Goal: Task Accomplishment & Management: Complete application form

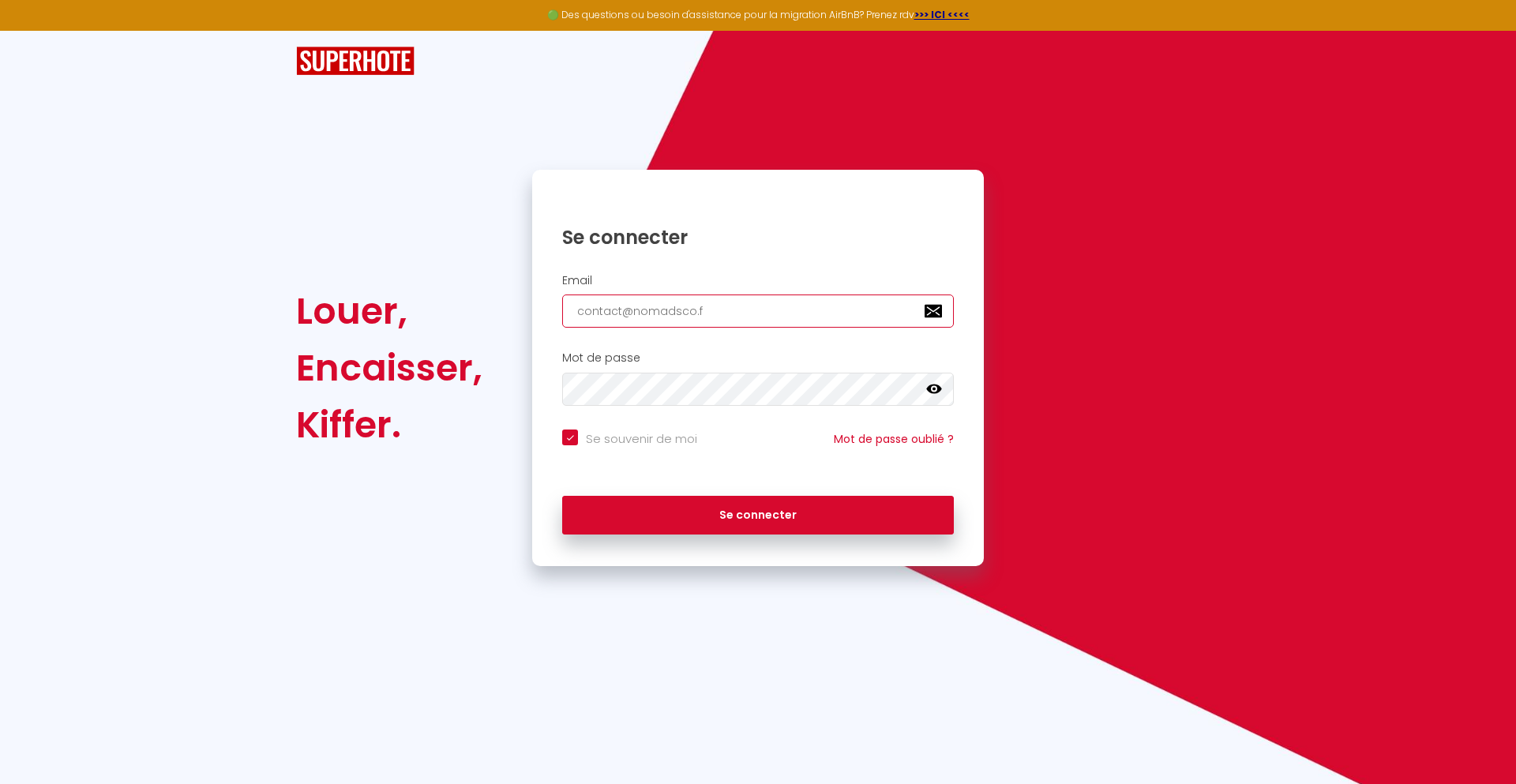
type input "[EMAIL_ADDRESS][DOMAIN_NAME]"
checkbox input "true"
type input "[EMAIL_ADDRESS][DOMAIN_NAME]"
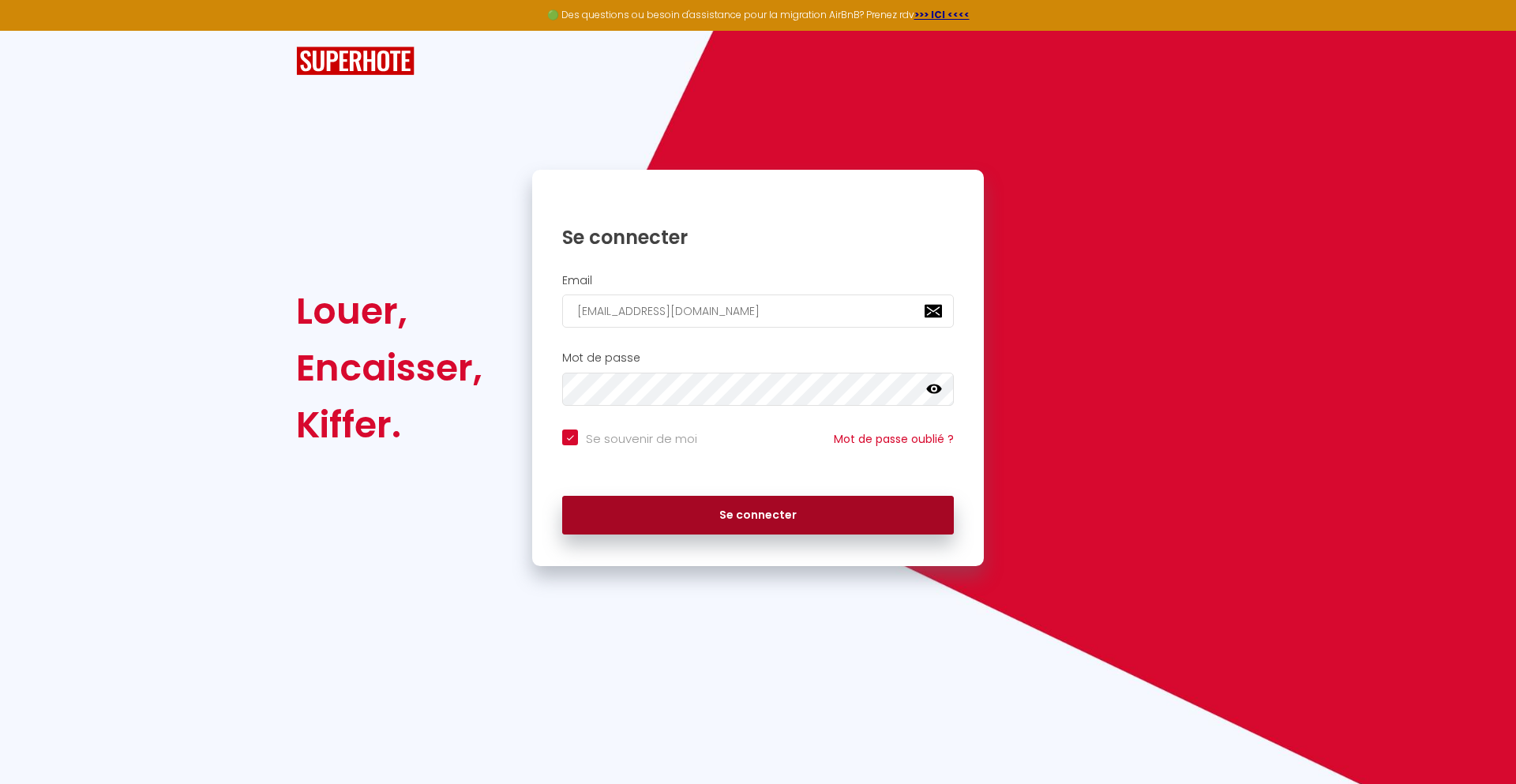
click at [758, 515] on button "Se connecter" at bounding box center [758, 515] width 392 height 39
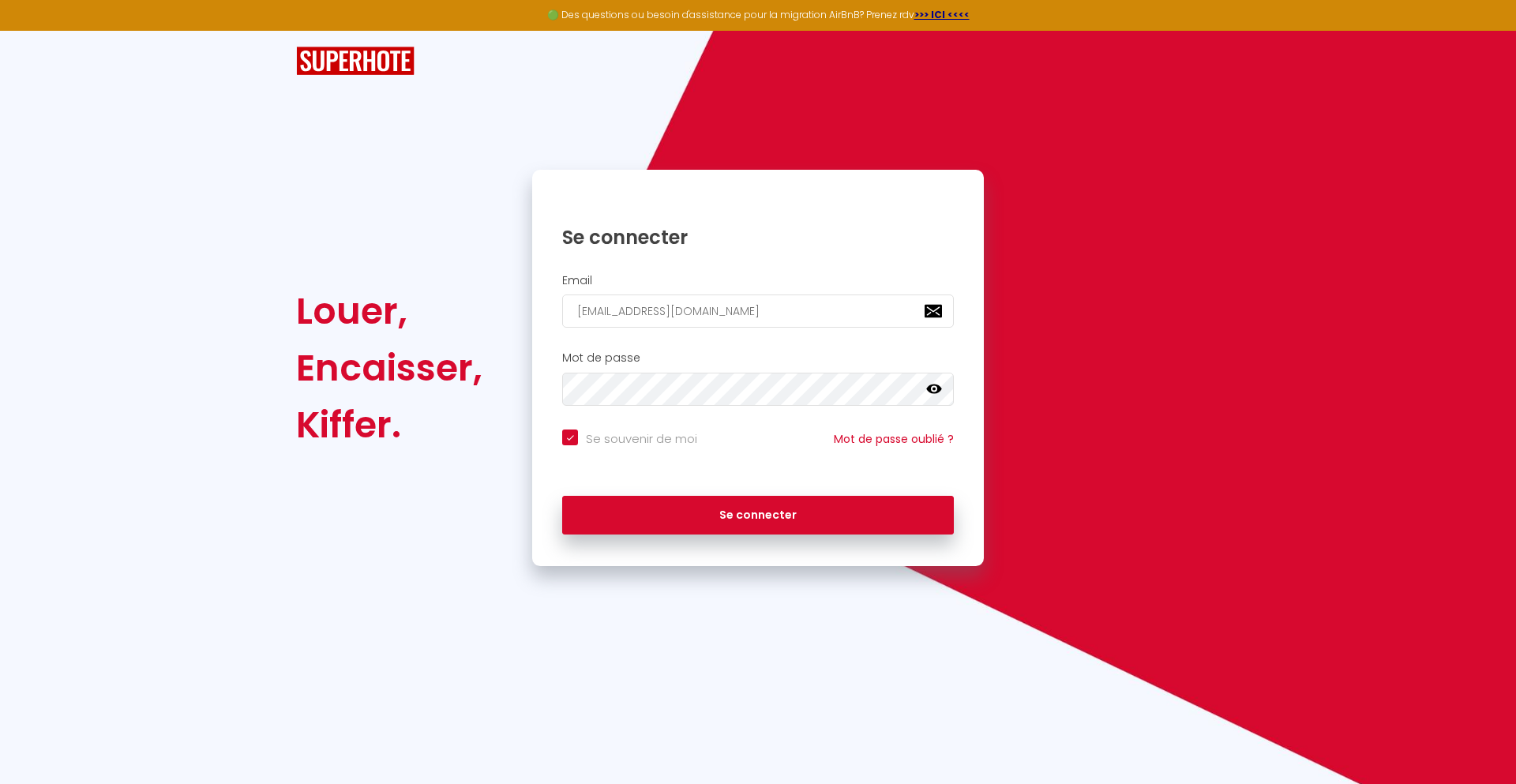
checkbox input "true"
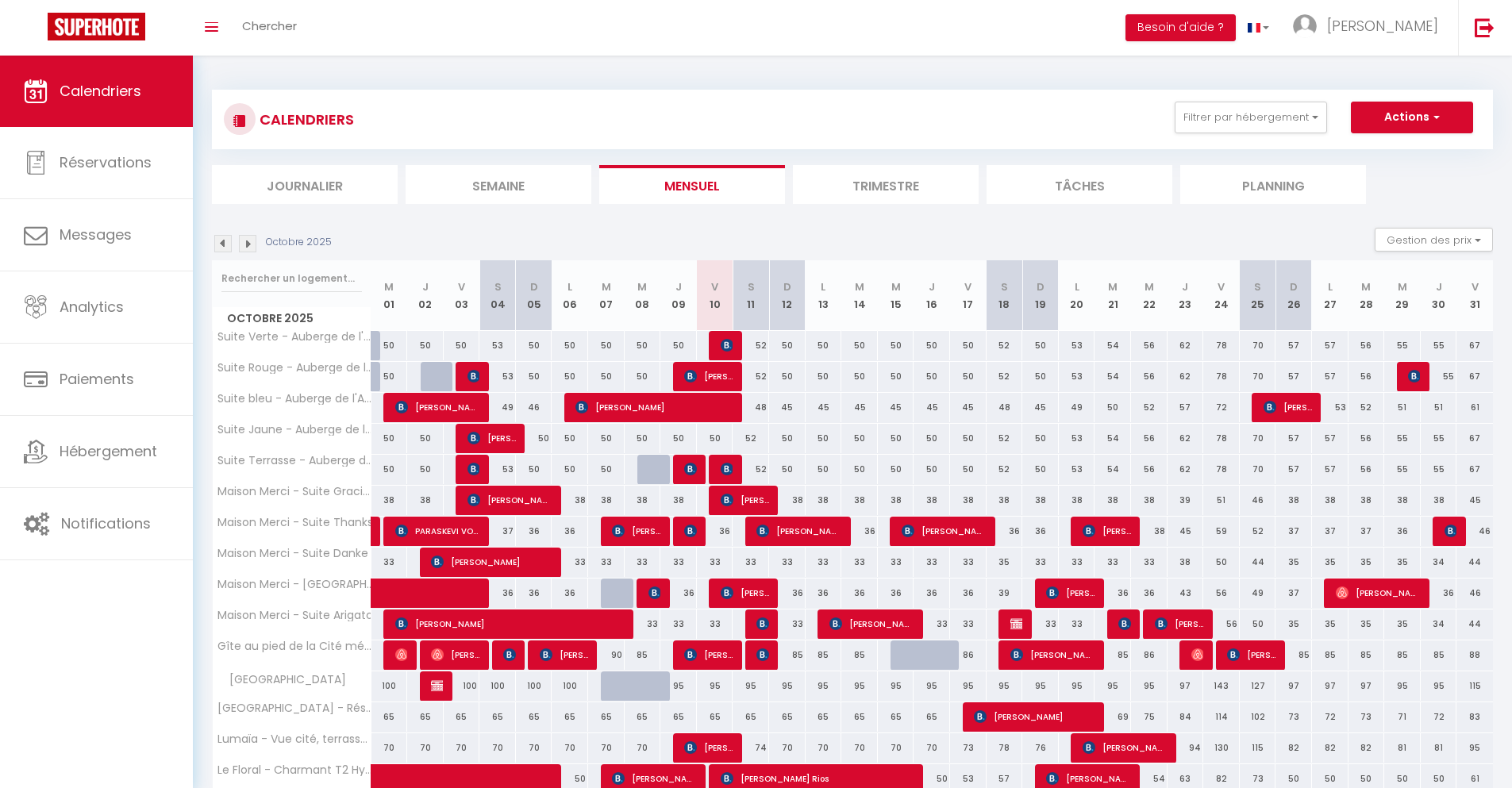
click at [305, 184] on li "Journalier" at bounding box center [304, 184] width 186 height 39
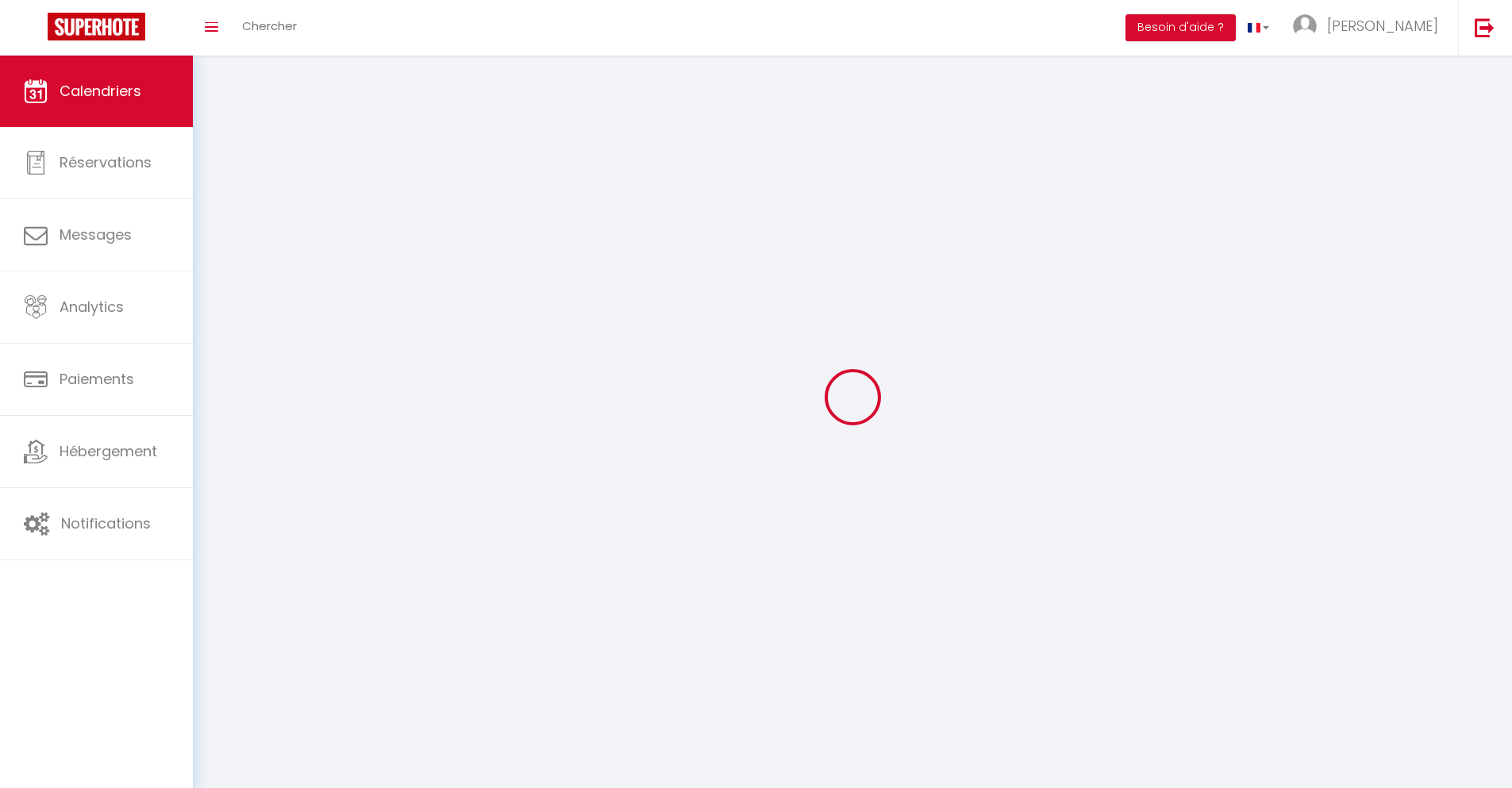
select select
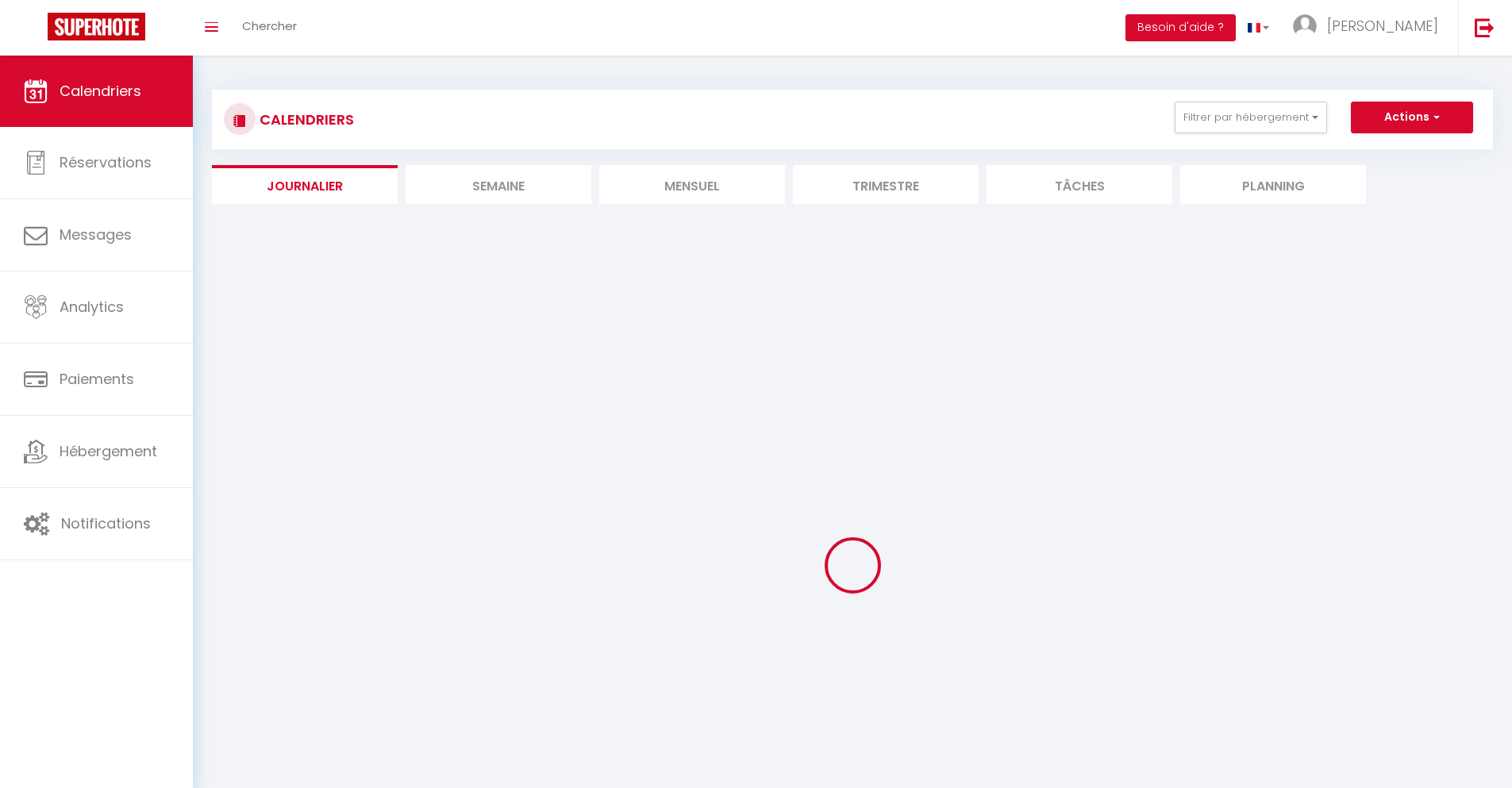
select select
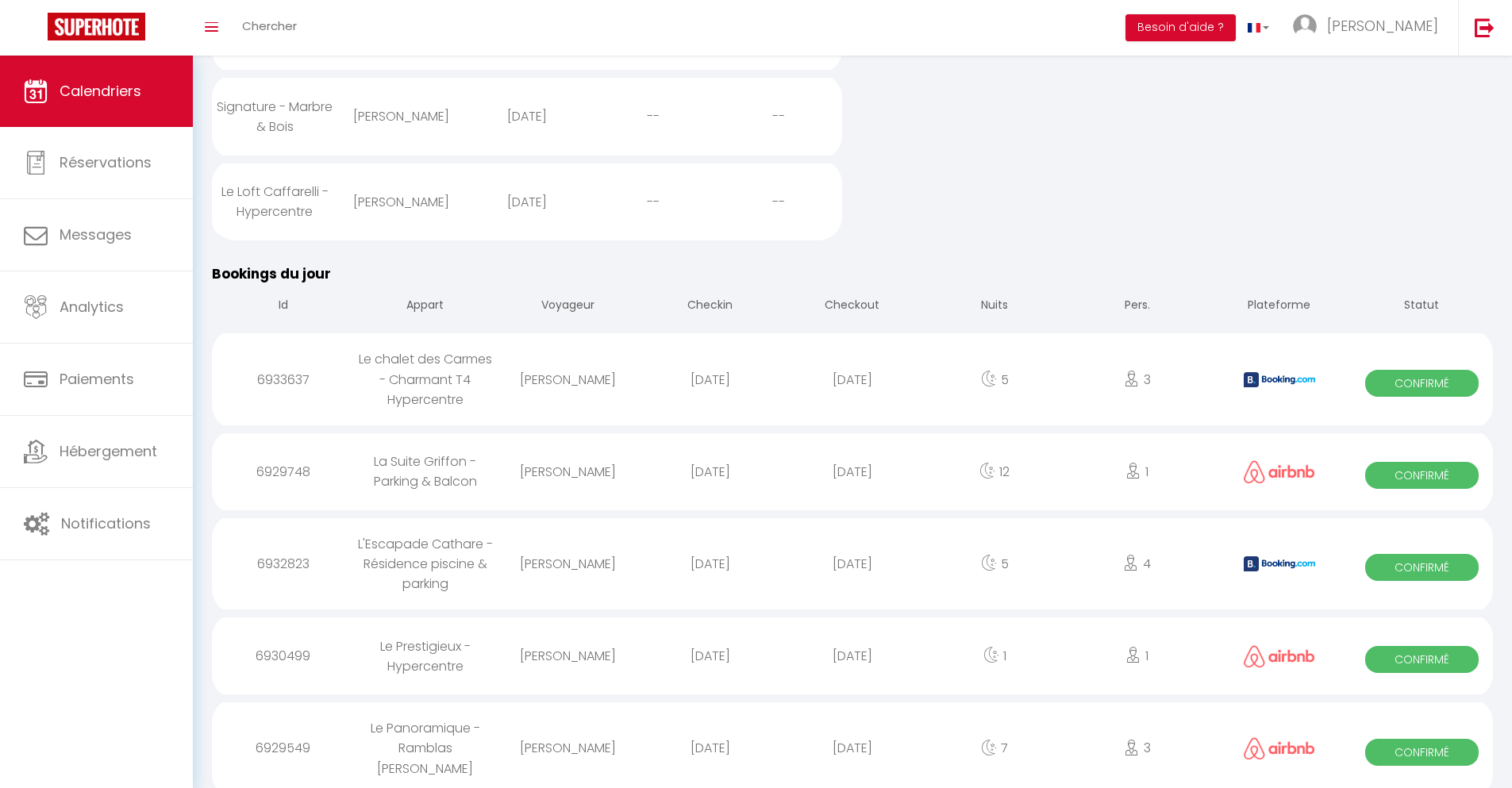
scroll to position [1306, 0]
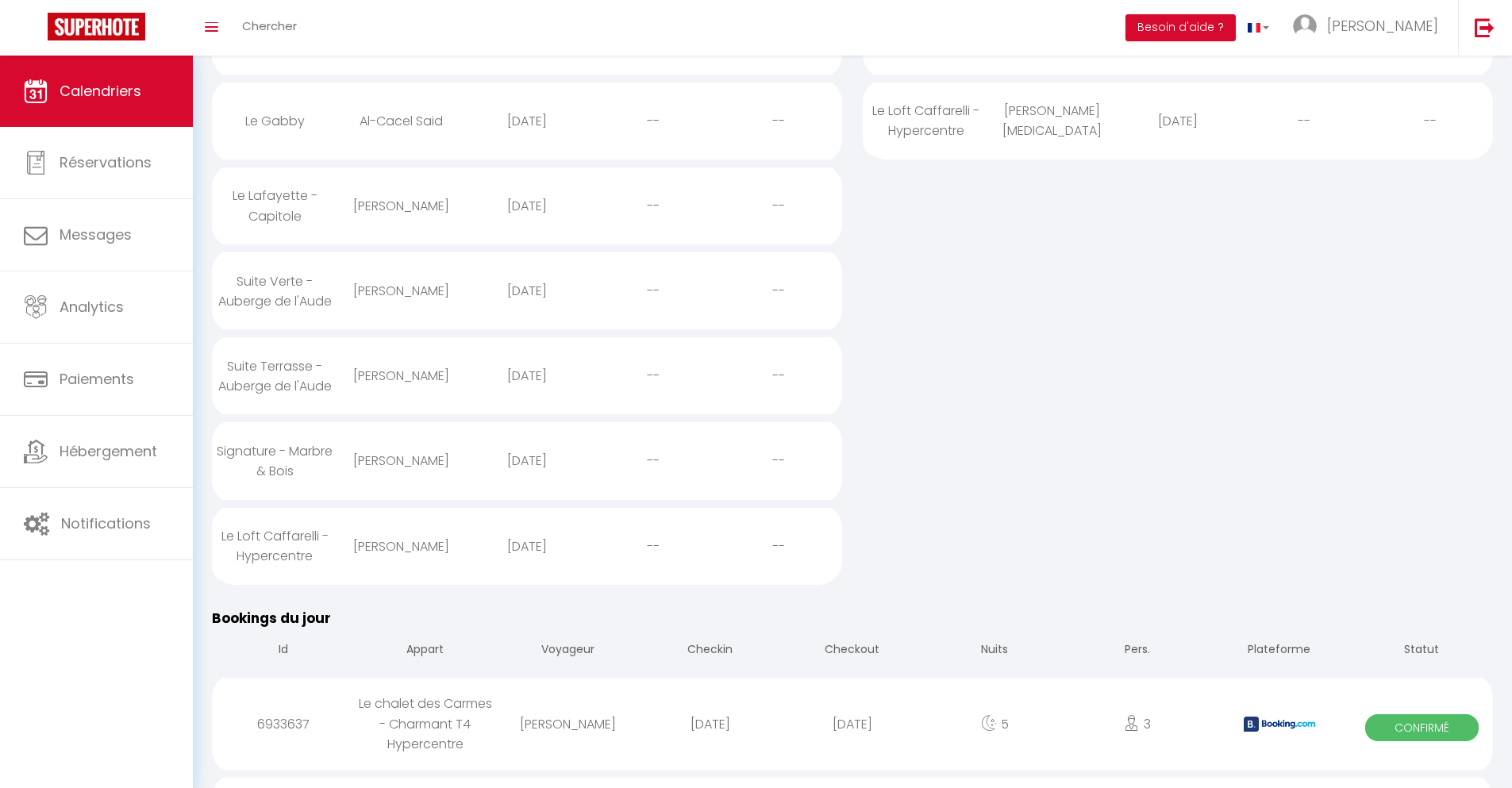
click at [853, 738] on div "[DATE]" at bounding box center [852, 724] width 142 height 52
select select "0"
select select "1"
select select
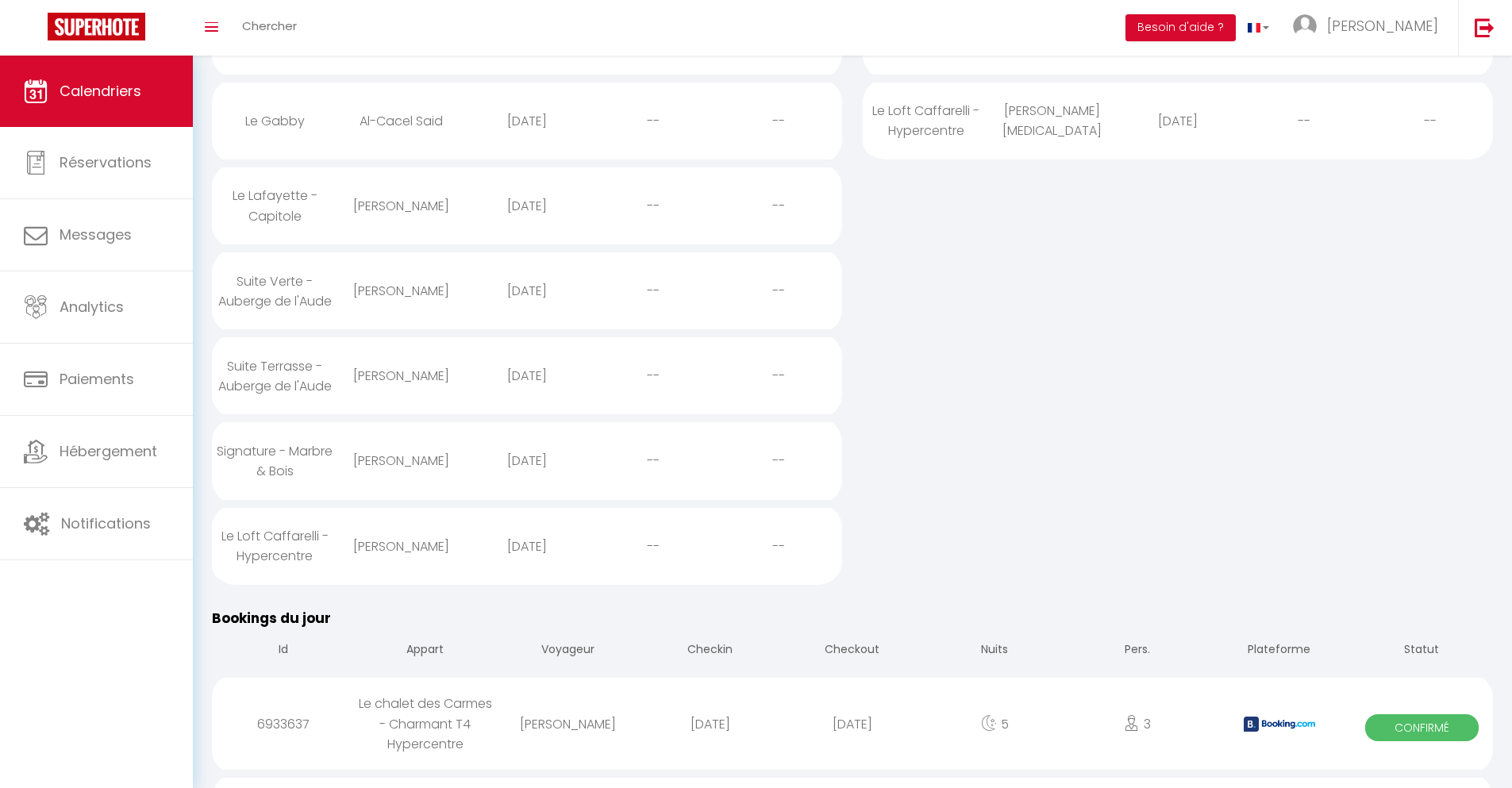
select select
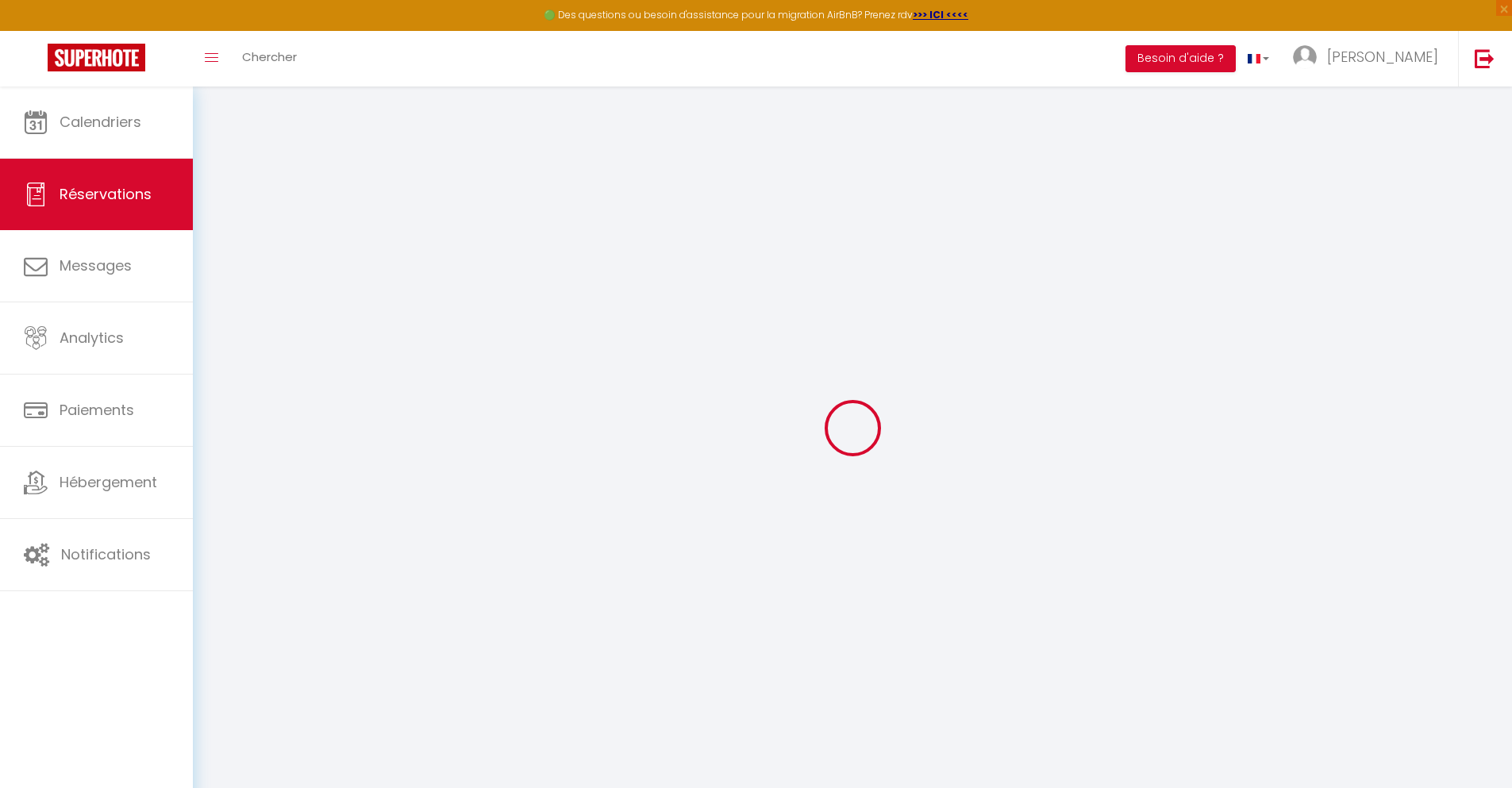
type input "[PERSON_NAME]"
type input "Zhizhilashvili"
type input "[EMAIL_ADDRESS][DOMAIN_NAME]"
type input "[PHONE_NUMBER]"
select select "GE"
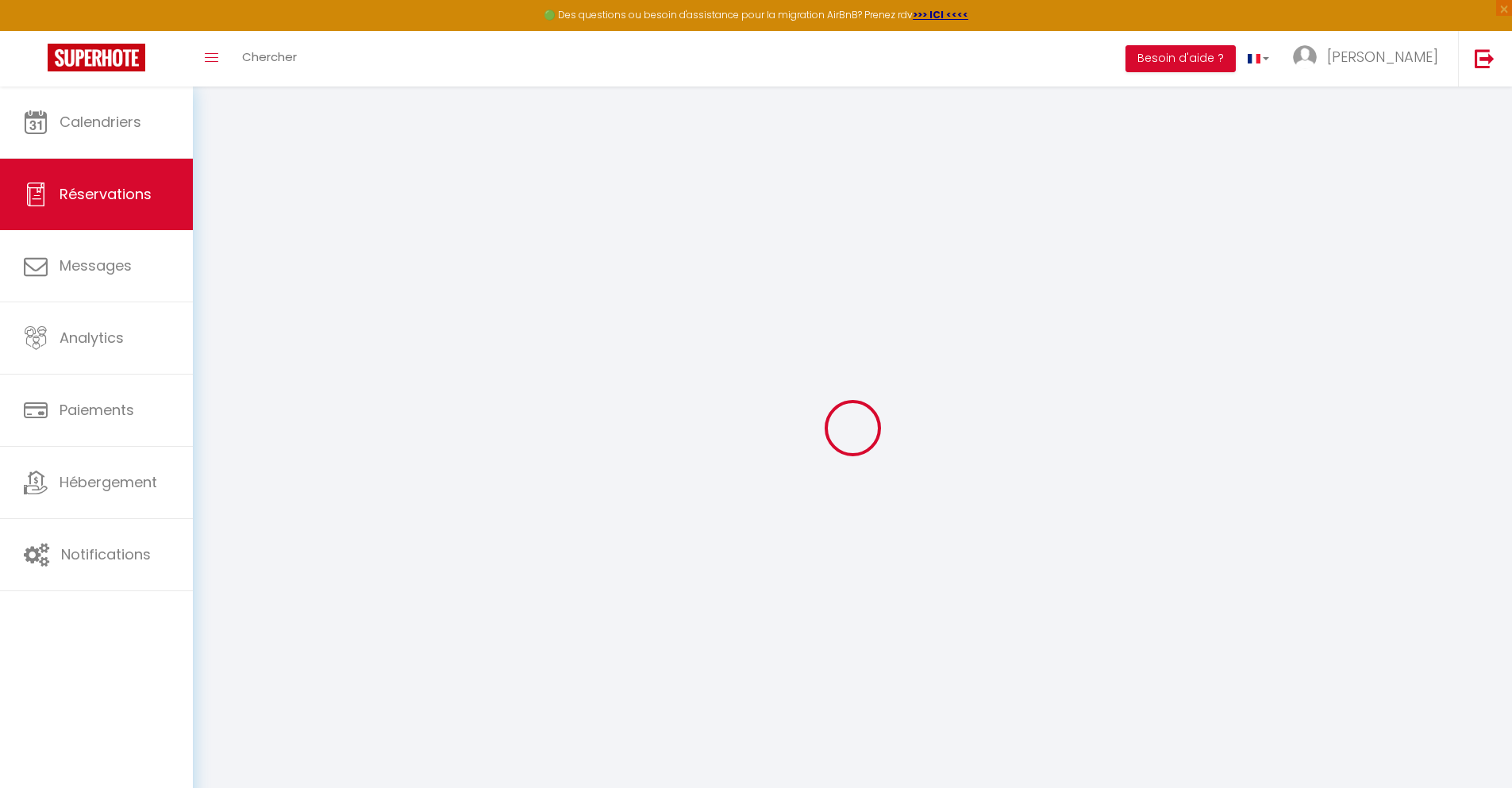
type input "86.49"
type input "7.51"
select select "32277"
select select "1"
select select
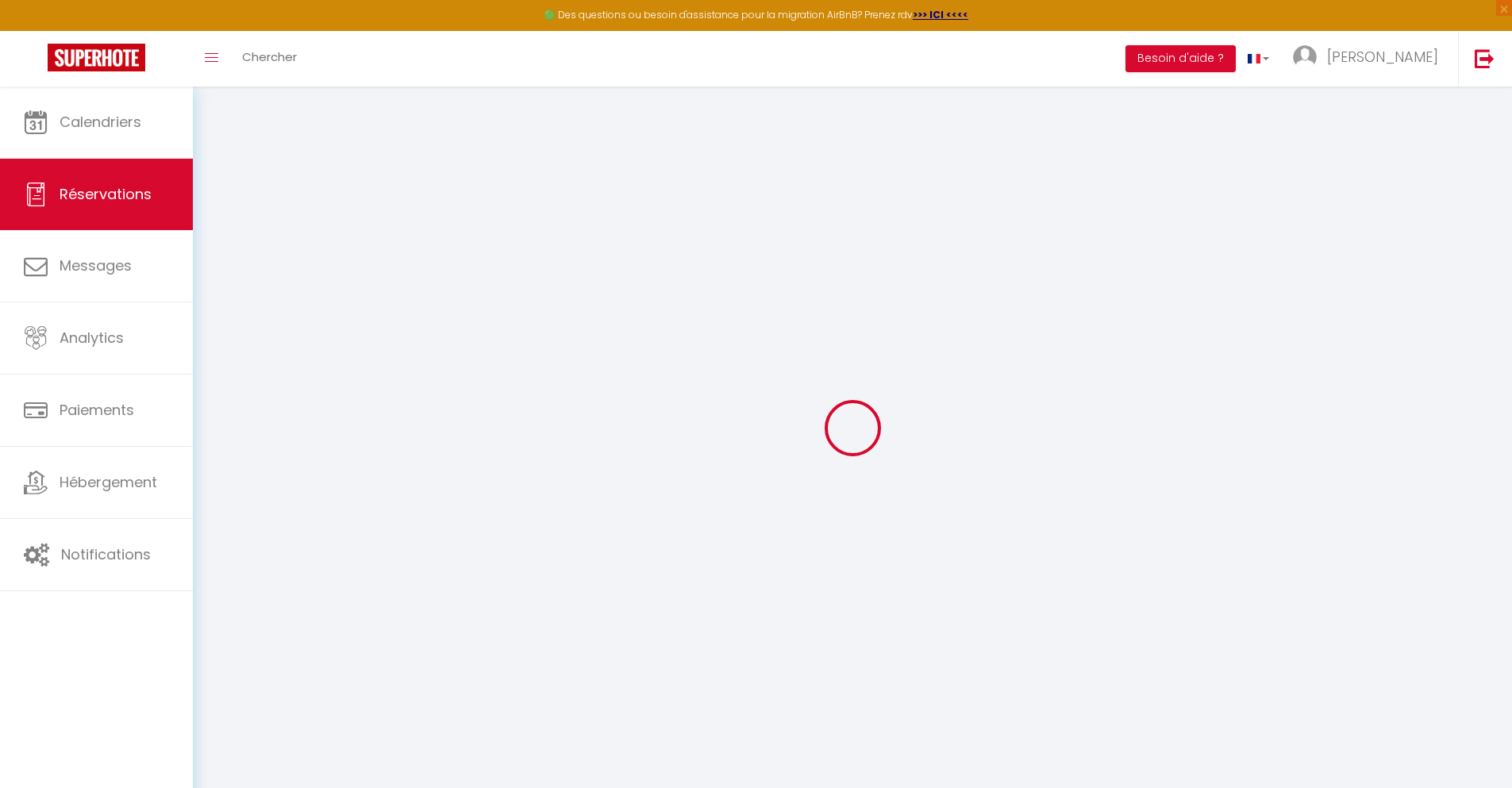
select select
type input "3"
select select "12"
select select
type input "418.77"
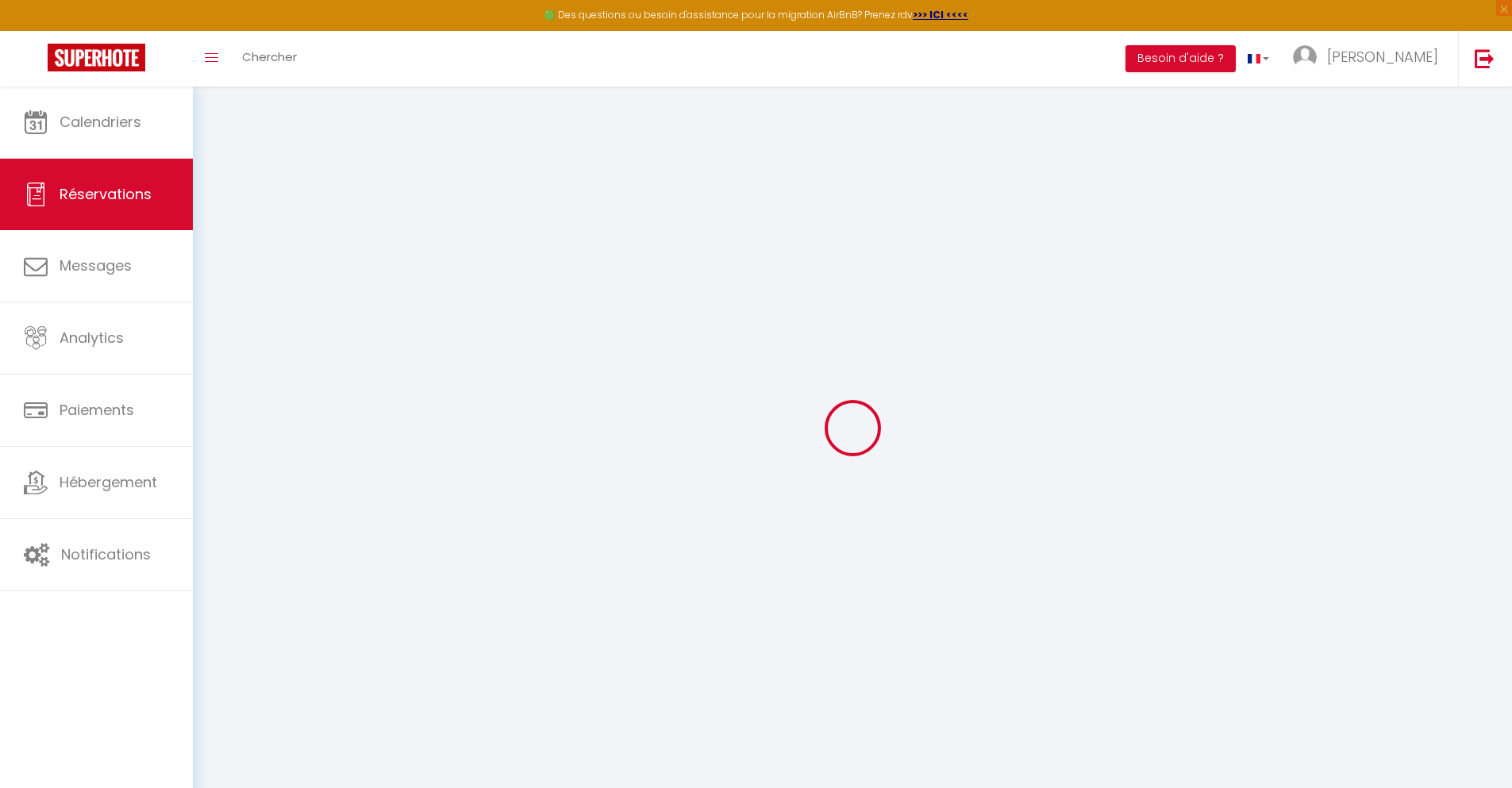
checkbox input "false"
type input "0"
select select "2"
type input "0"
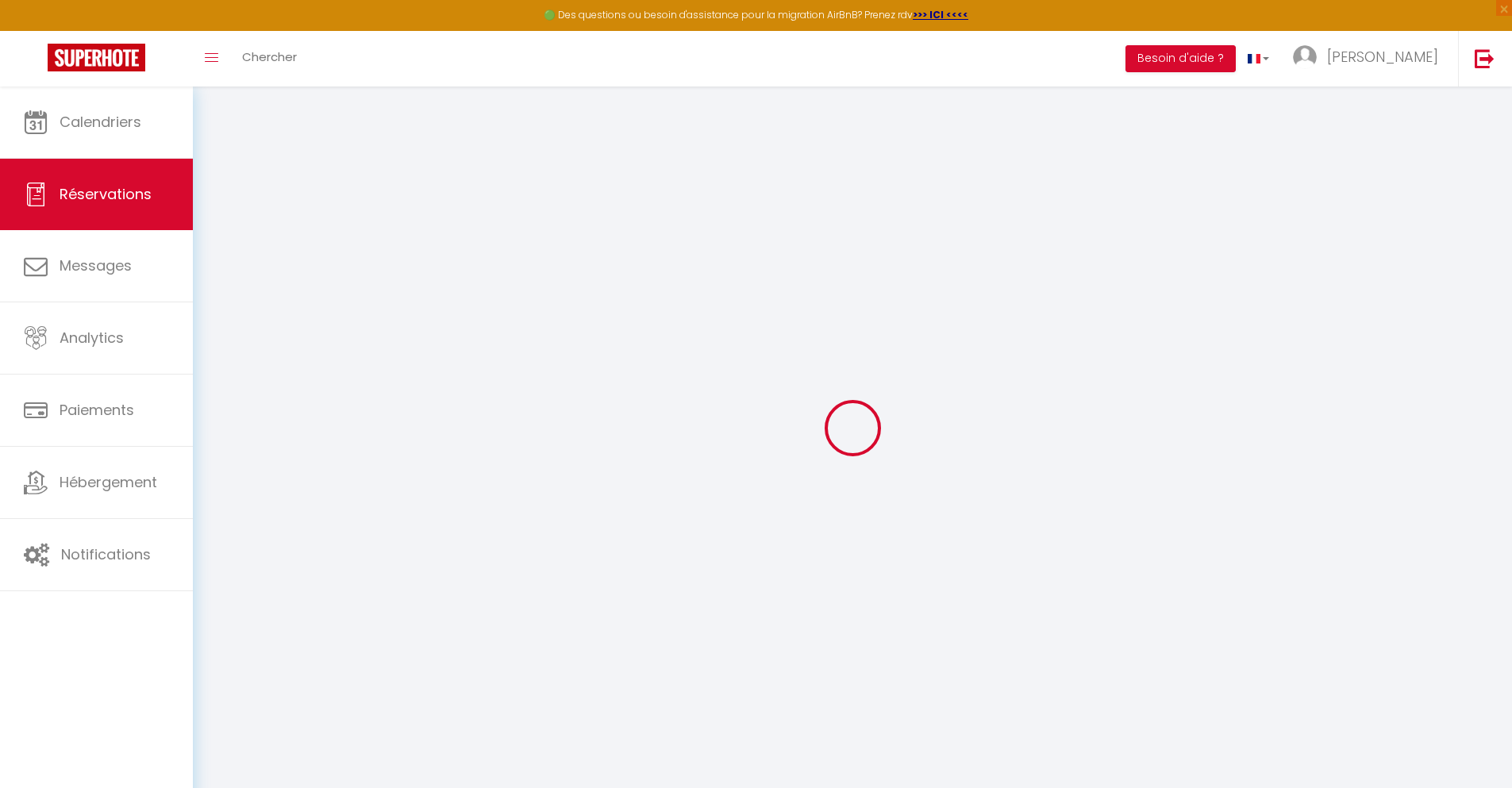
type input "0"
select select
select select "14"
checkbox input "false"
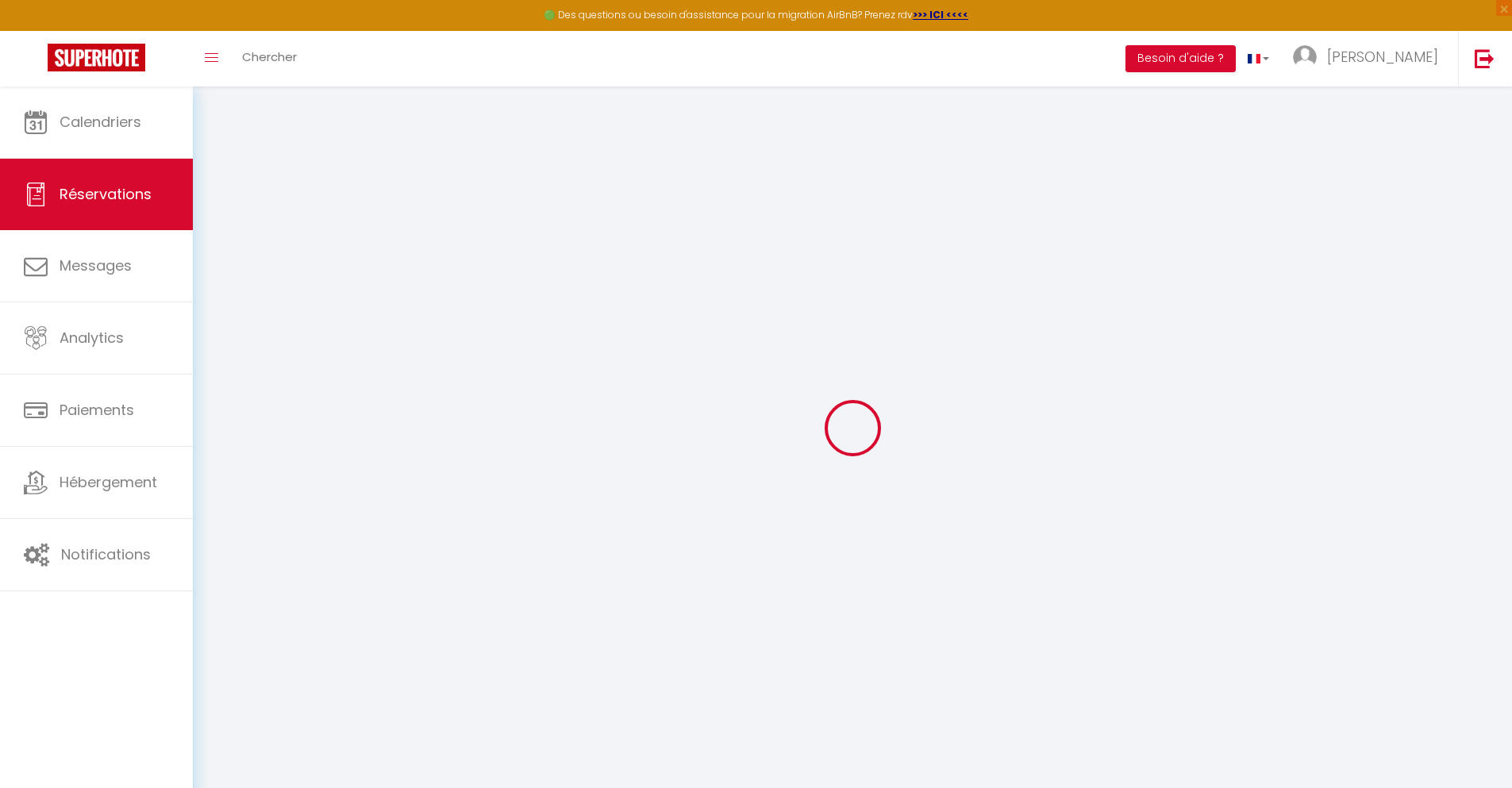
select select
checkbox input "false"
select select
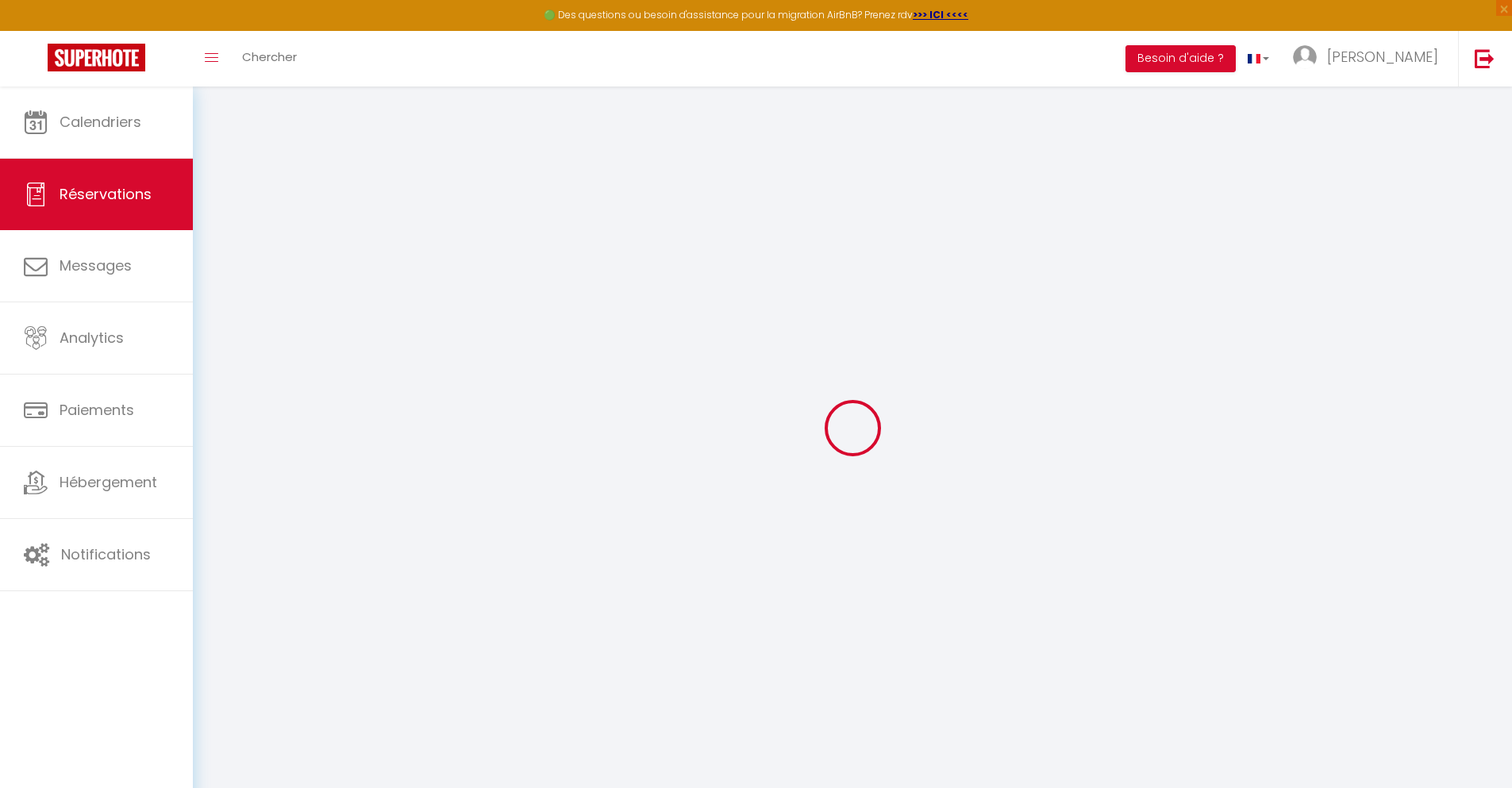
checkbox input "false"
type textarea "** THIS RESERVATION HAS BEEN PRE-PAID ** BOOKING NOTE : Payment charge is EUR 7…"
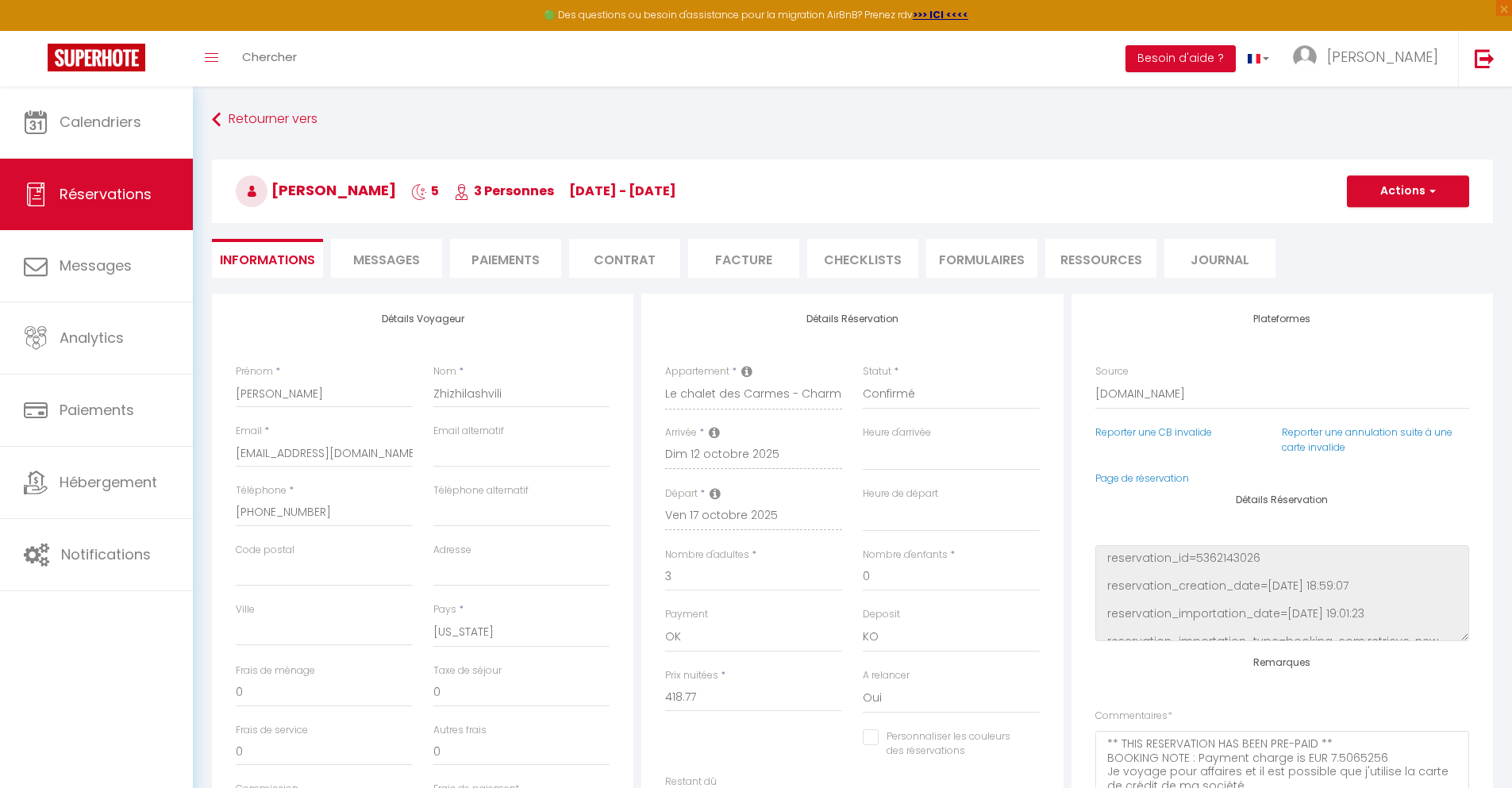
type input "90"
type input "27.41"
select select
checkbox input "false"
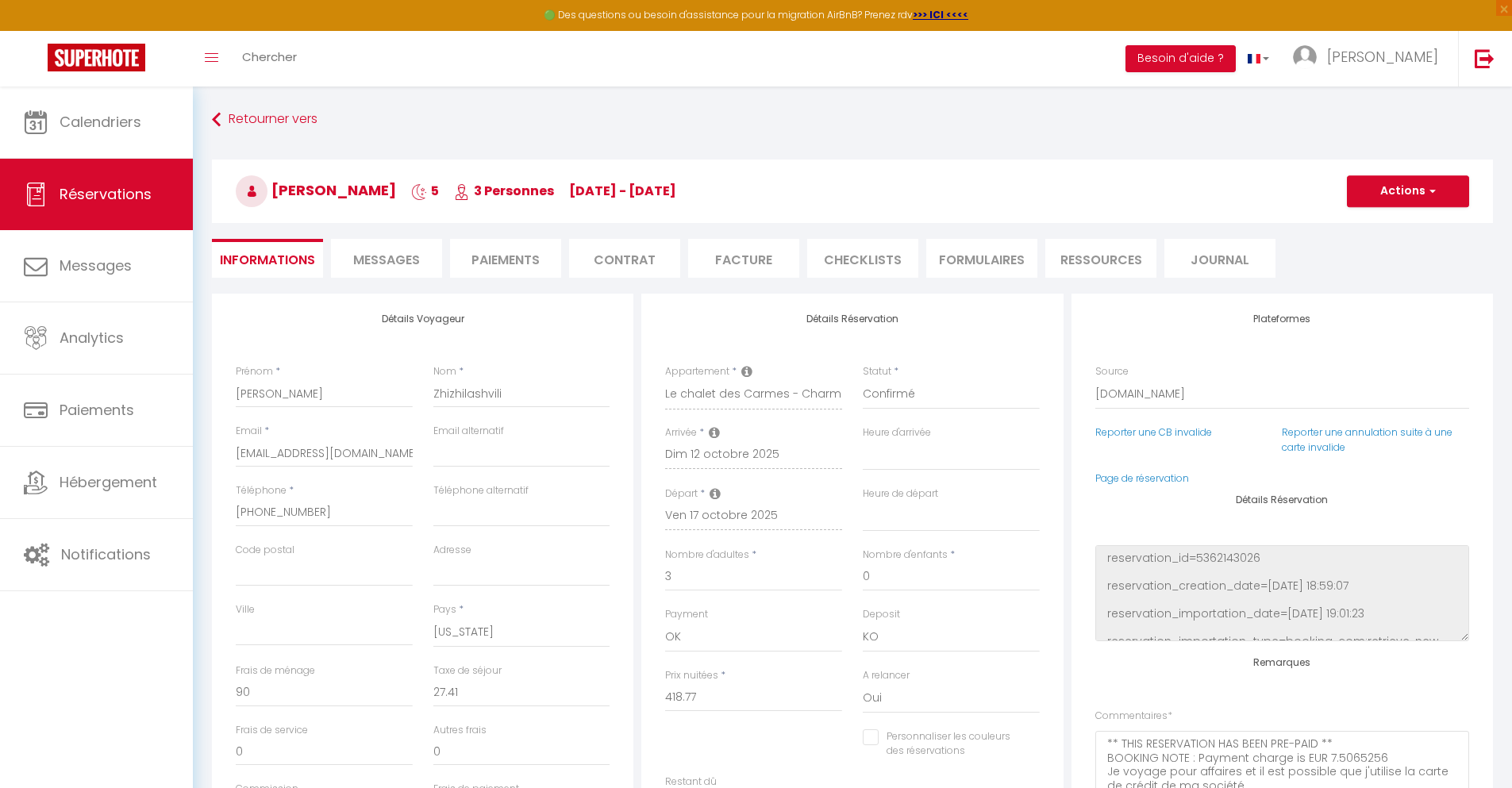
select select
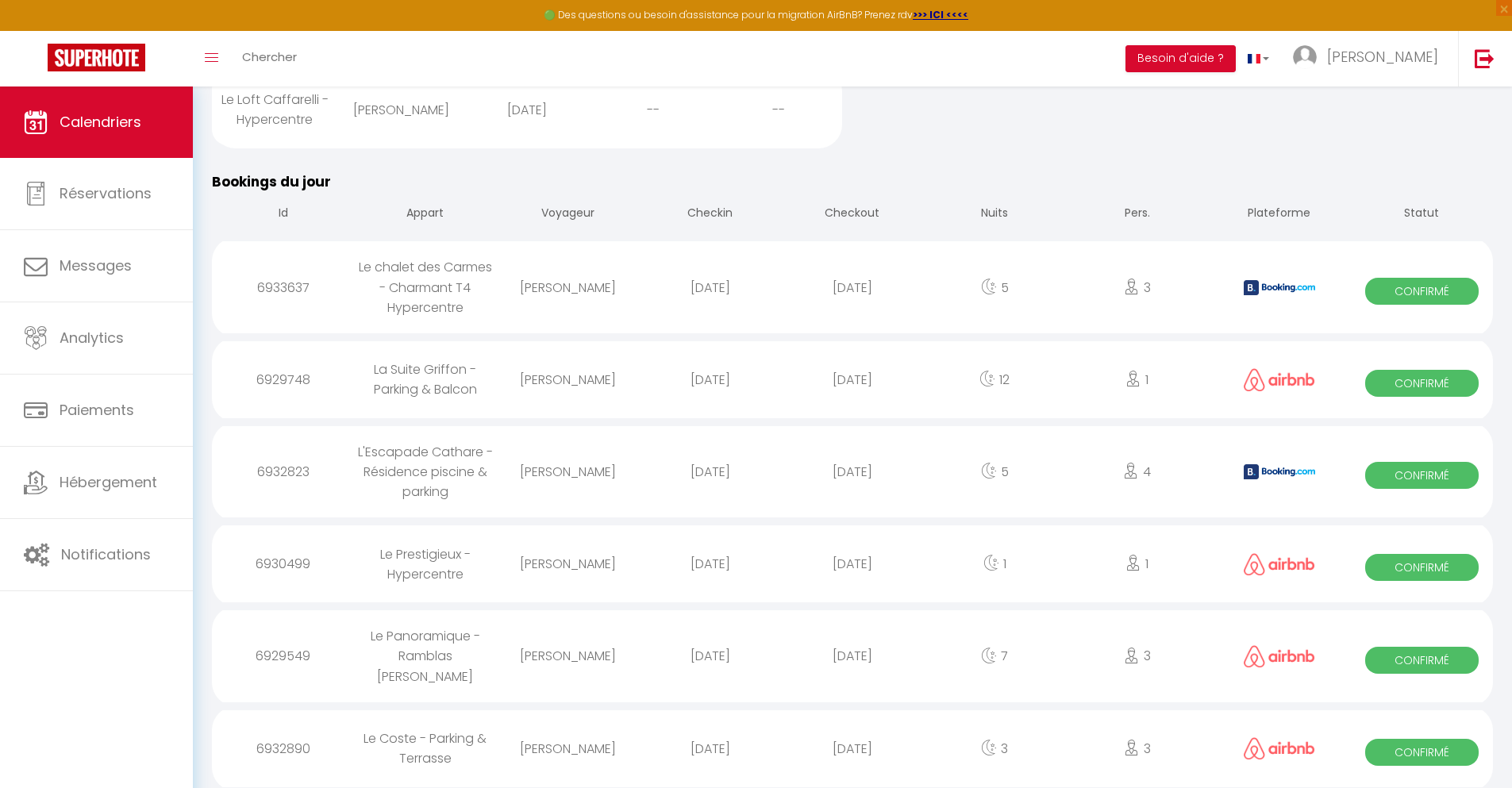
scroll to position [1421, 0]
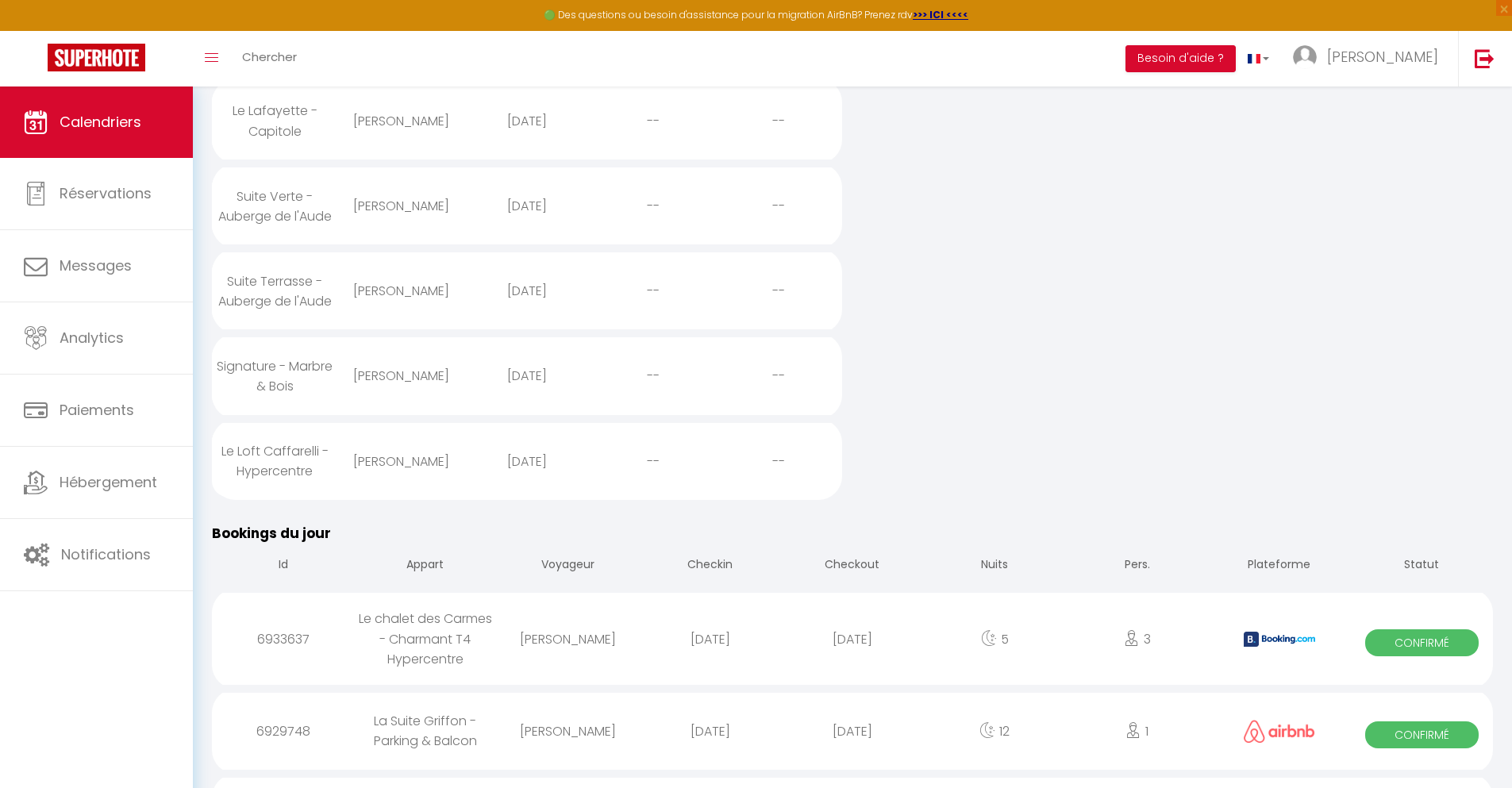
click at [853, 745] on div "[DATE]" at bounding box center [852, 731] width 142 height 52
select select "0"
select select "1"
select select
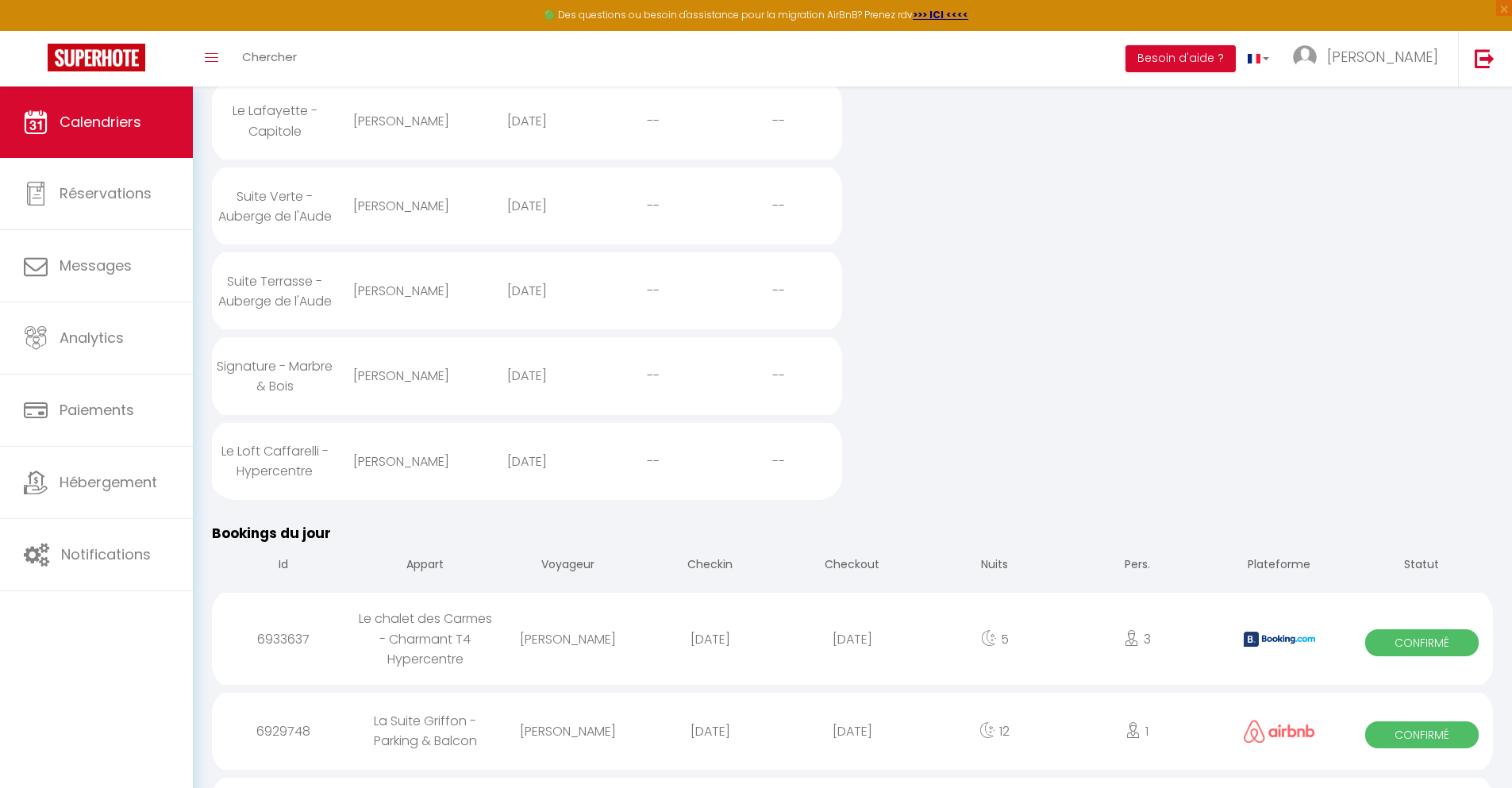
select select
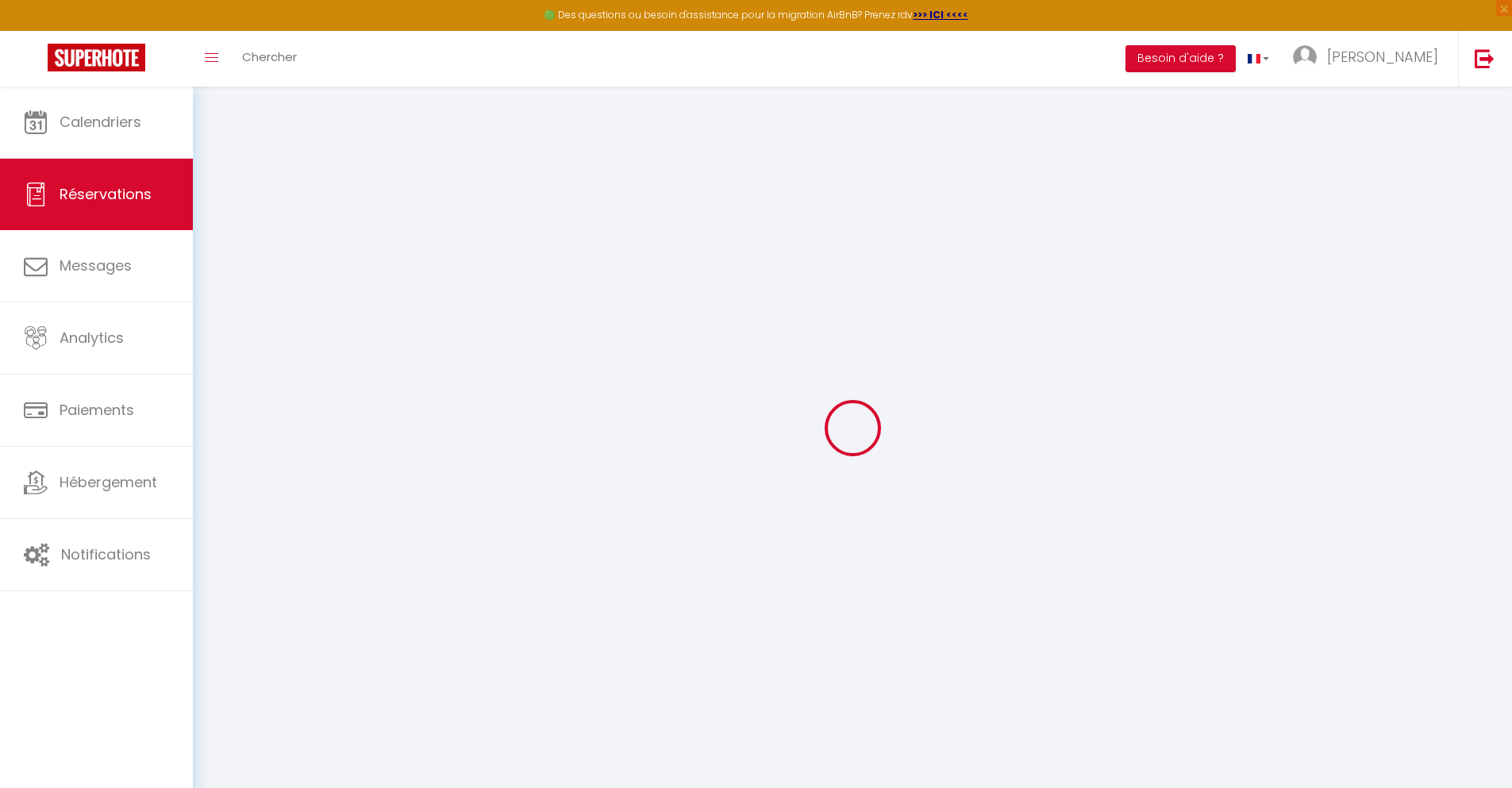
select select
checkbox input "false"
select select
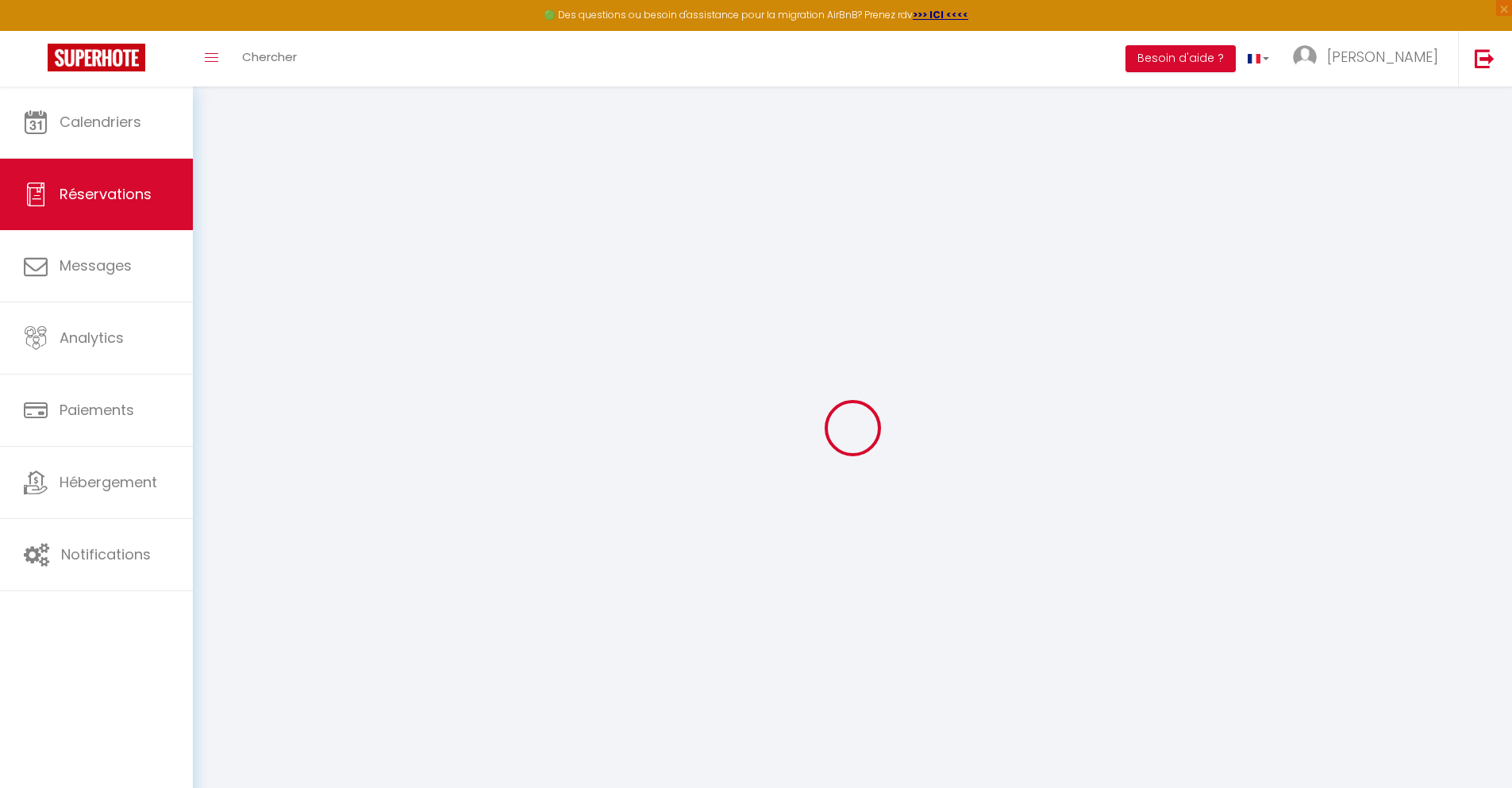
select select
checkbox input "false"
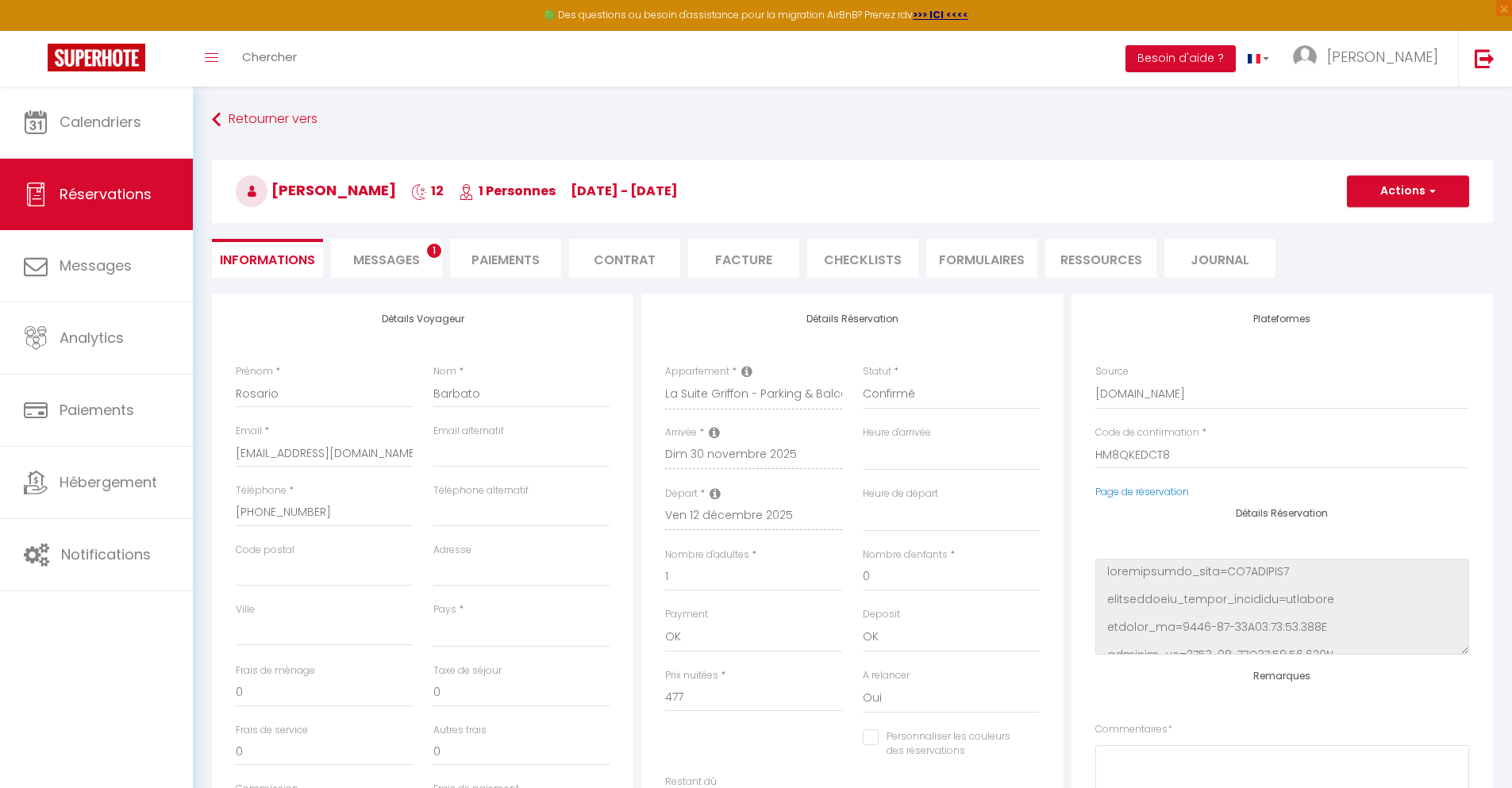
select select
type input "40"
type input "34.34"
select select
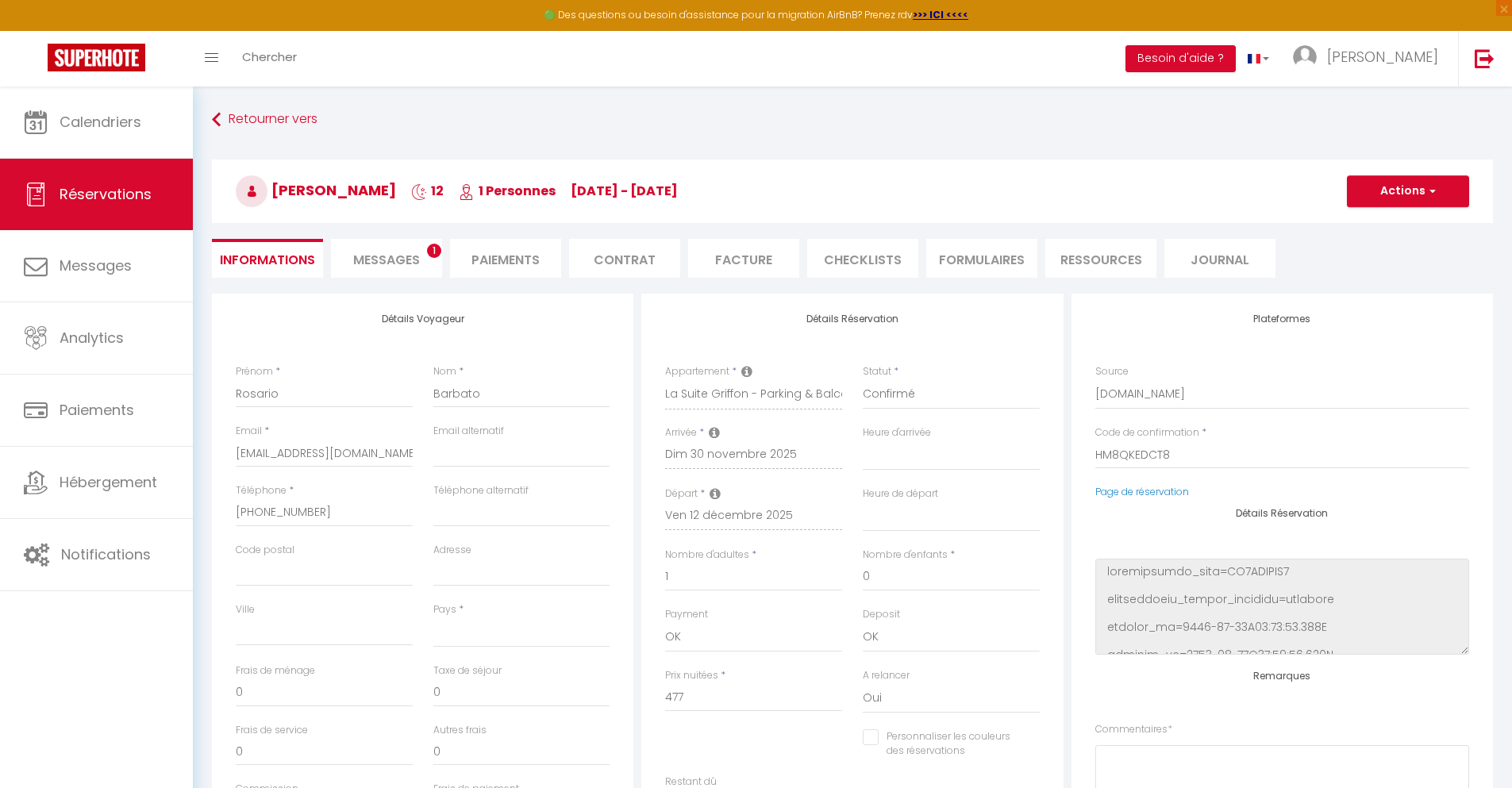
checkbox input "false"
select select
checkbox input "false"
select select
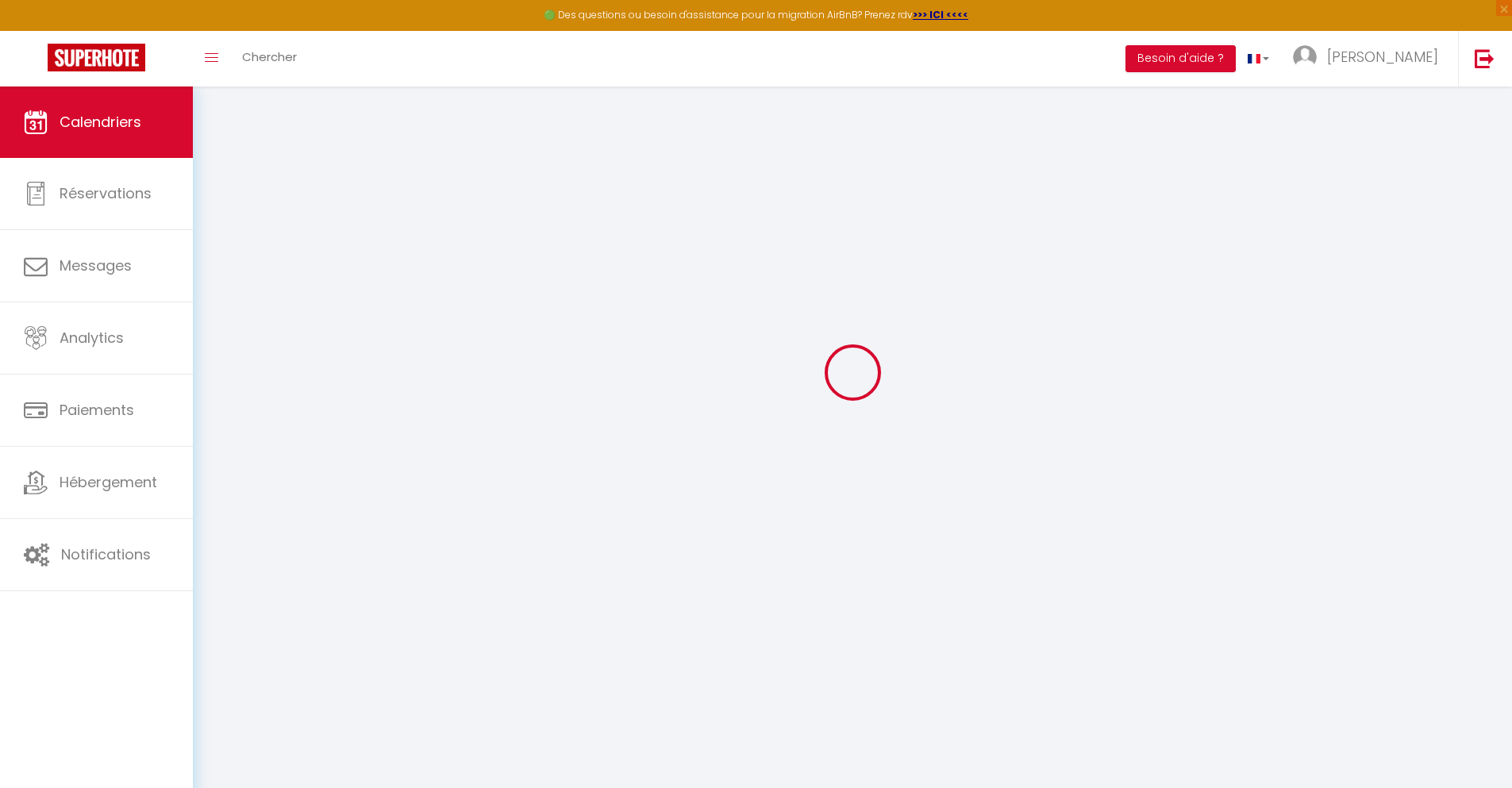
scroll to position [86, 0]
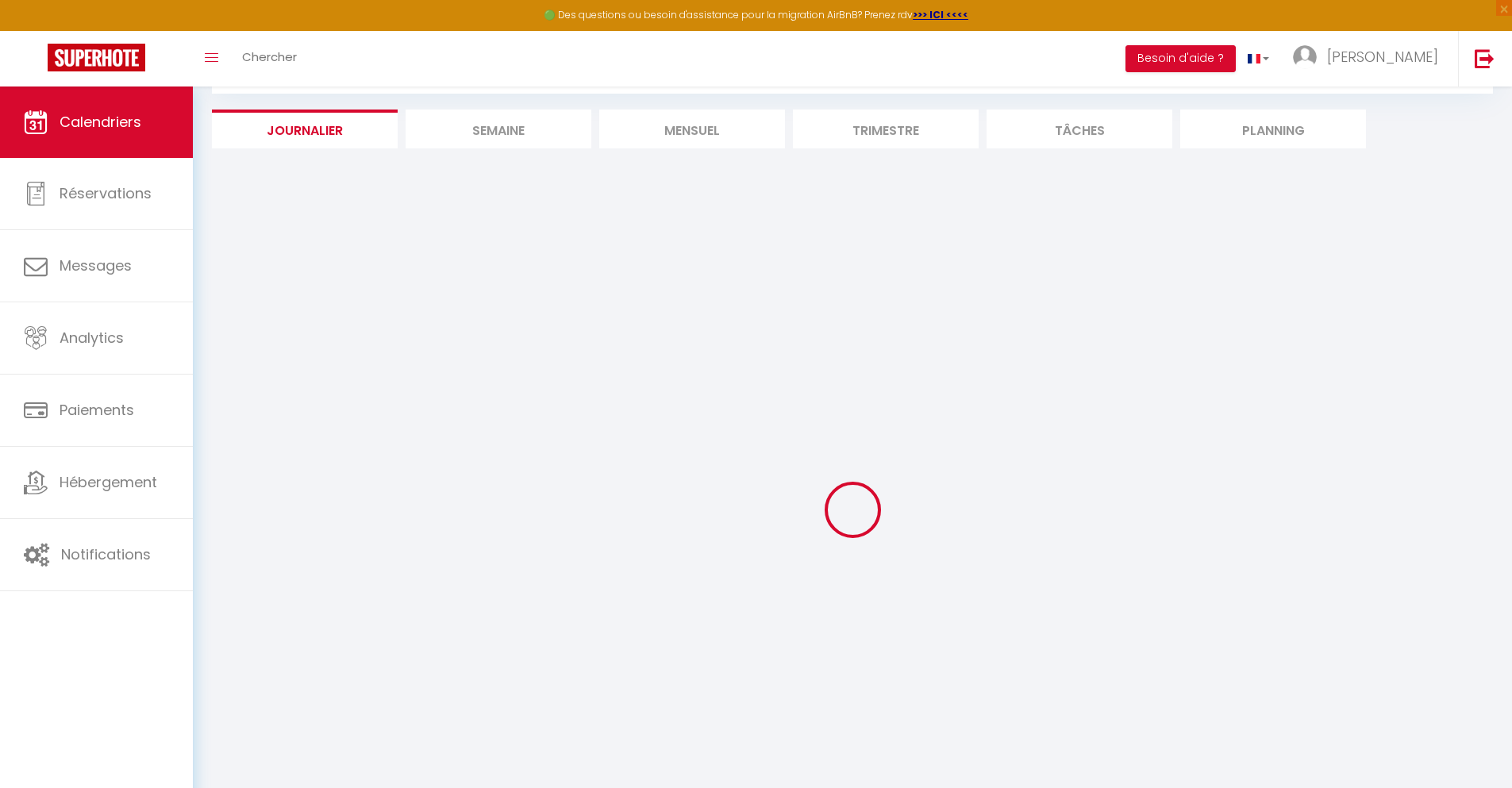
select select
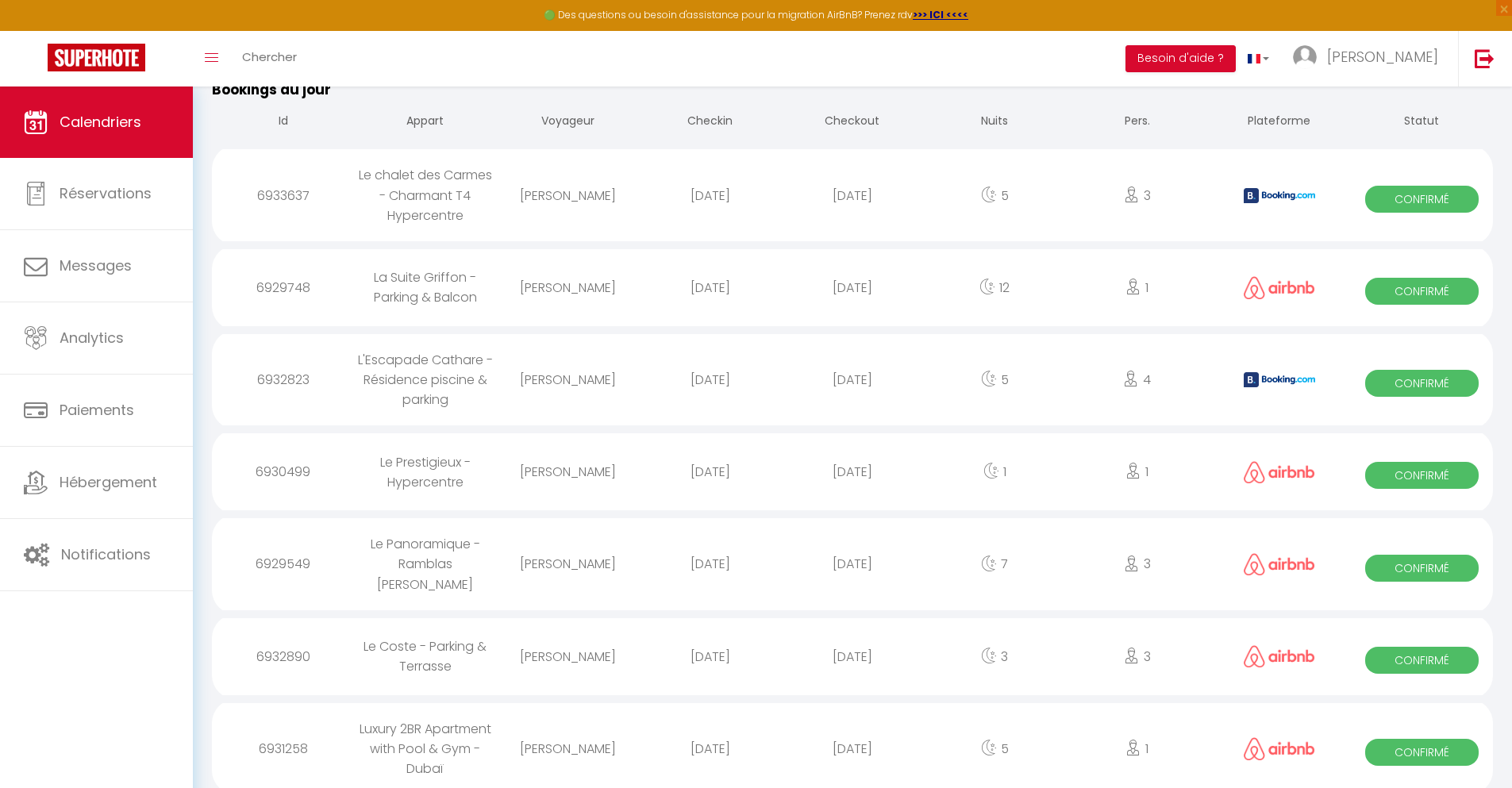
scroll to position [1522, 0]
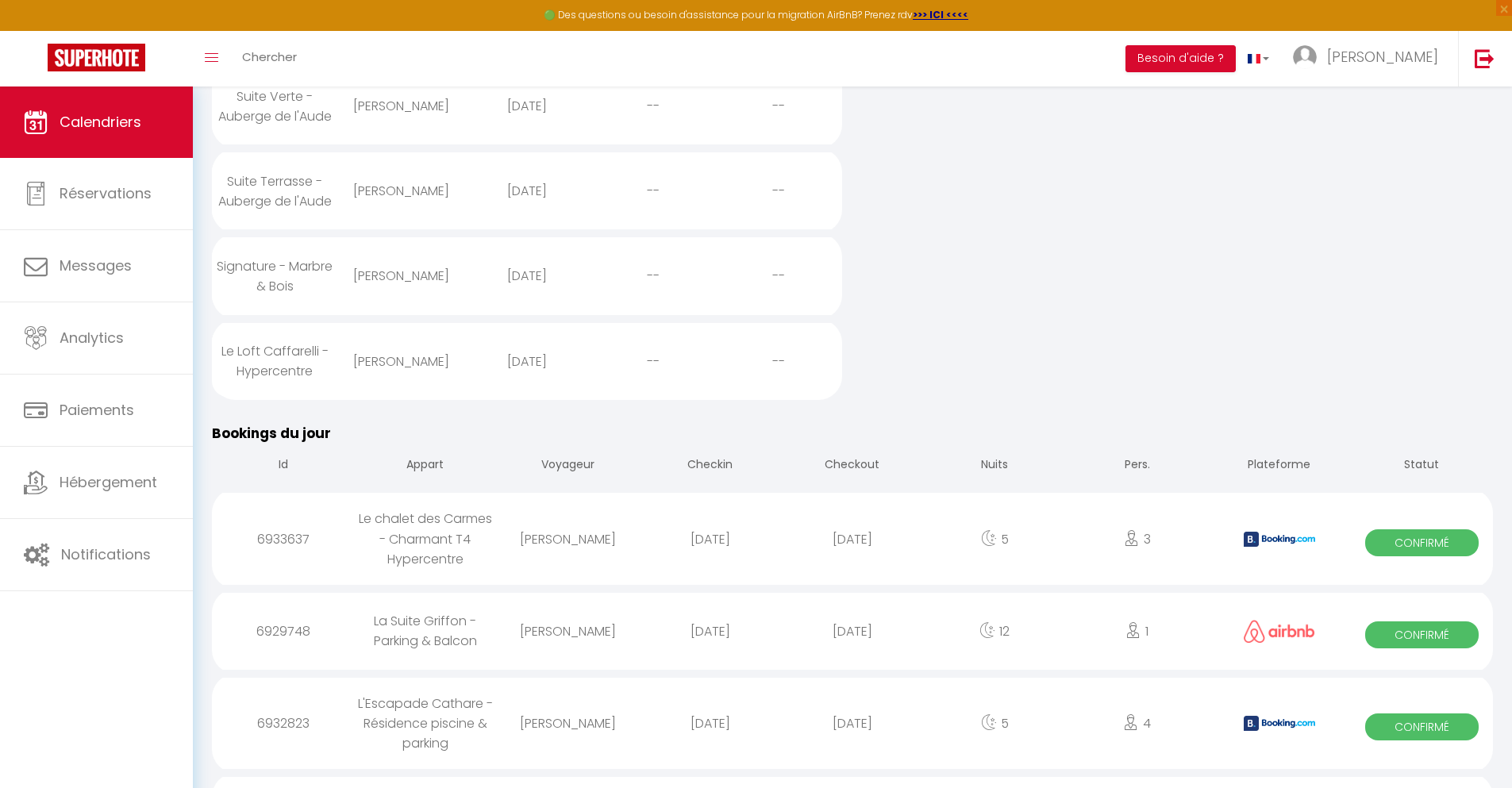
click at [853, 737] on div "[DATE]" at bounding box center [852, 723] width 142 height 52
select select "0"
select select "1"
select select
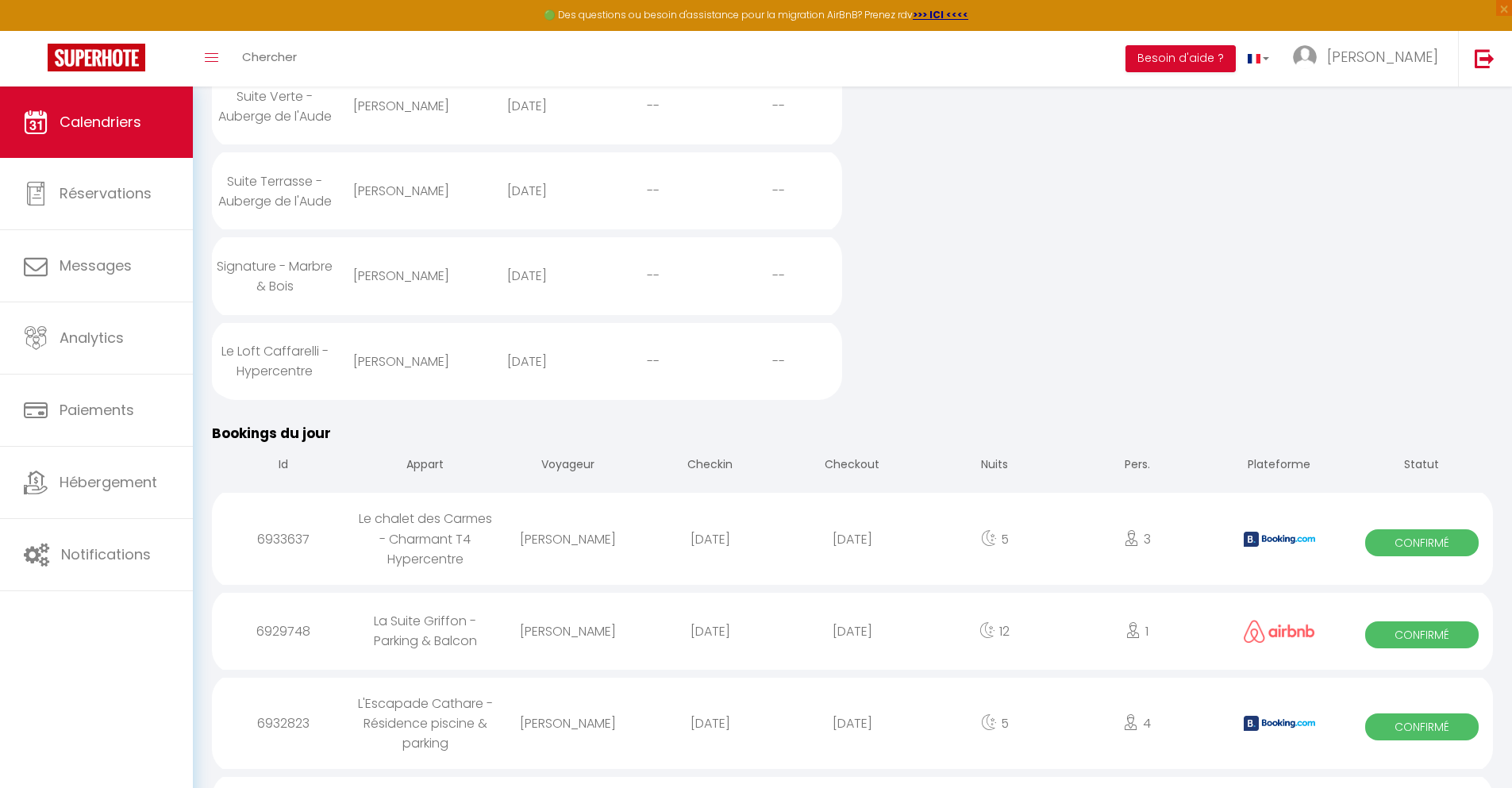
select select
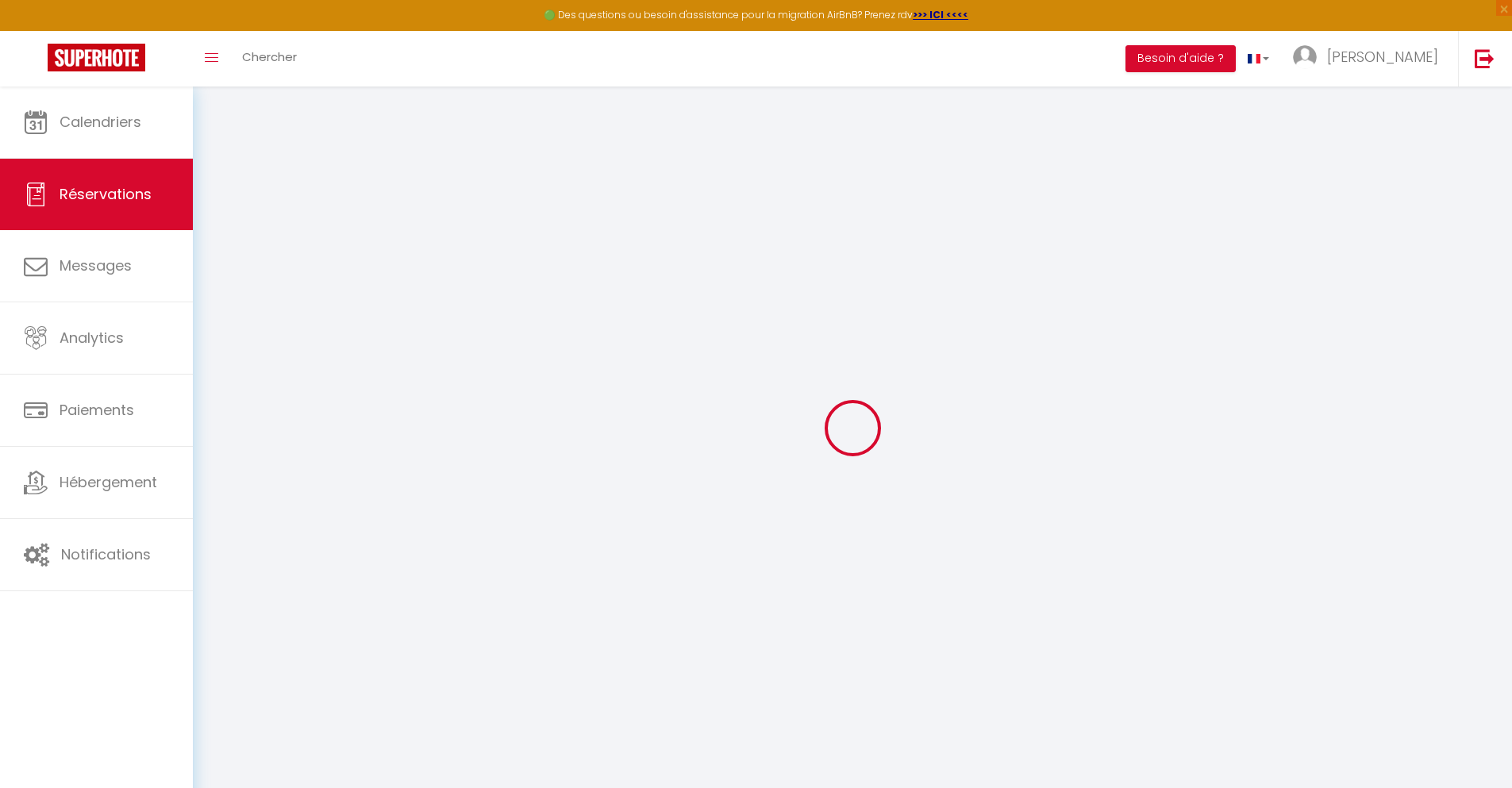
select select
checkbox input "false"
type textarea "** THIS RESERVATION HAS BEEN PRE-PAID ** BOOKING NOTE : Payment charge is EUR 4…"
type input "72"
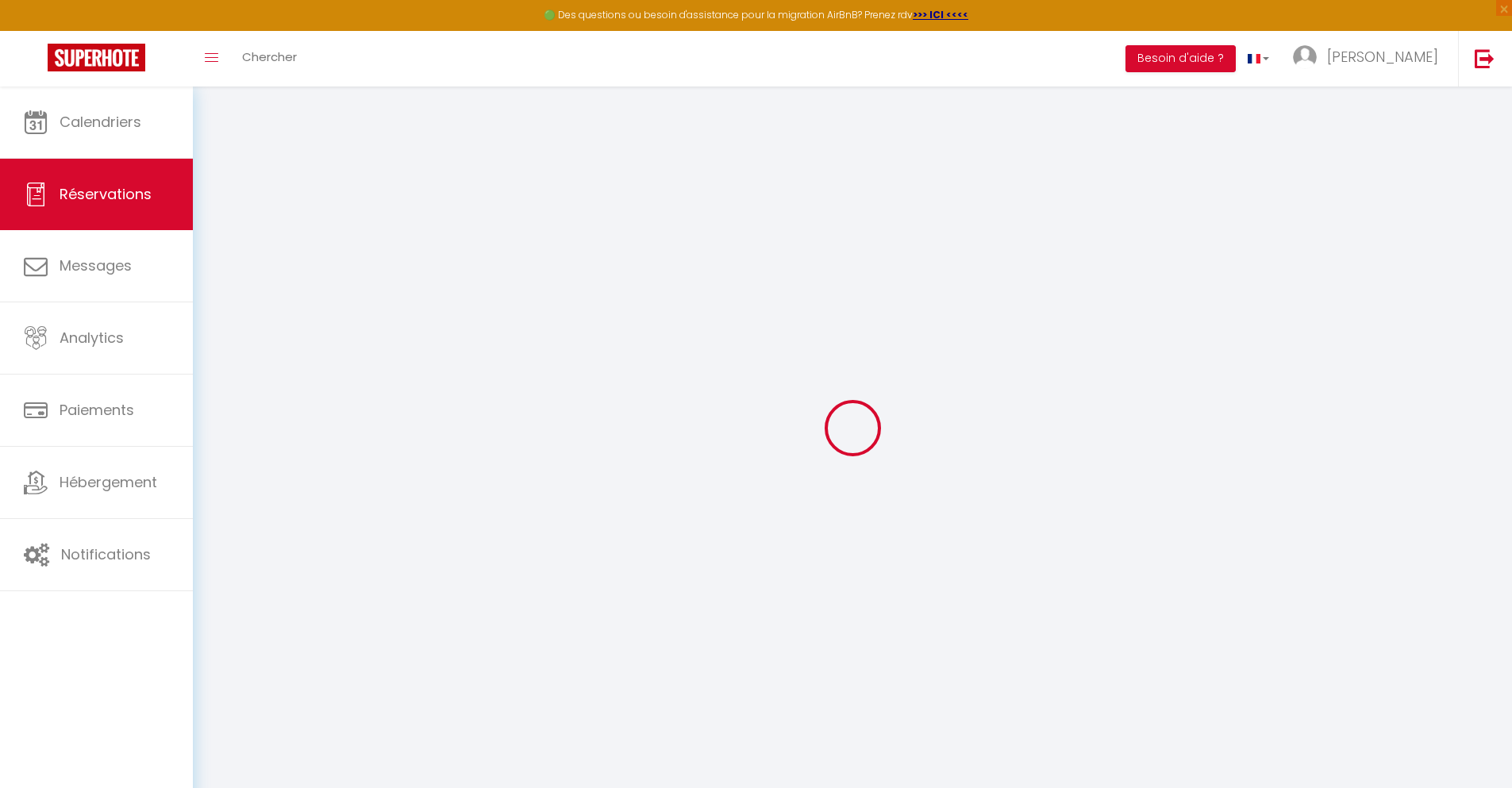
type input "16.11"
select select
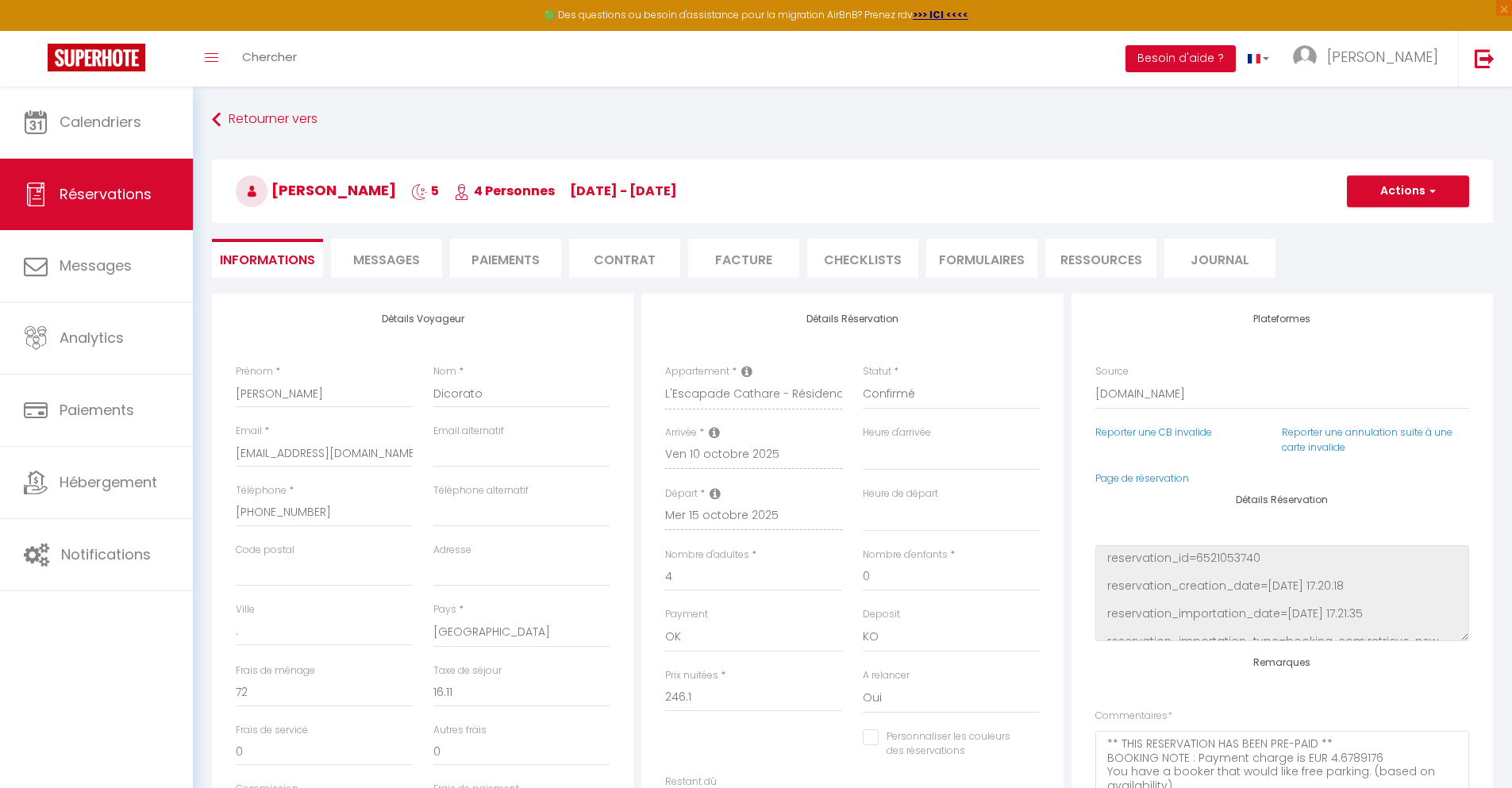
checkbox input "false"
select select
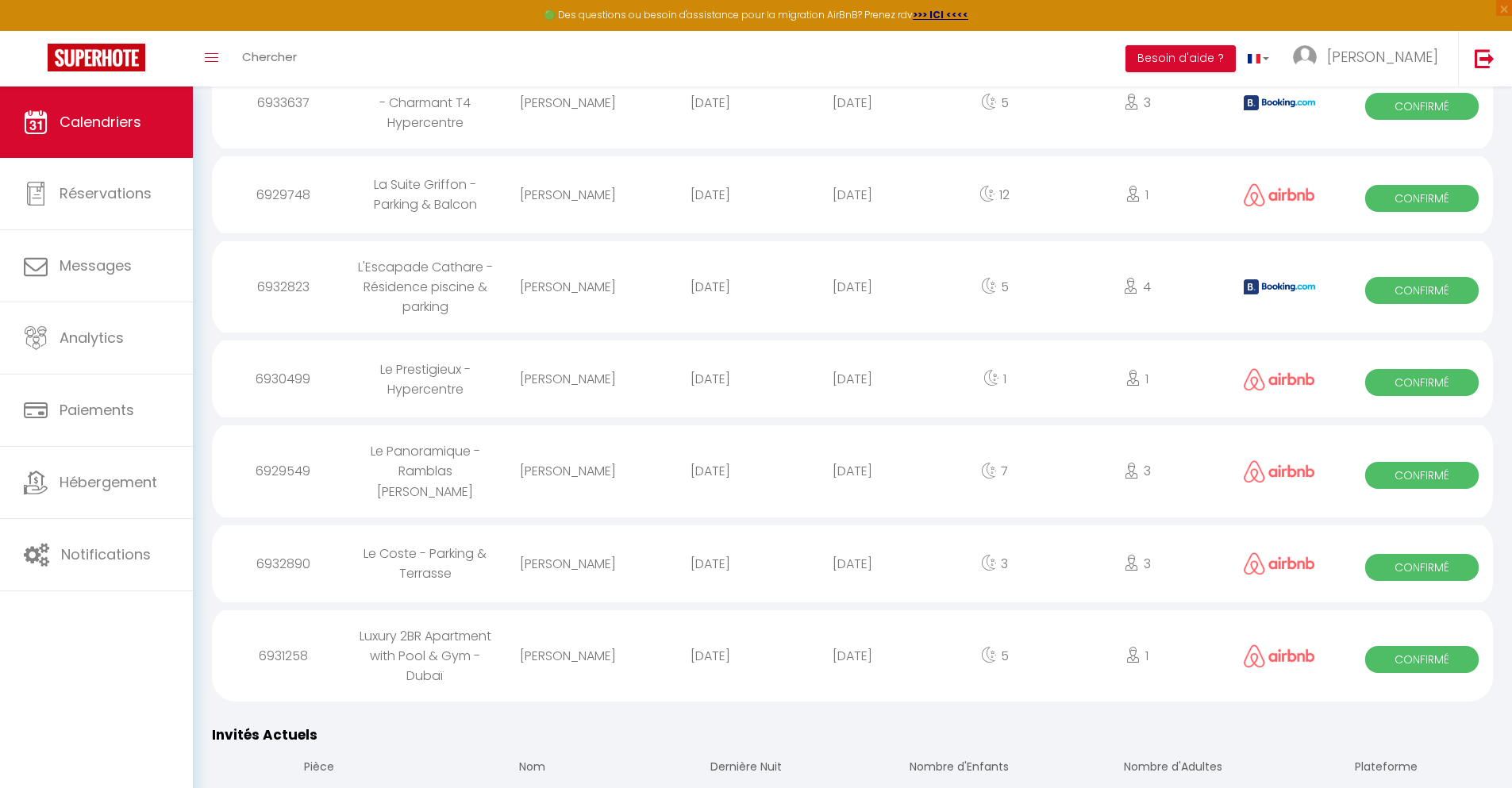
scroll to position [1606, 0]
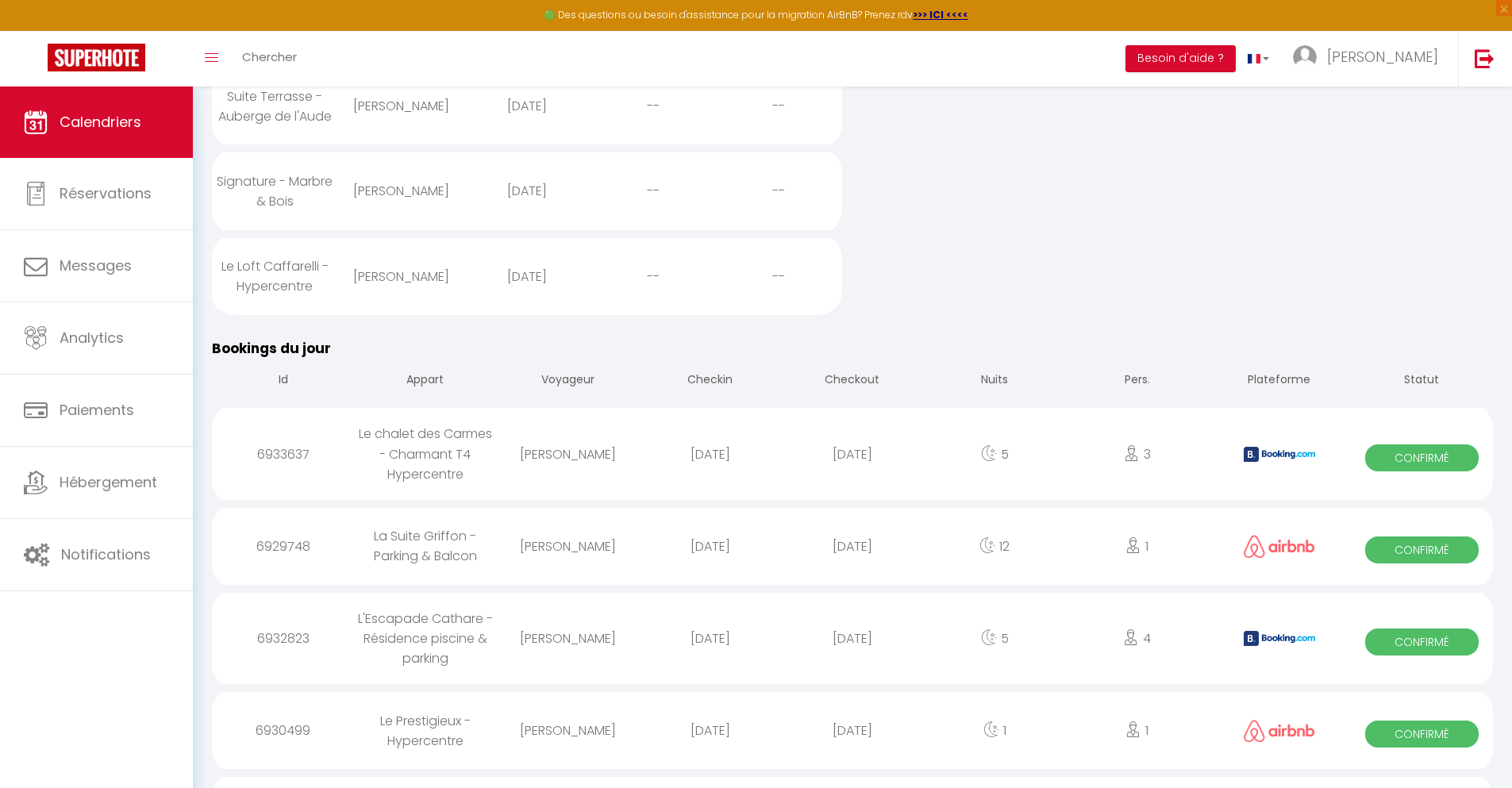
click at [853, 745] on div "[DATE]" at bounding box center [852, 730] width 142 height 52
select select "0"
select select "1"
select select
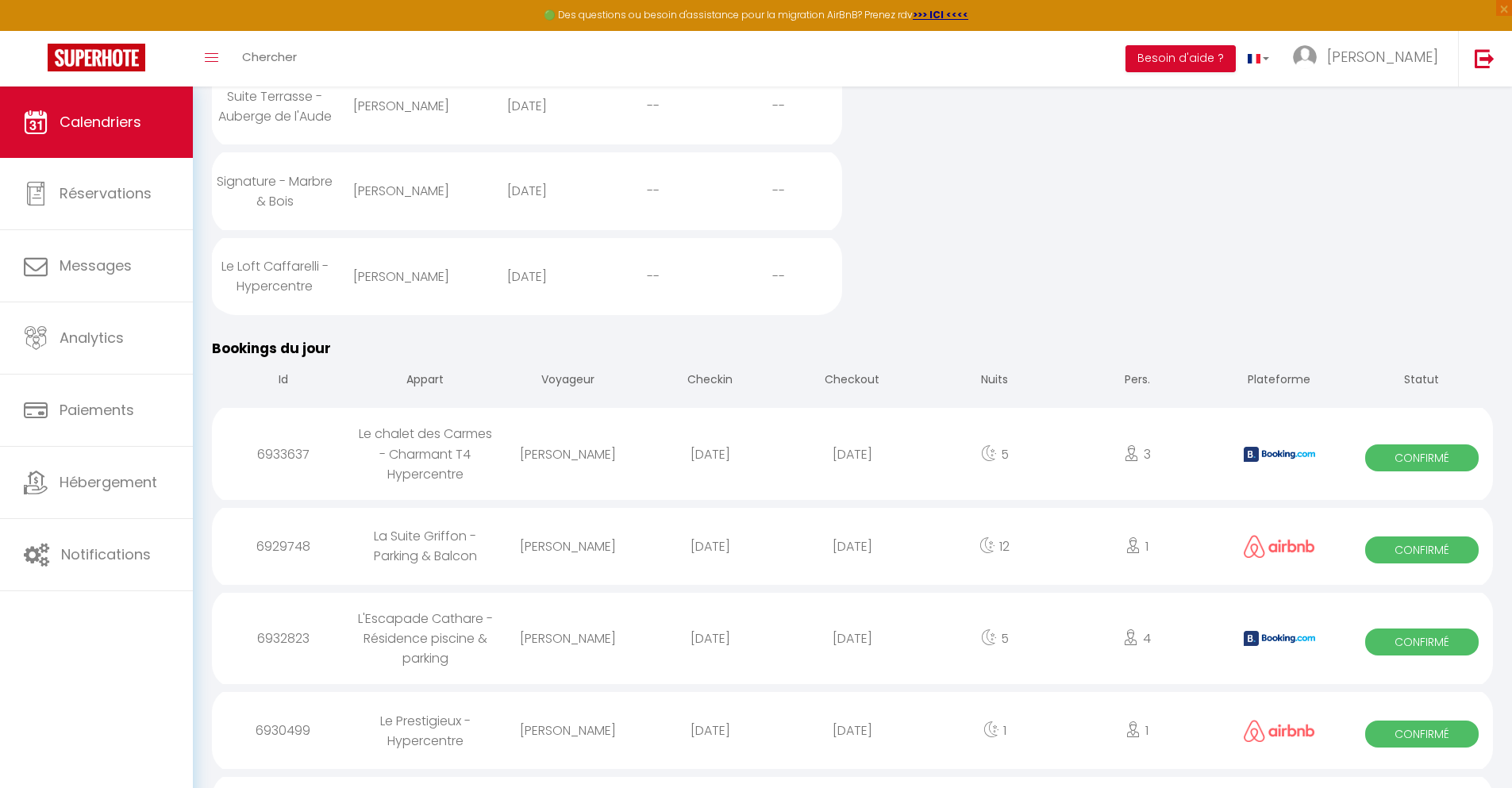
select select
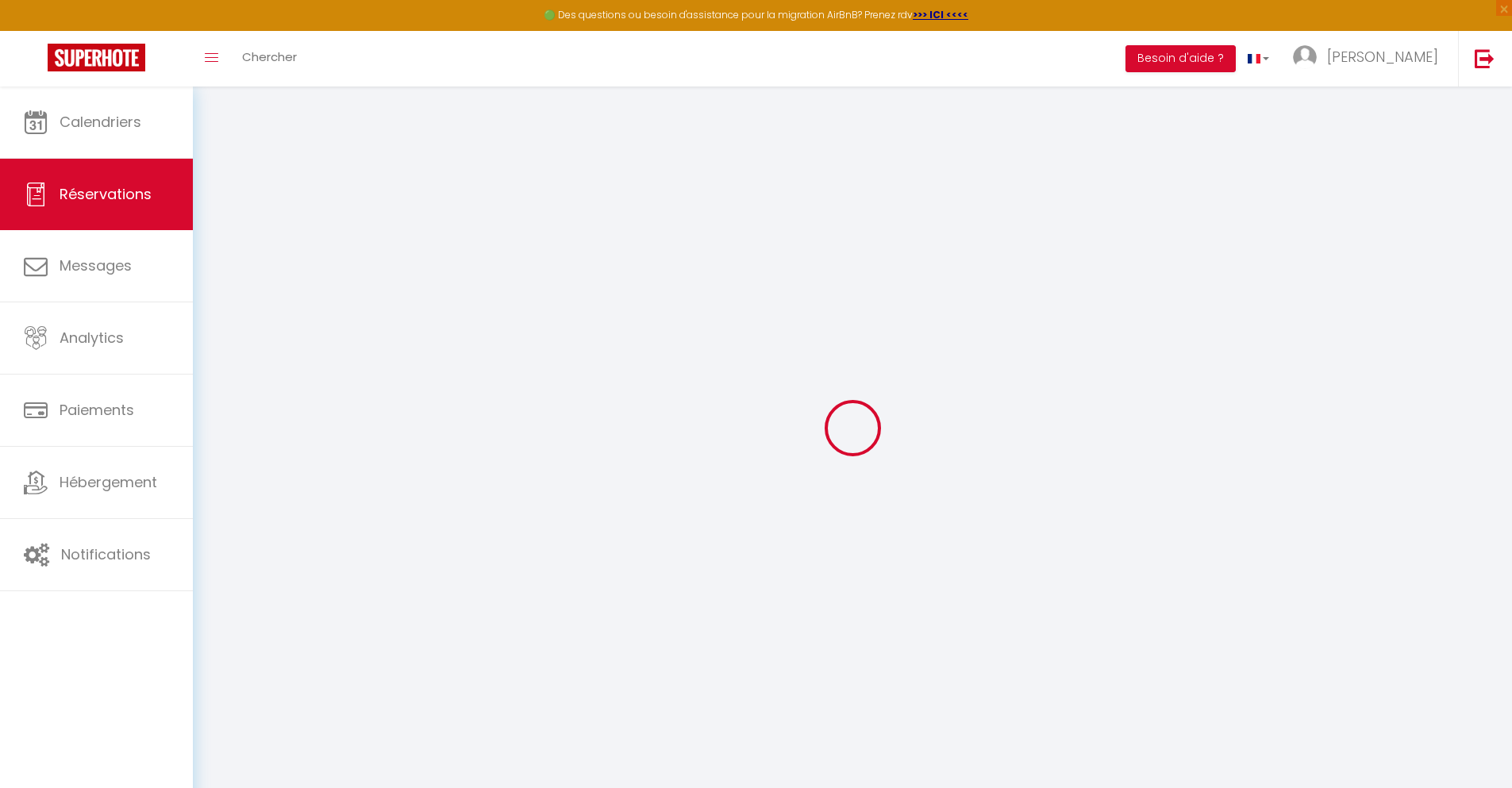
select select
checkbox input "false"
select select
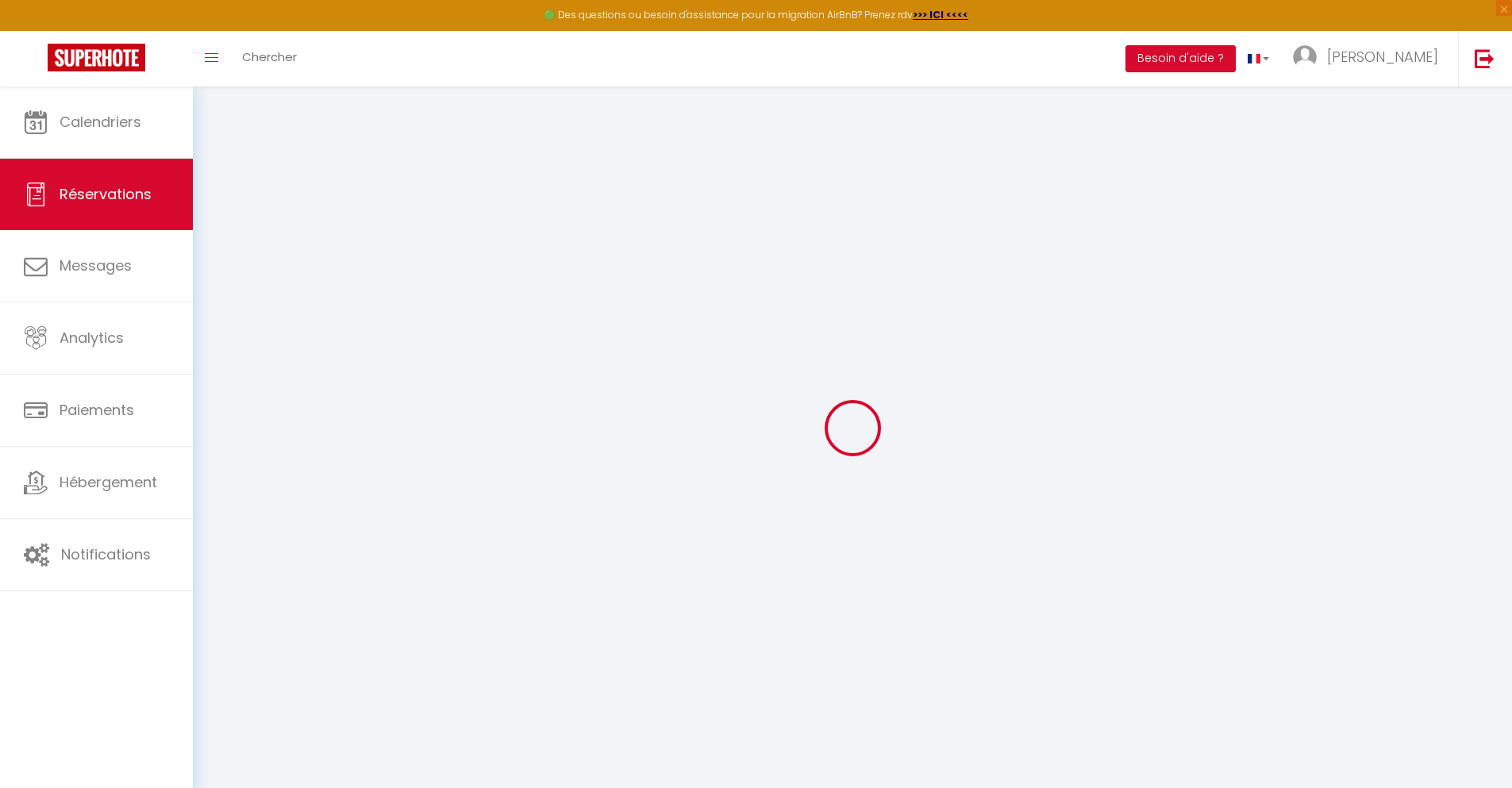
select select
checkbox input "false"
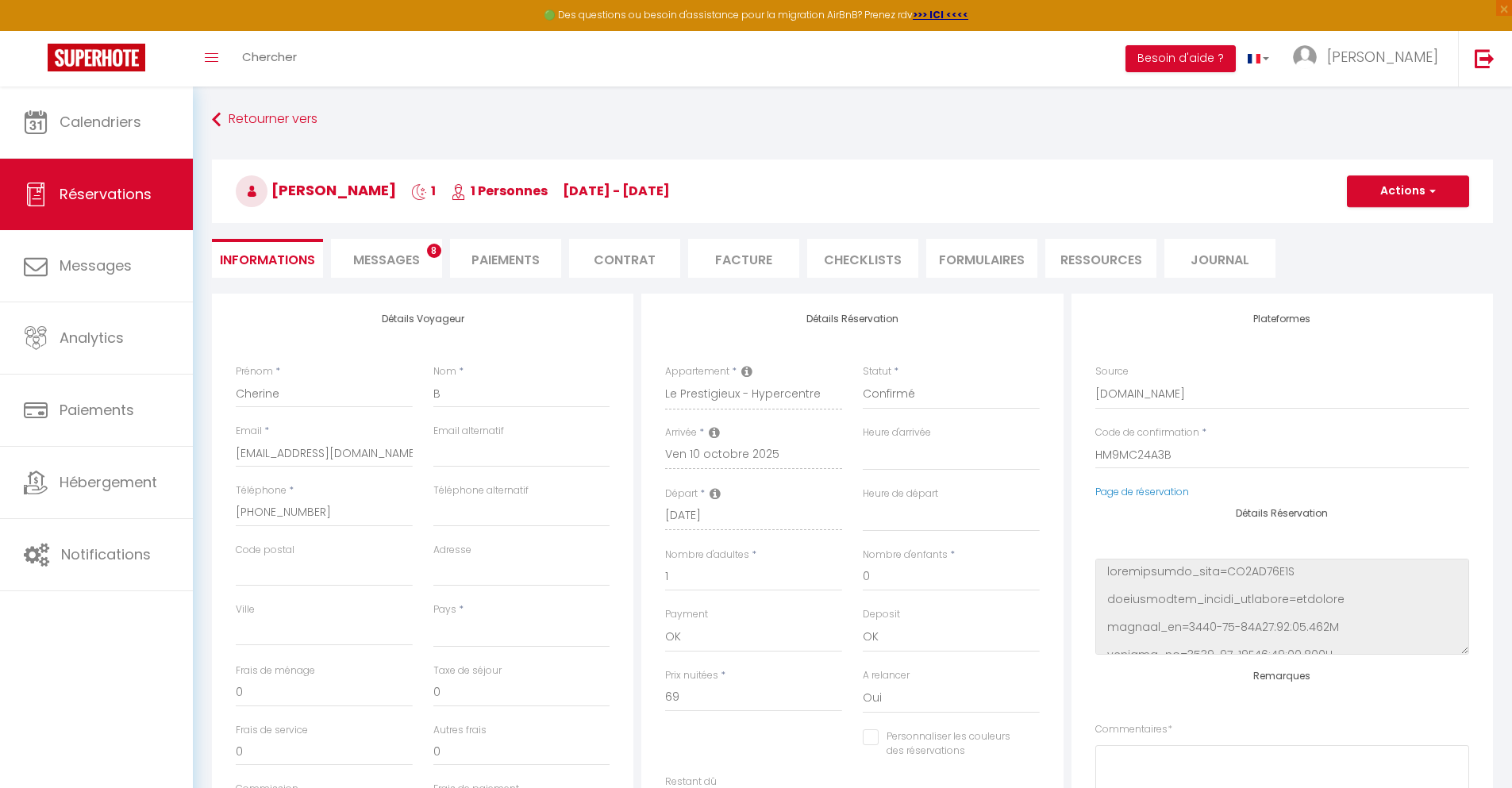
select select
type input "40"
type input "4.96"
select select
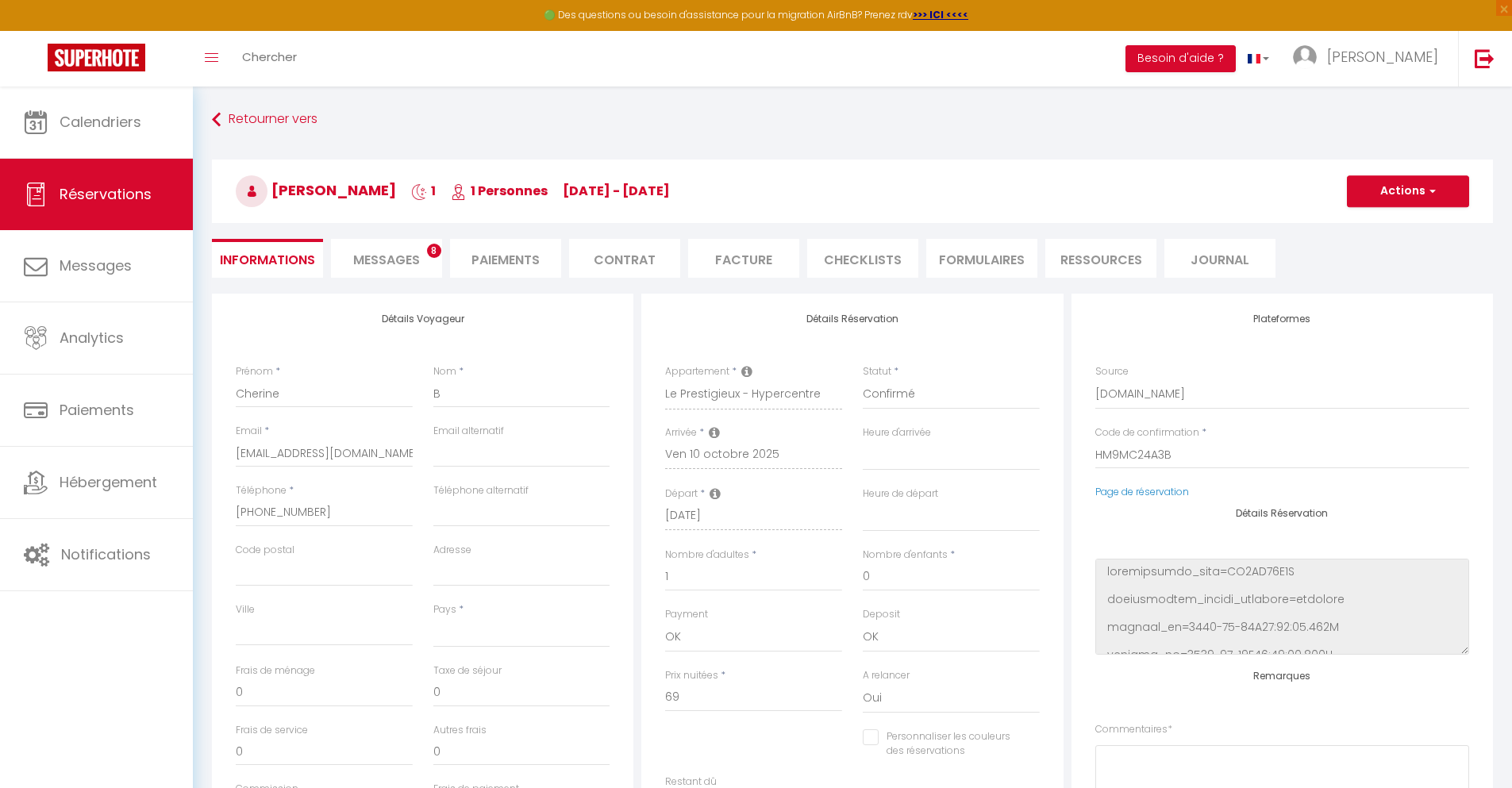
checkbox input "false"
select select
checkbox input "false"
select select
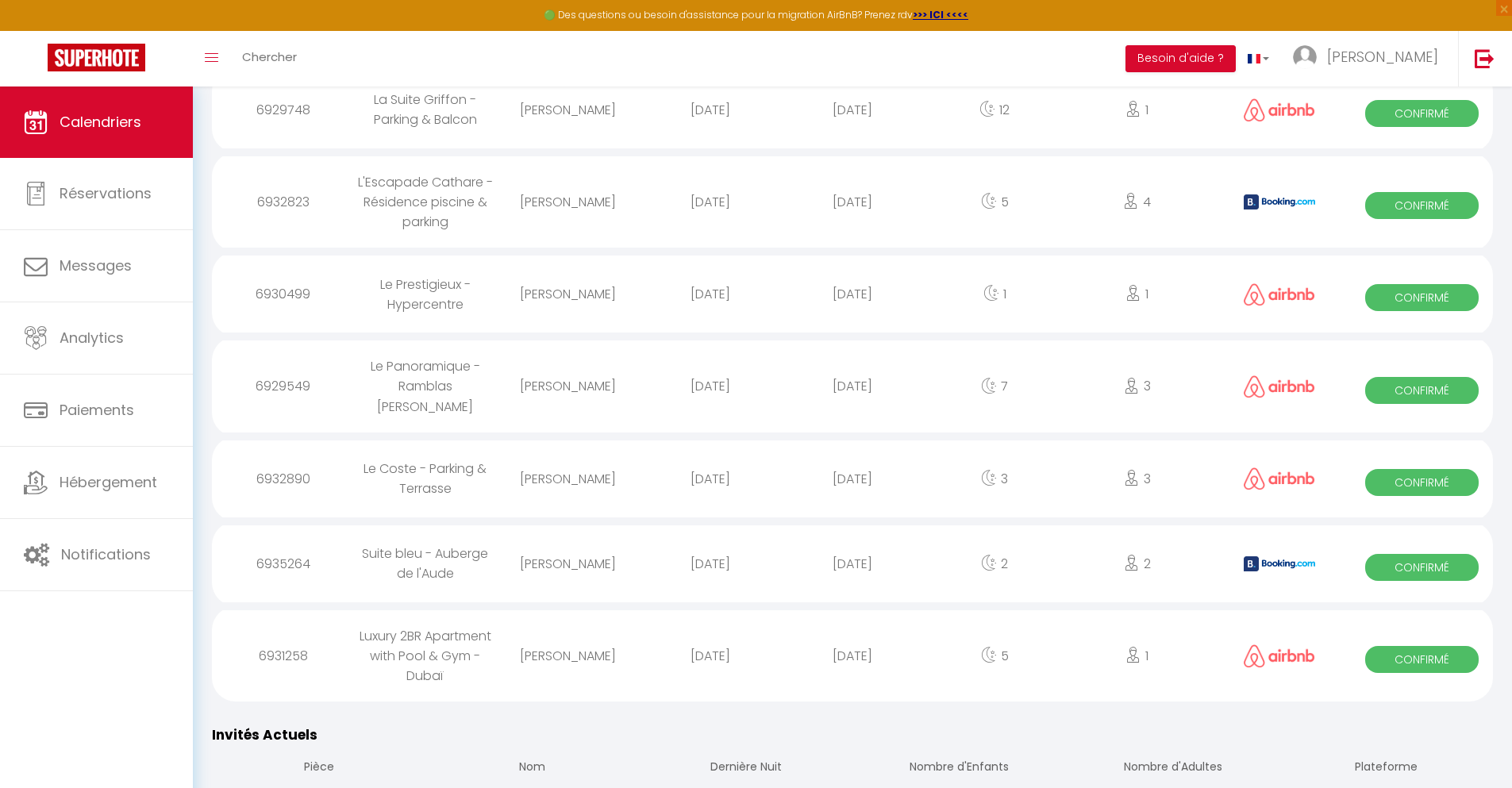
scroll to position [1691, 0]
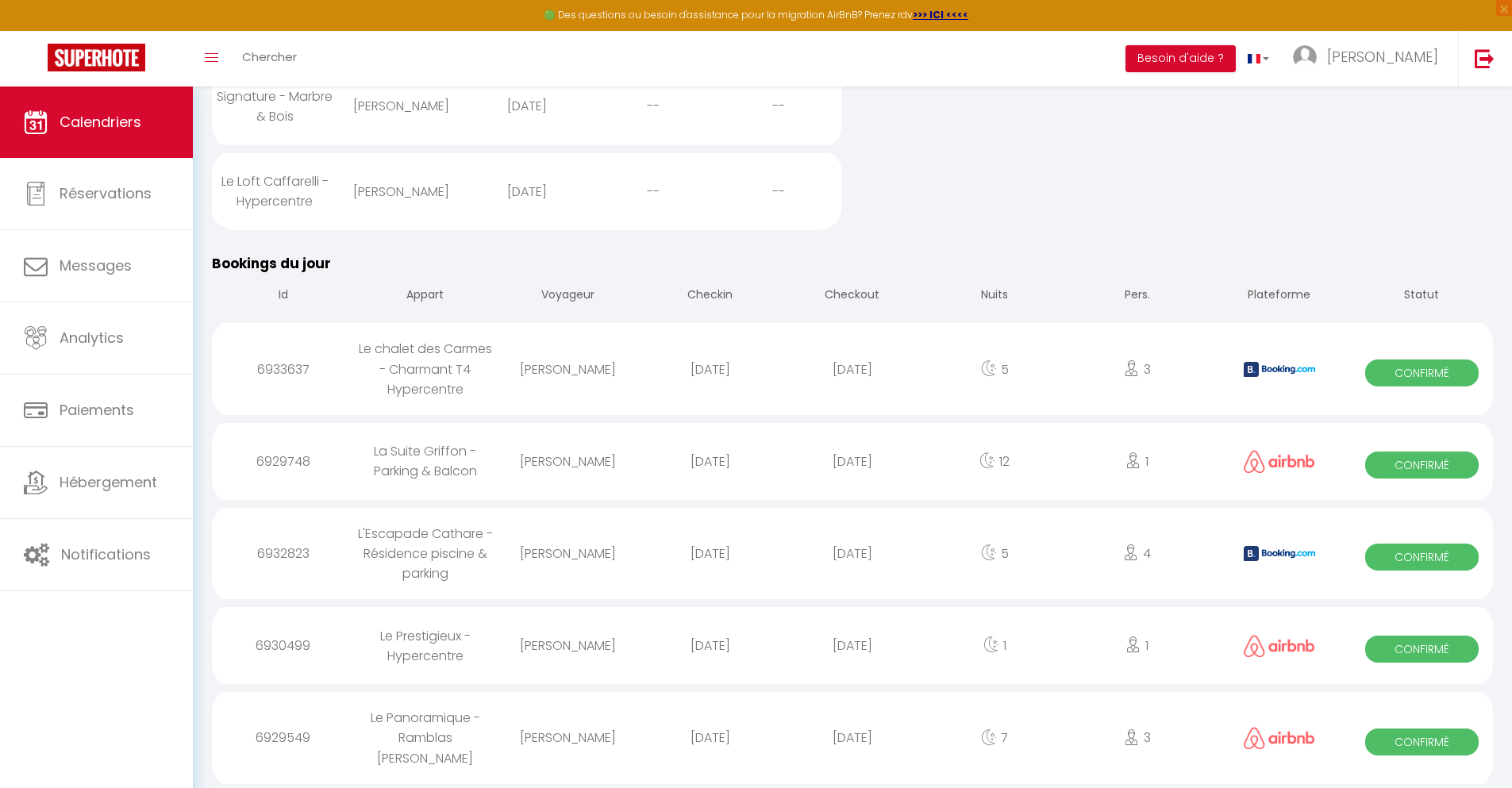
click at [853, 745] on div "[DATE]" at bounding box center [852, 738] width 142 height 52
select select "0"
select select "1"
select select
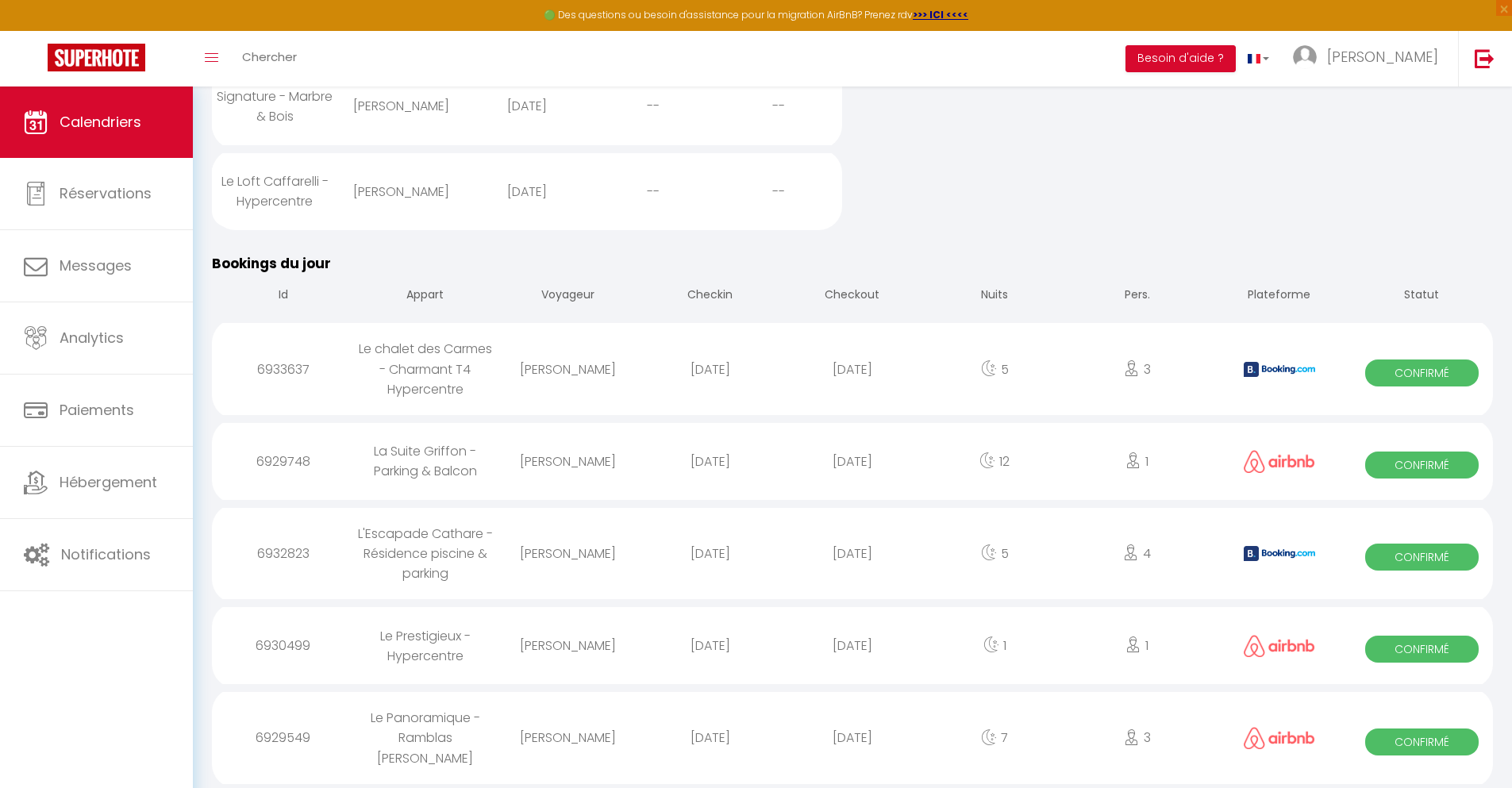
select select
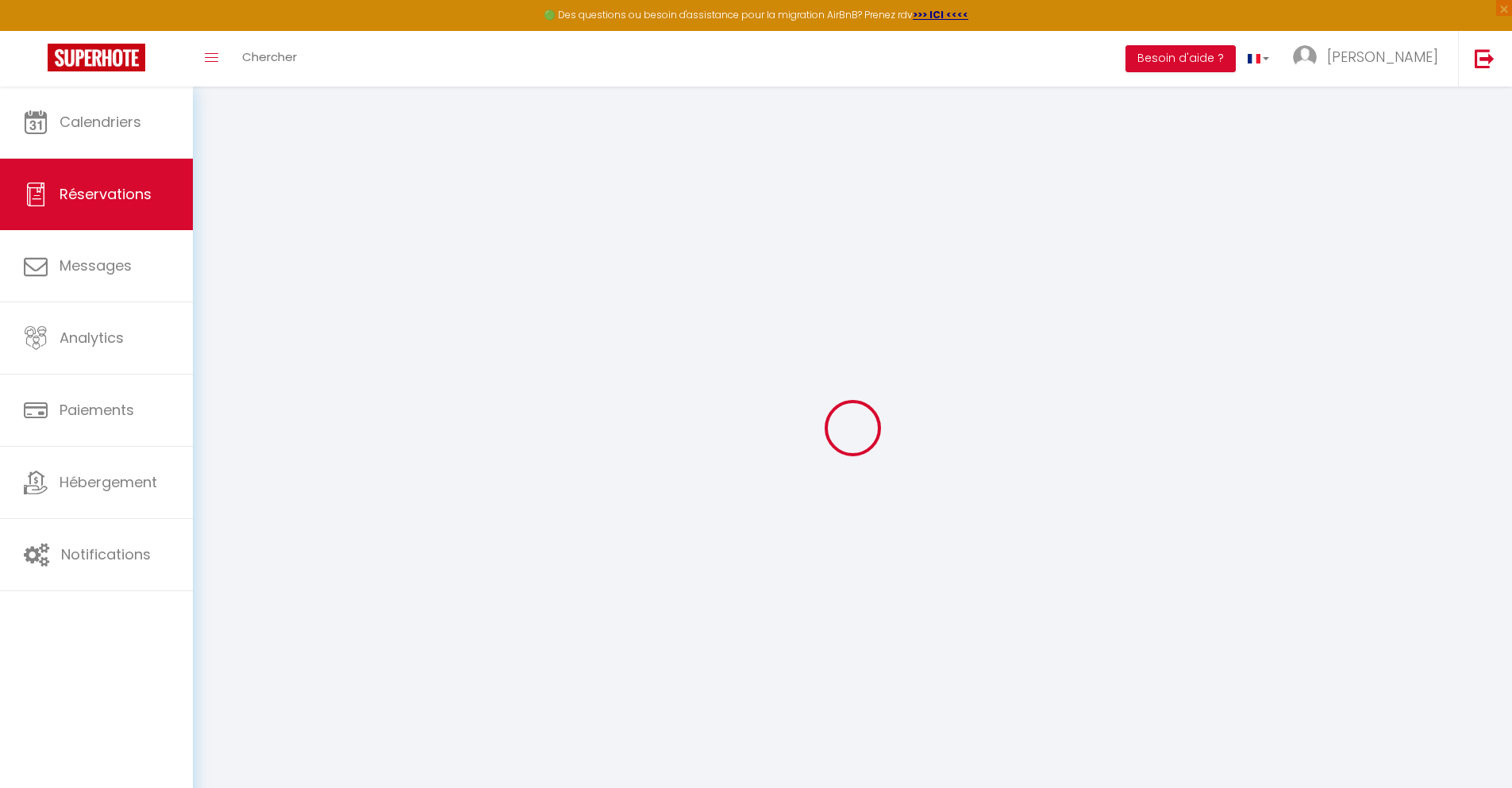
select select
checkbox input "false"
select select
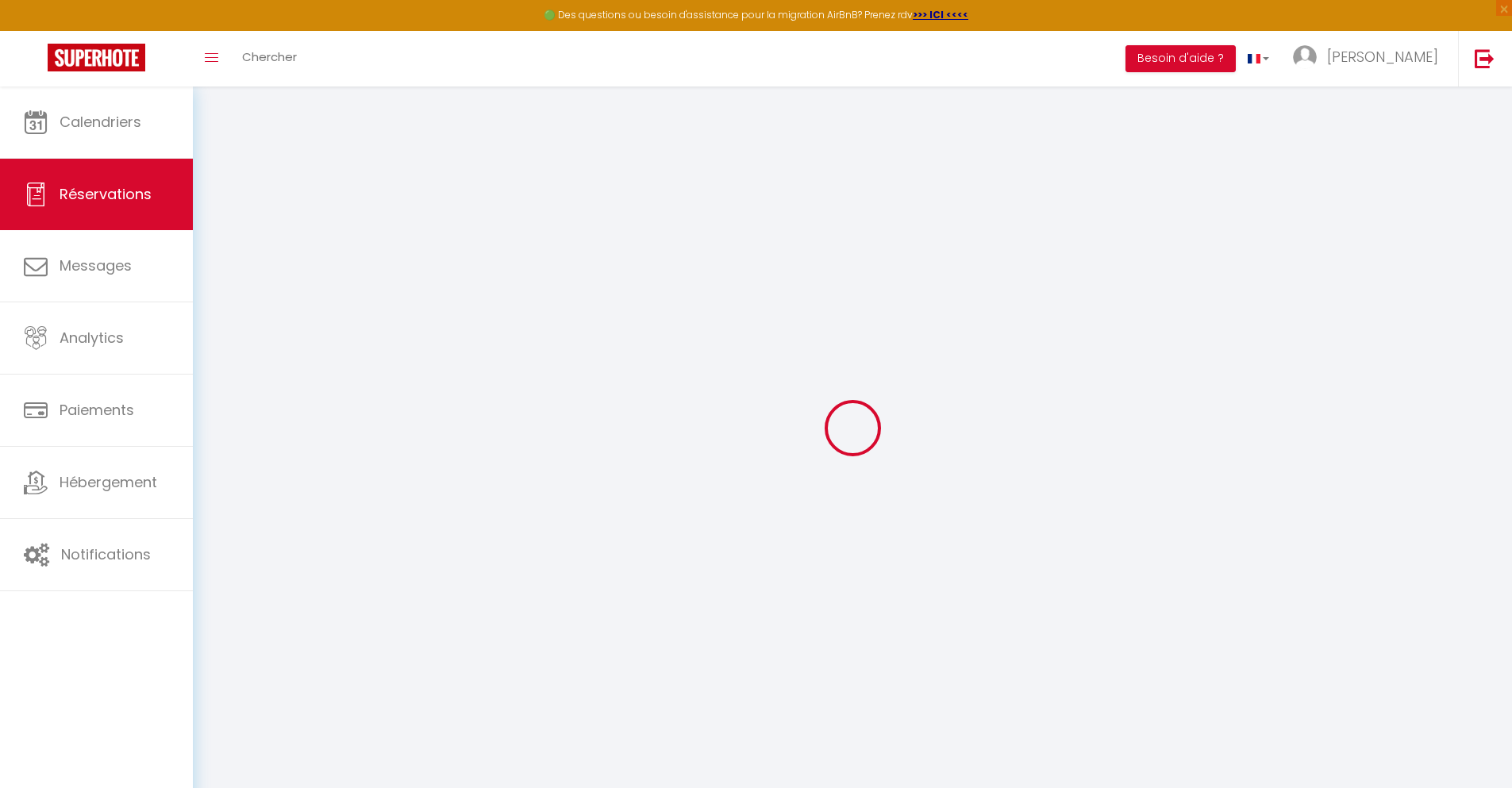
select select
checkbox input "false"
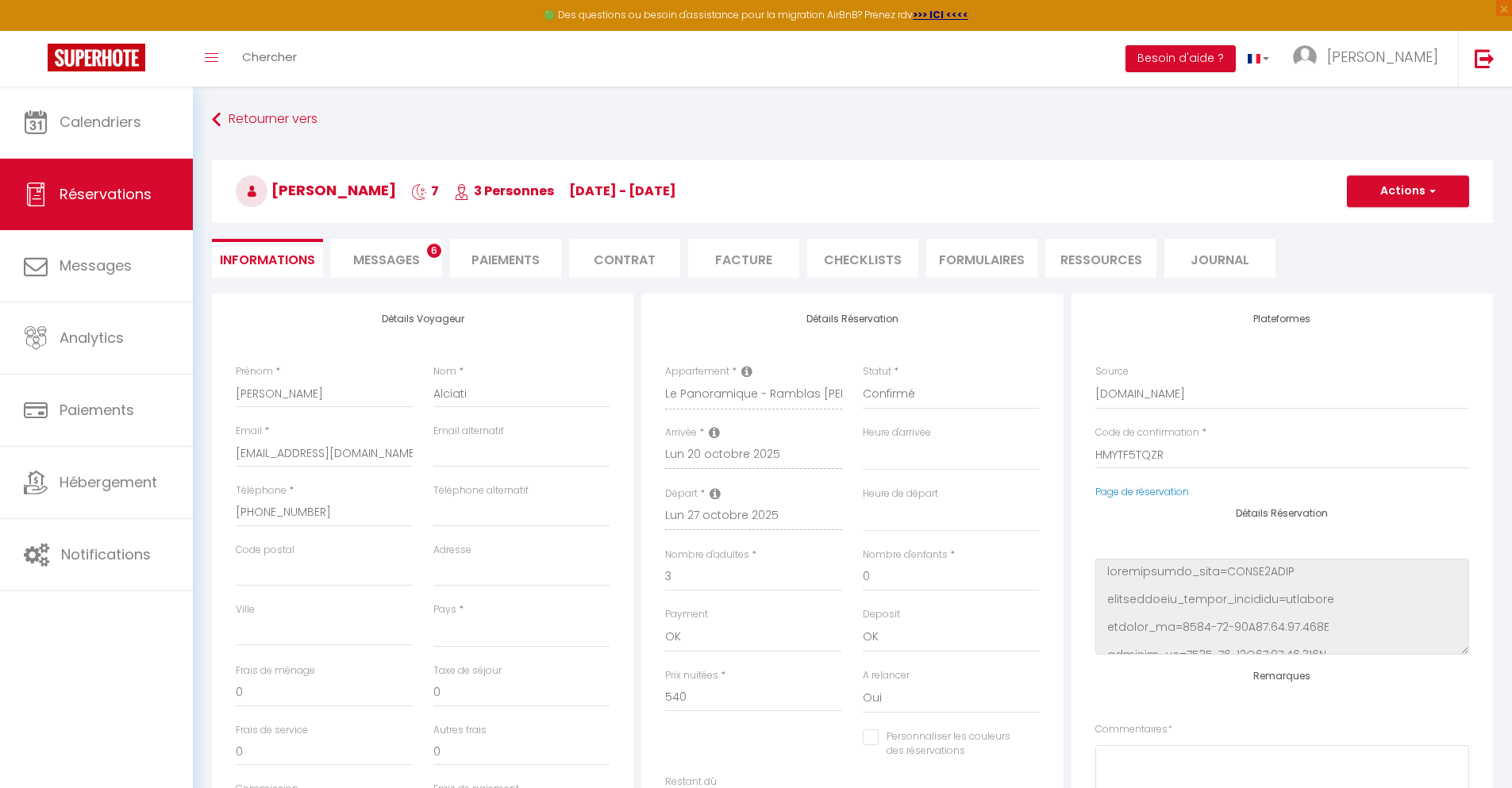
select select
checkbox input "false"
select select
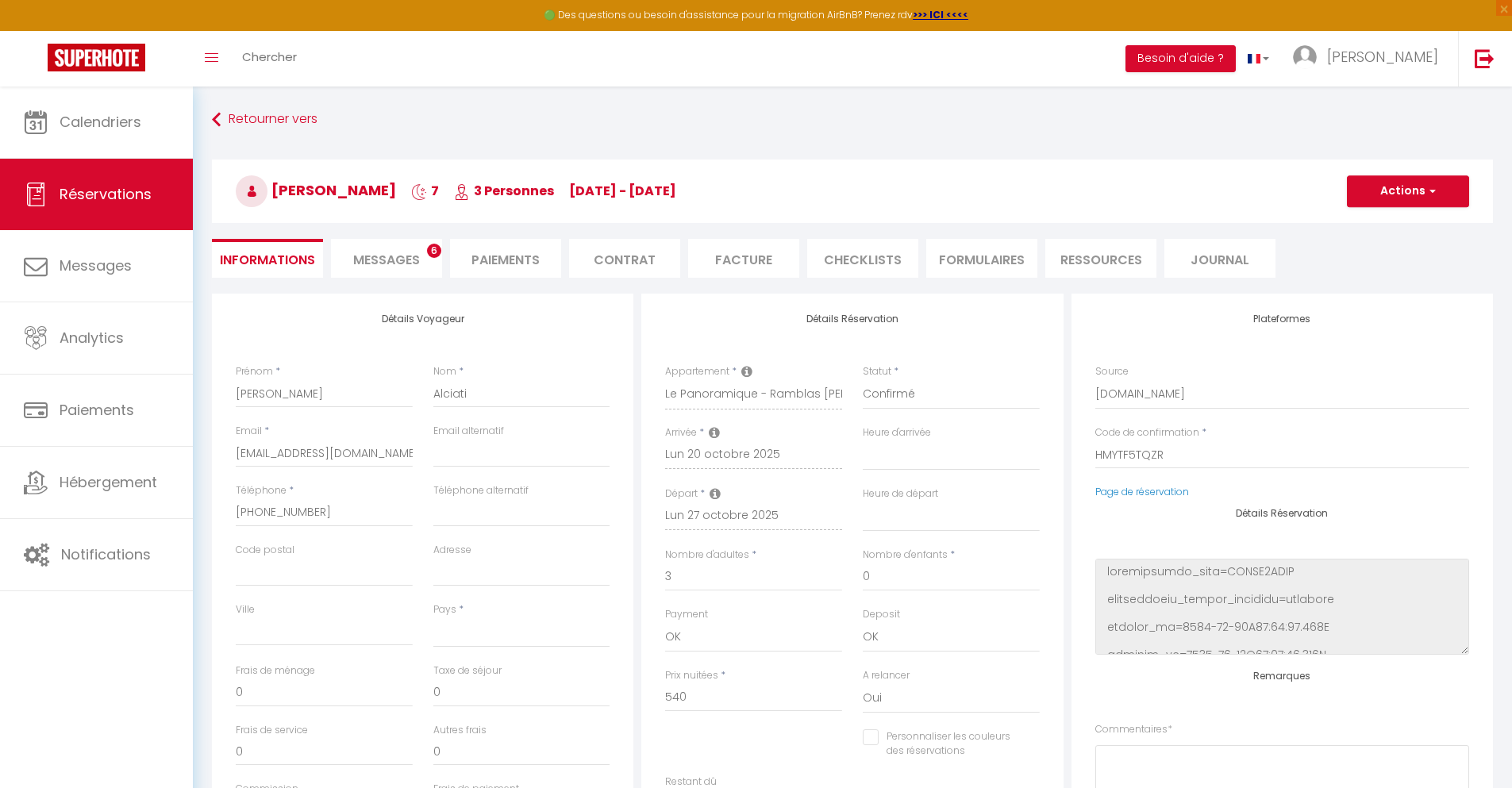
type input "70"
type input "38.88"
select select
checkbox input "false"
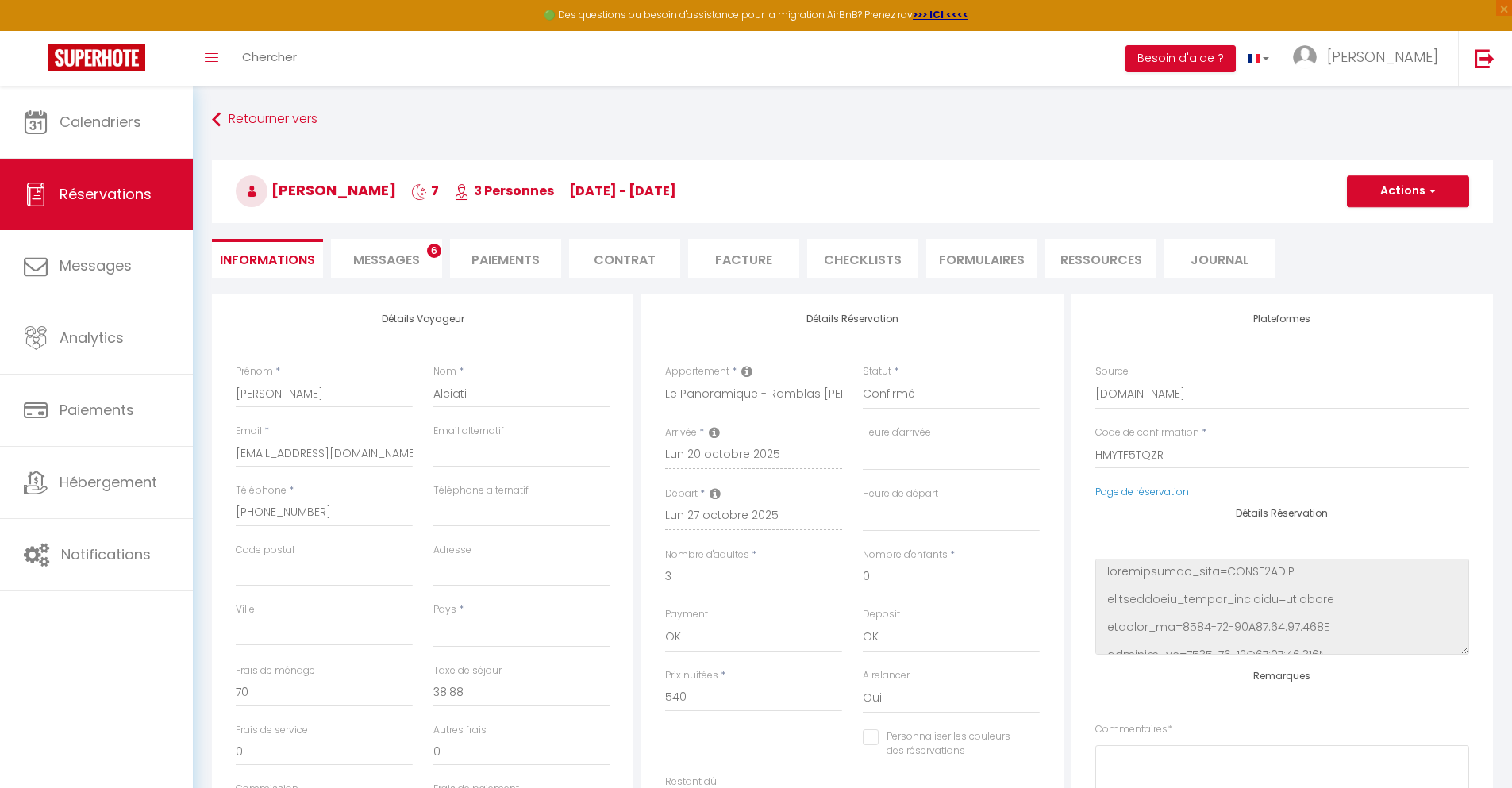
select select
checkbox input "false"
select select
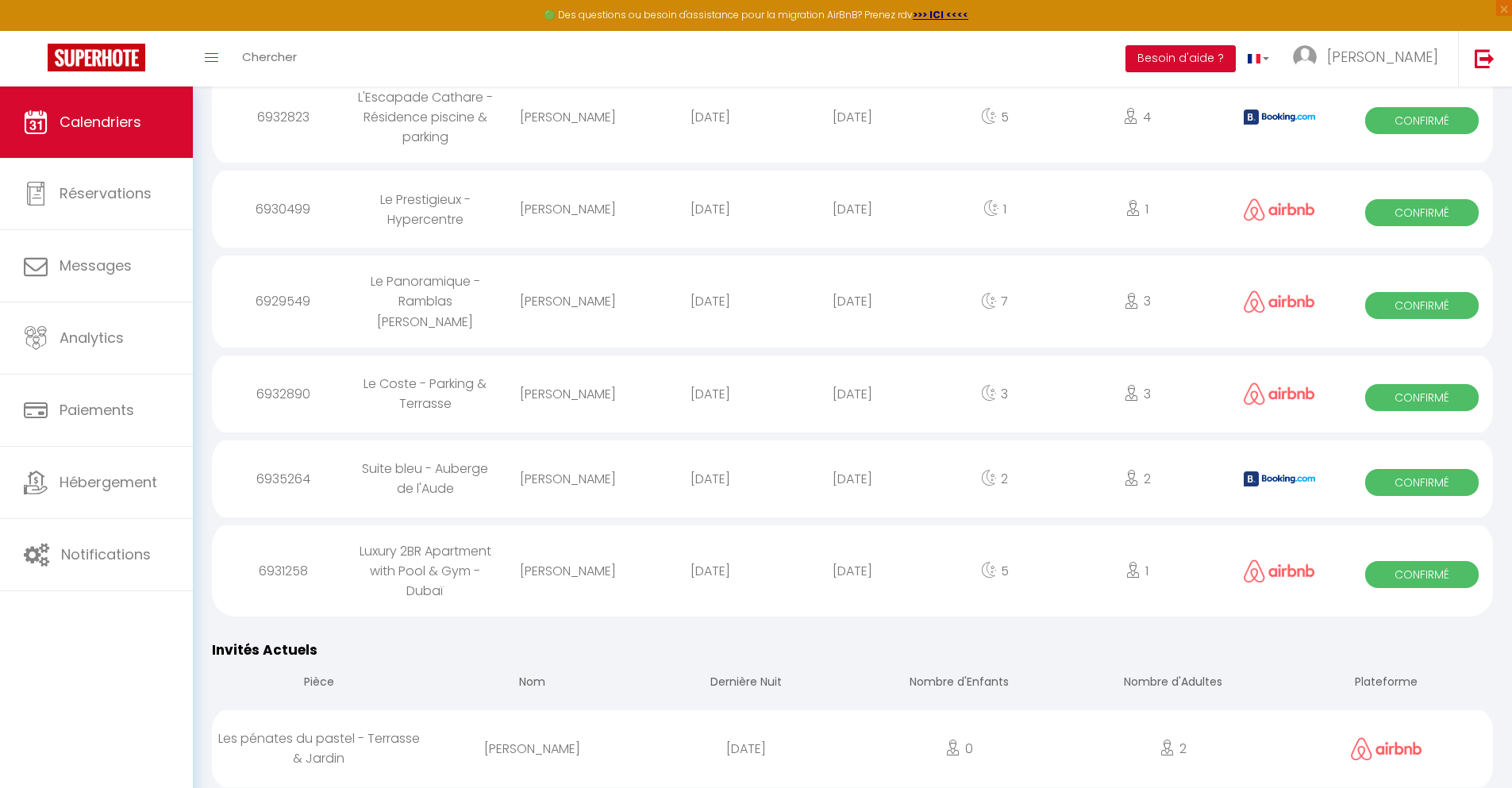
scroll to position [1777, 0]
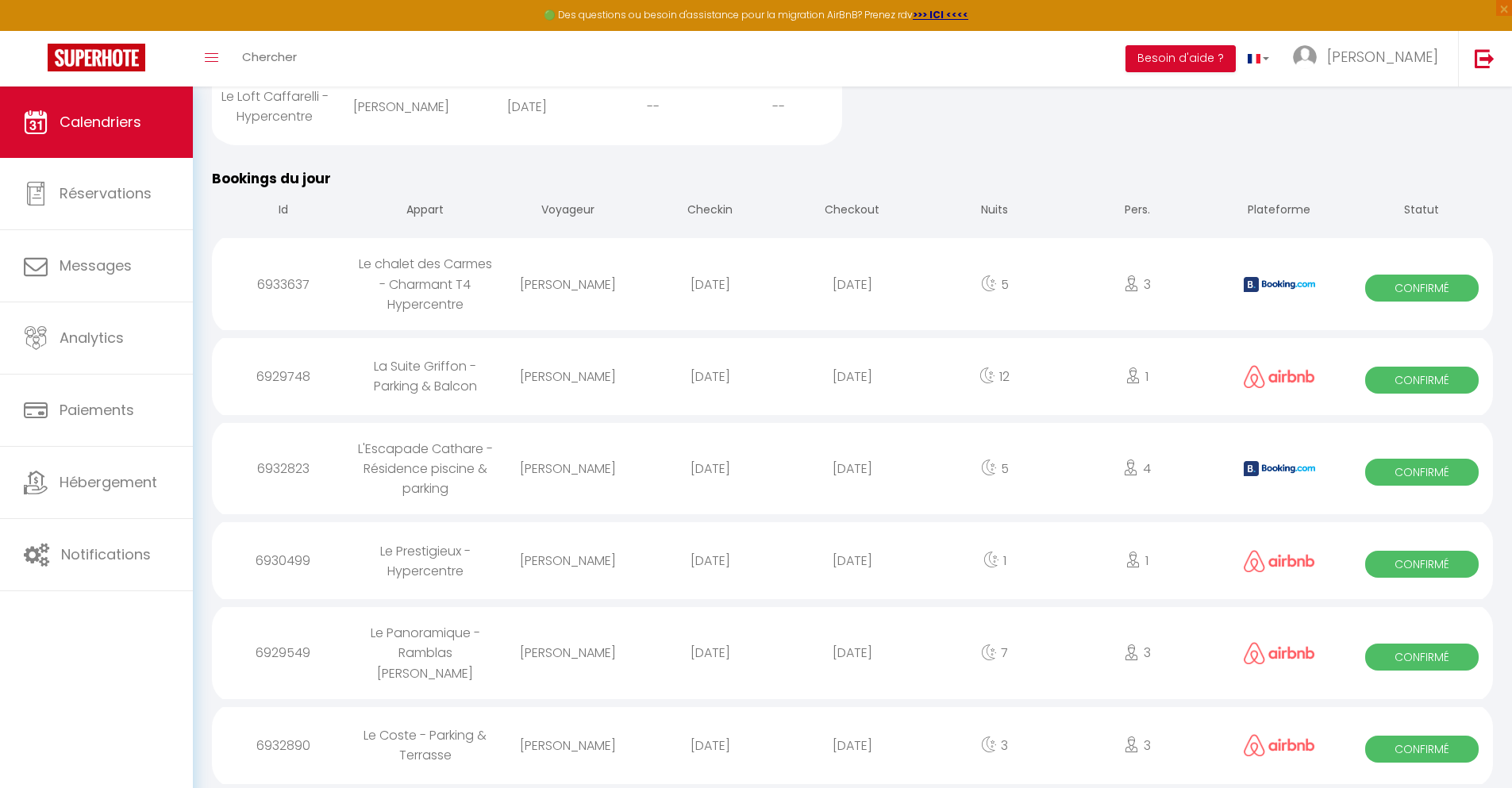
click at [853, 745] on div "[DATE]" at bounding box center [852, 745] width 142 height 52
select select "0"
select select "1"
select select
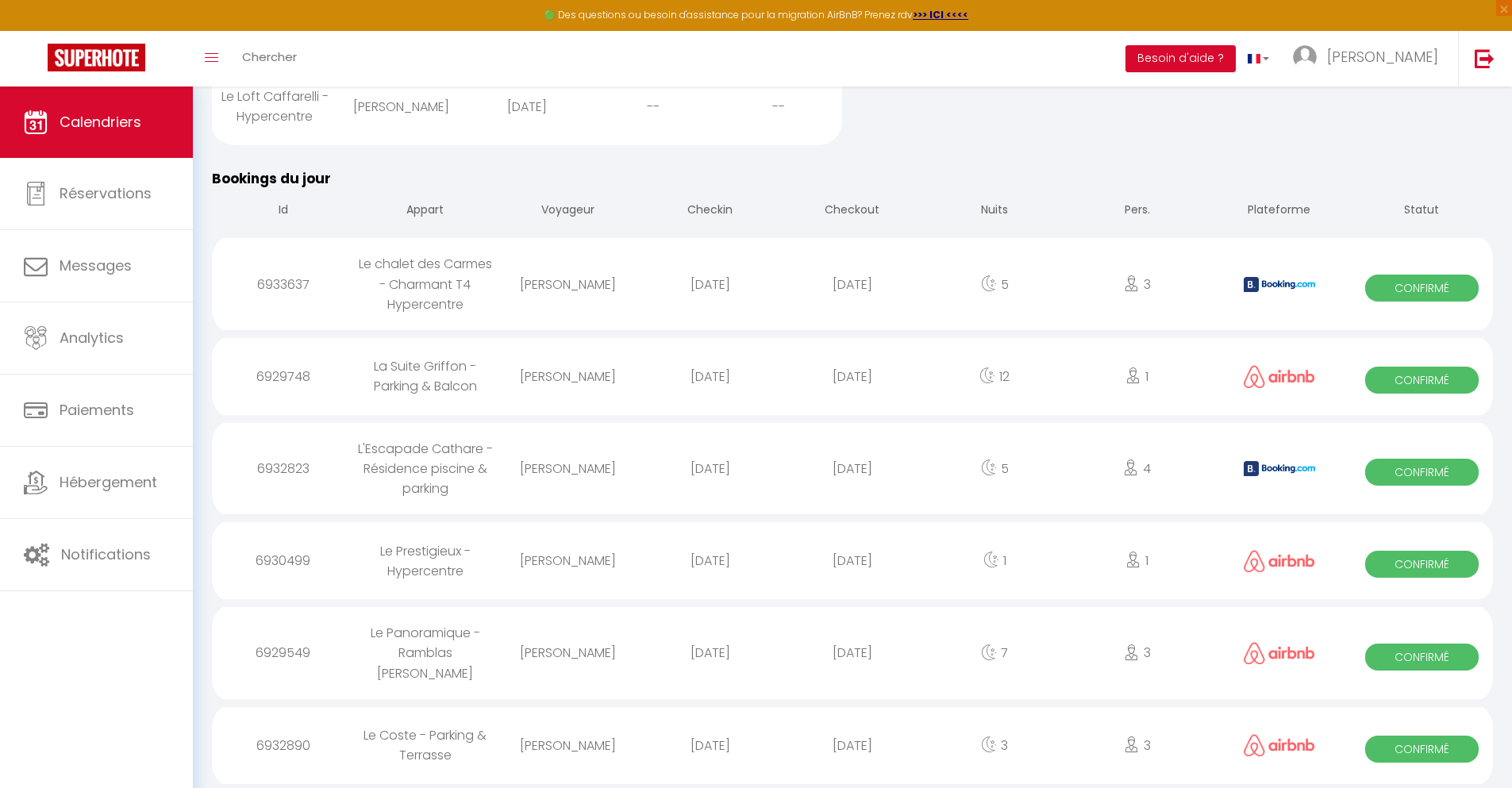
select select
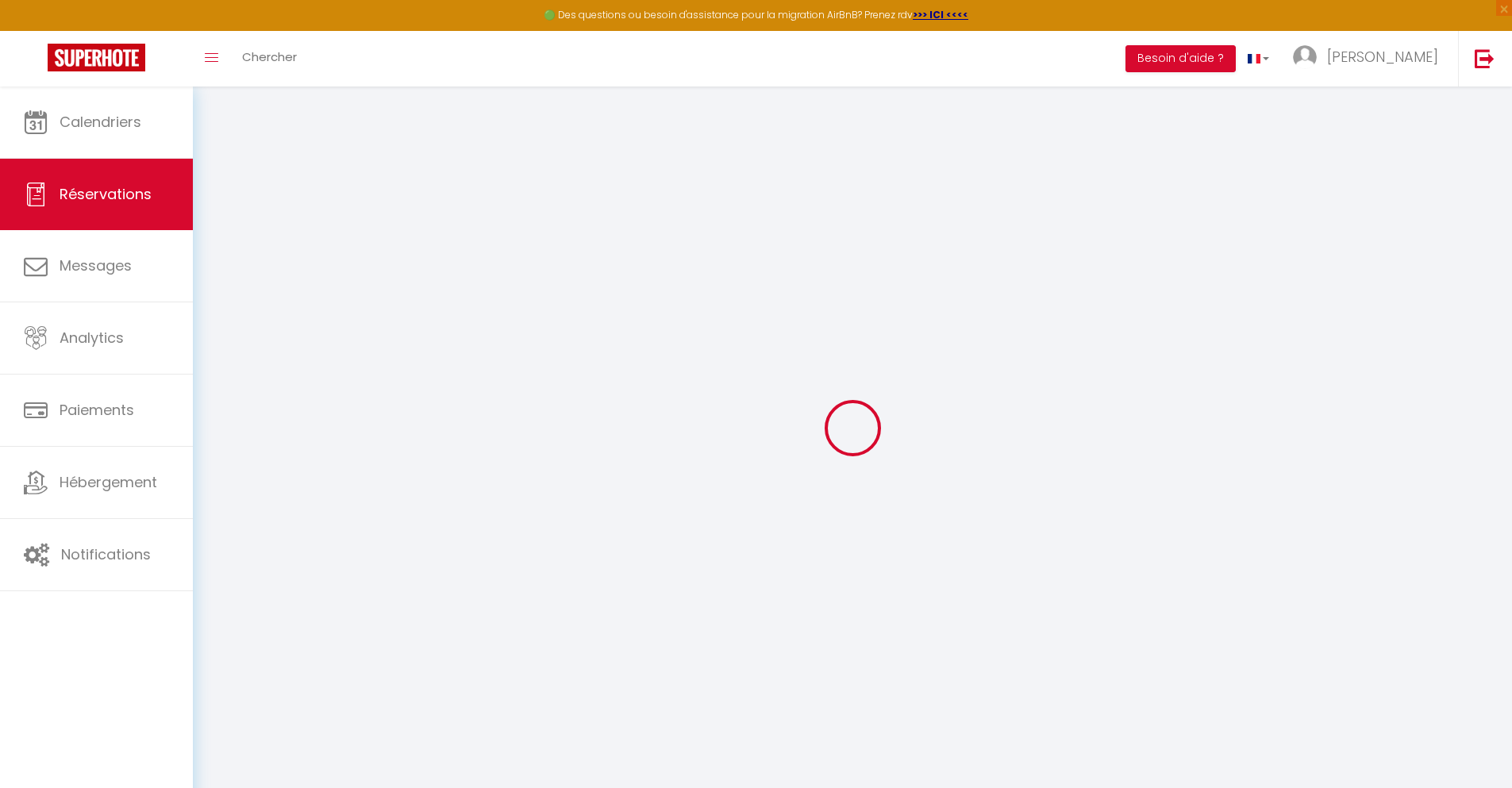
type input "[PERSON_NAME]"
type input "[EMAIL_ADDRESS][DOMAIN_NAME]"
type input "[PHONE_NUMBER]"
select select
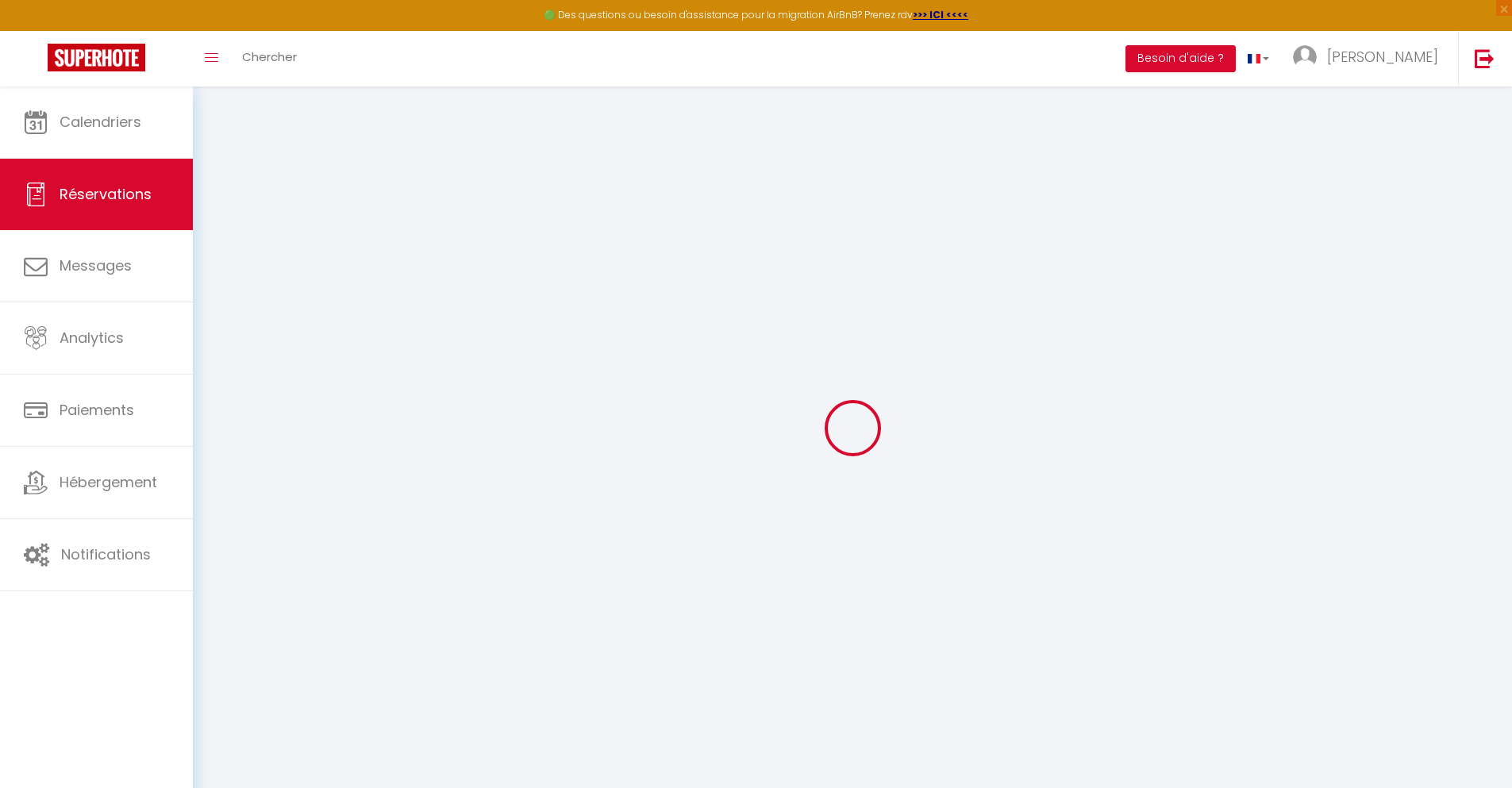
type input "71.45"
select select "74640"
select select "1"
select select
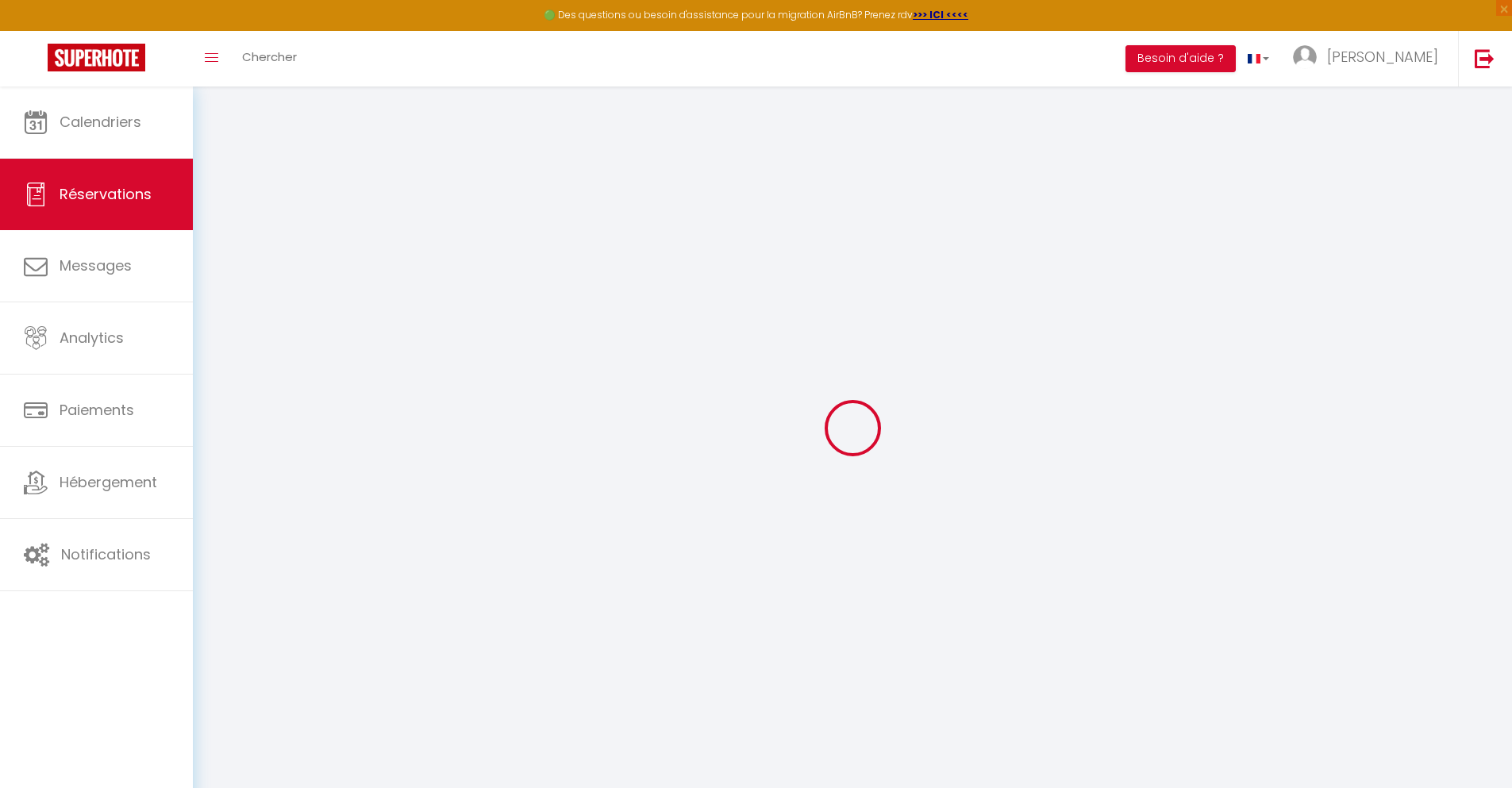
type input "3"
select select "12"
select select
type input "299.2"
checkbox input "false"
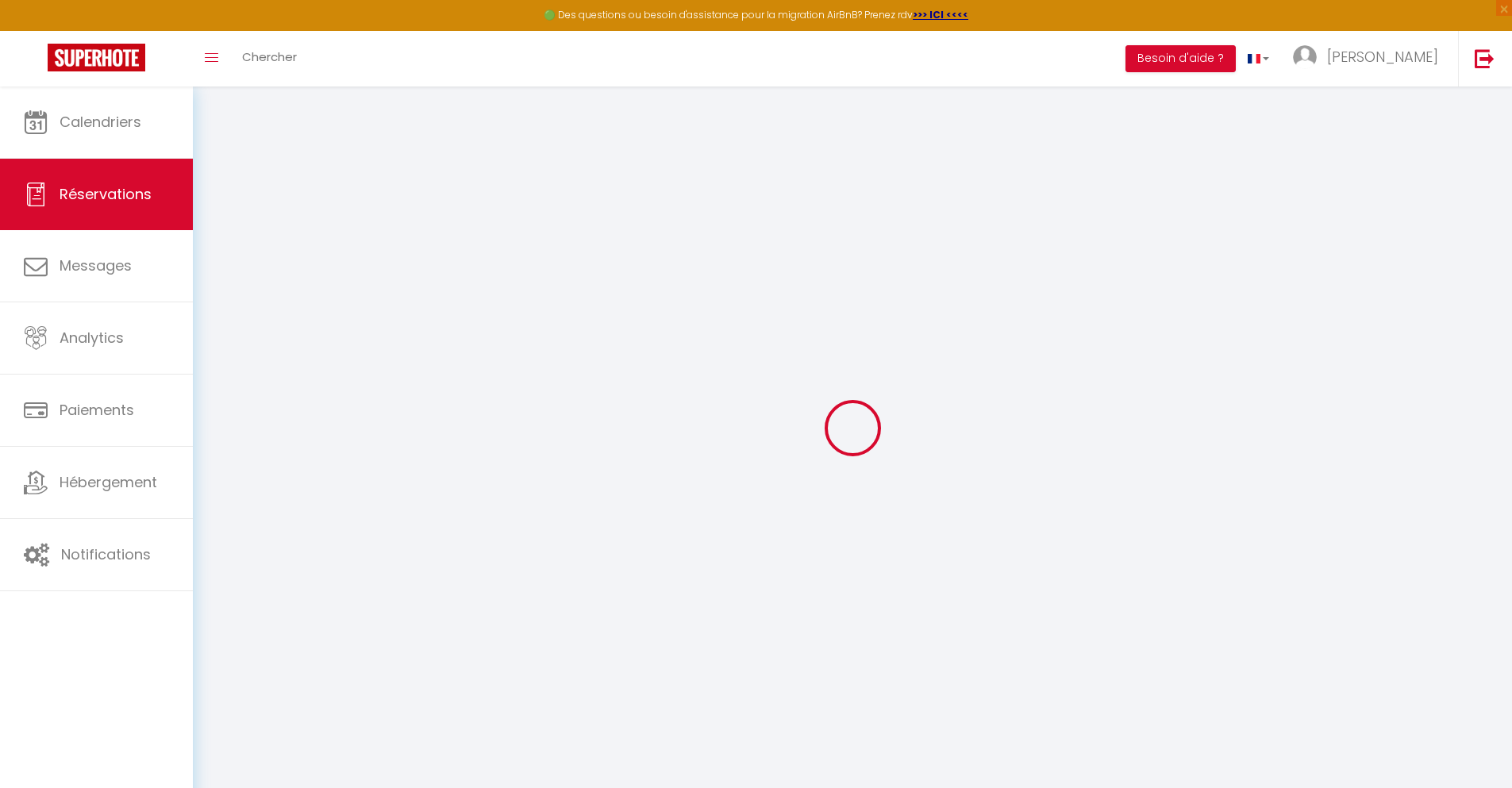
type input "0"
select select "1"
type input "0"
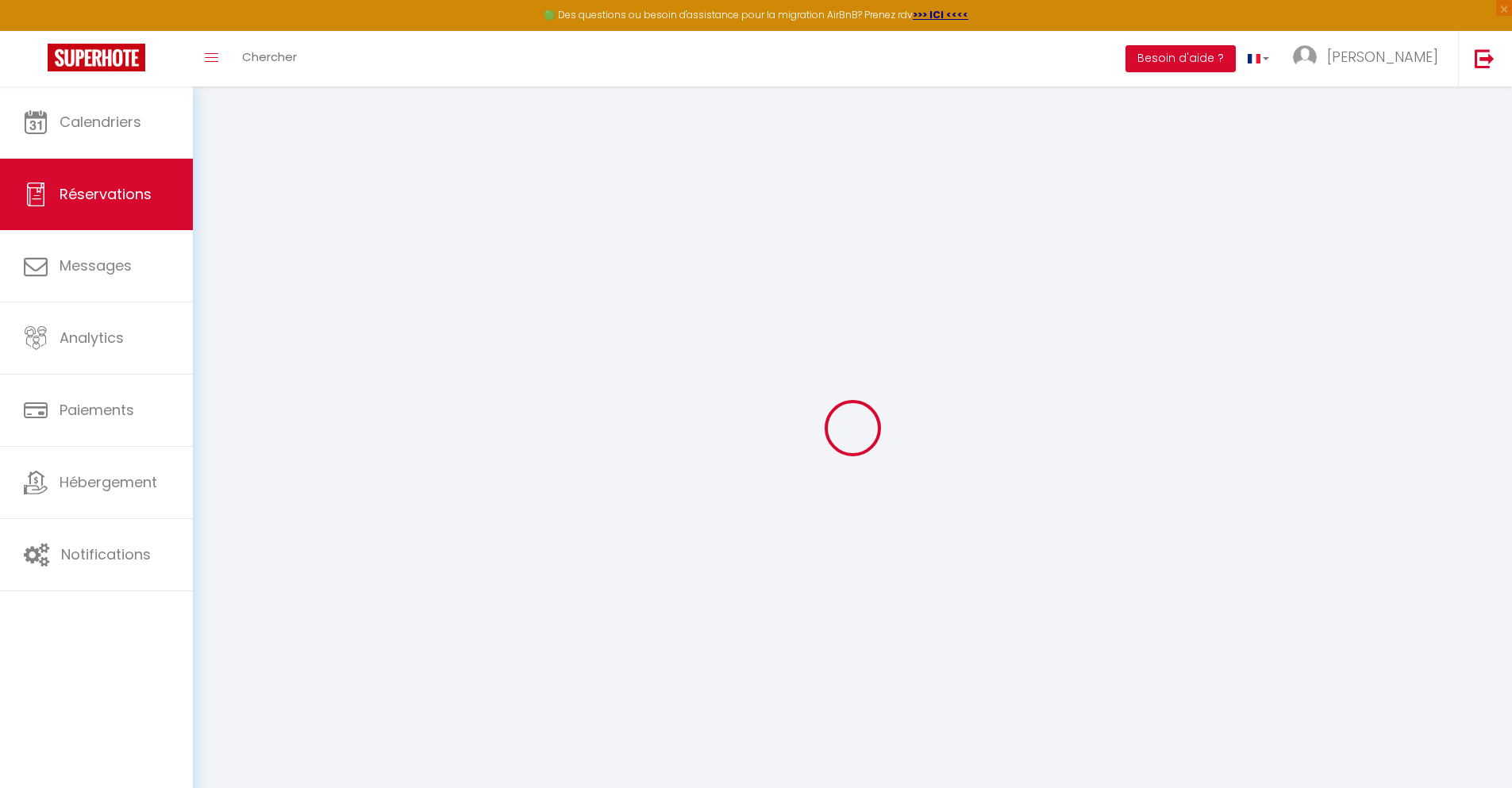
select select
select select "15"
checkbox input "false"
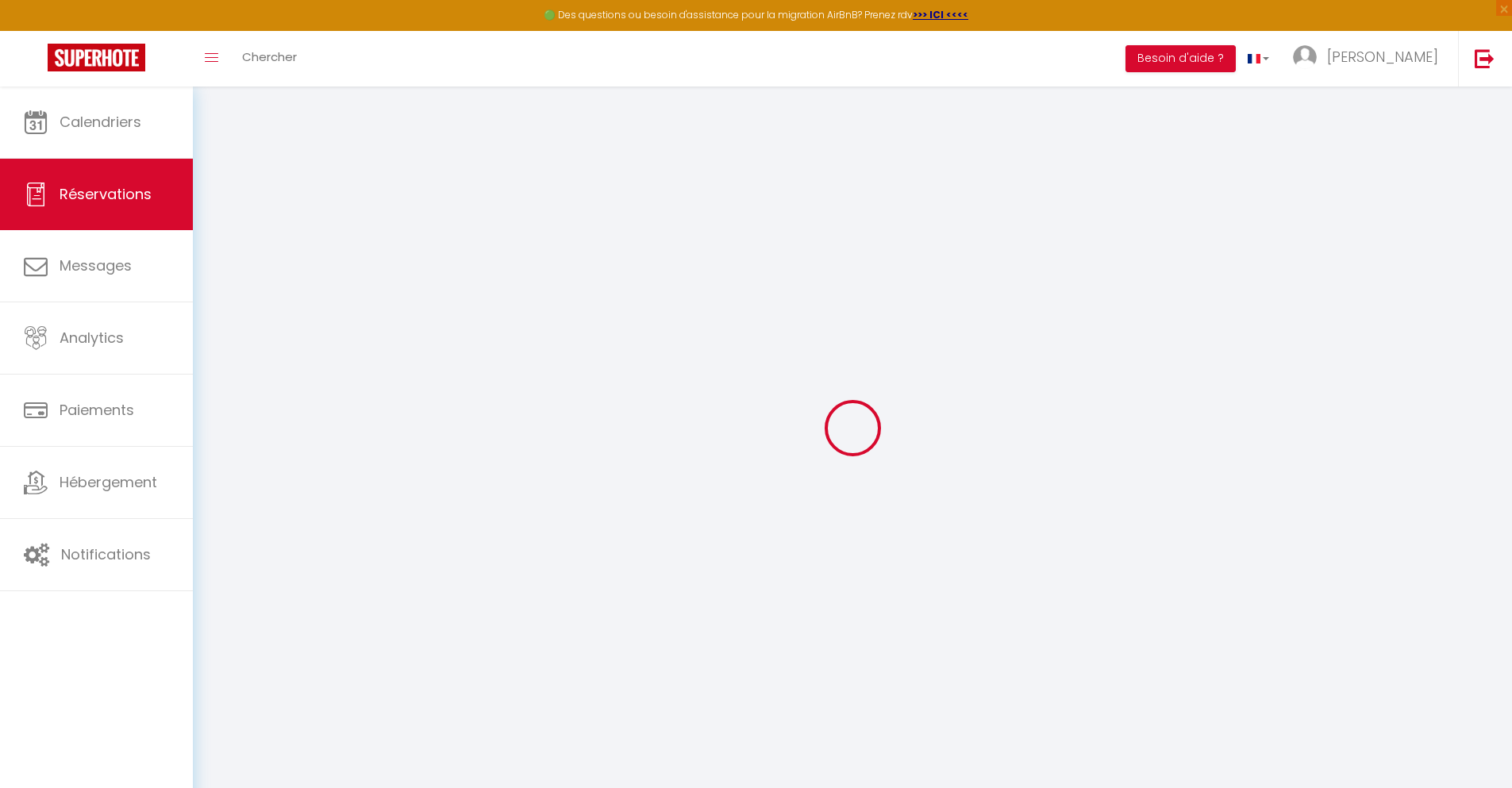
select select
checkbox input "false"
select select
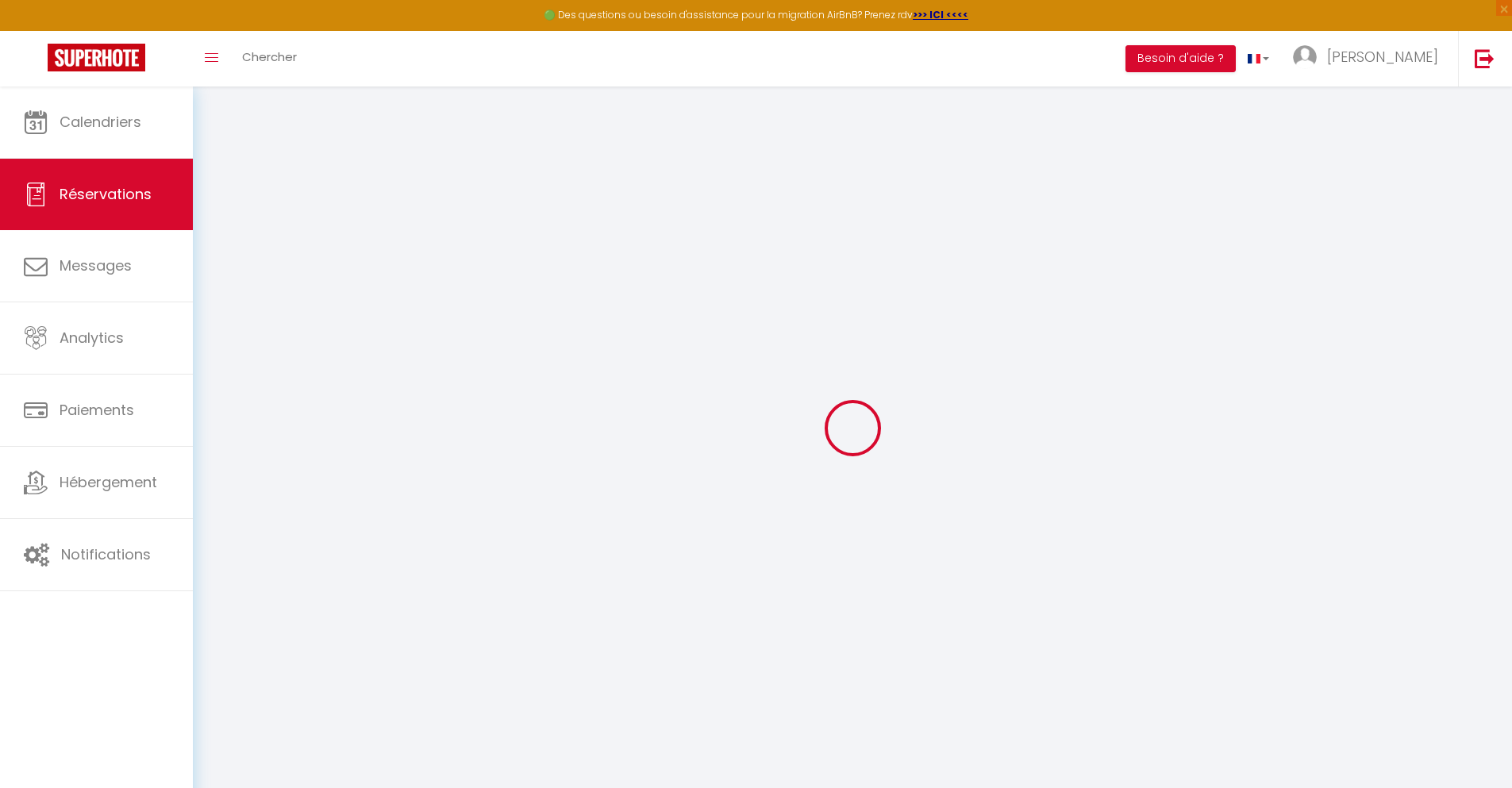
select select
checkbox input "false"
select select
type input "85"
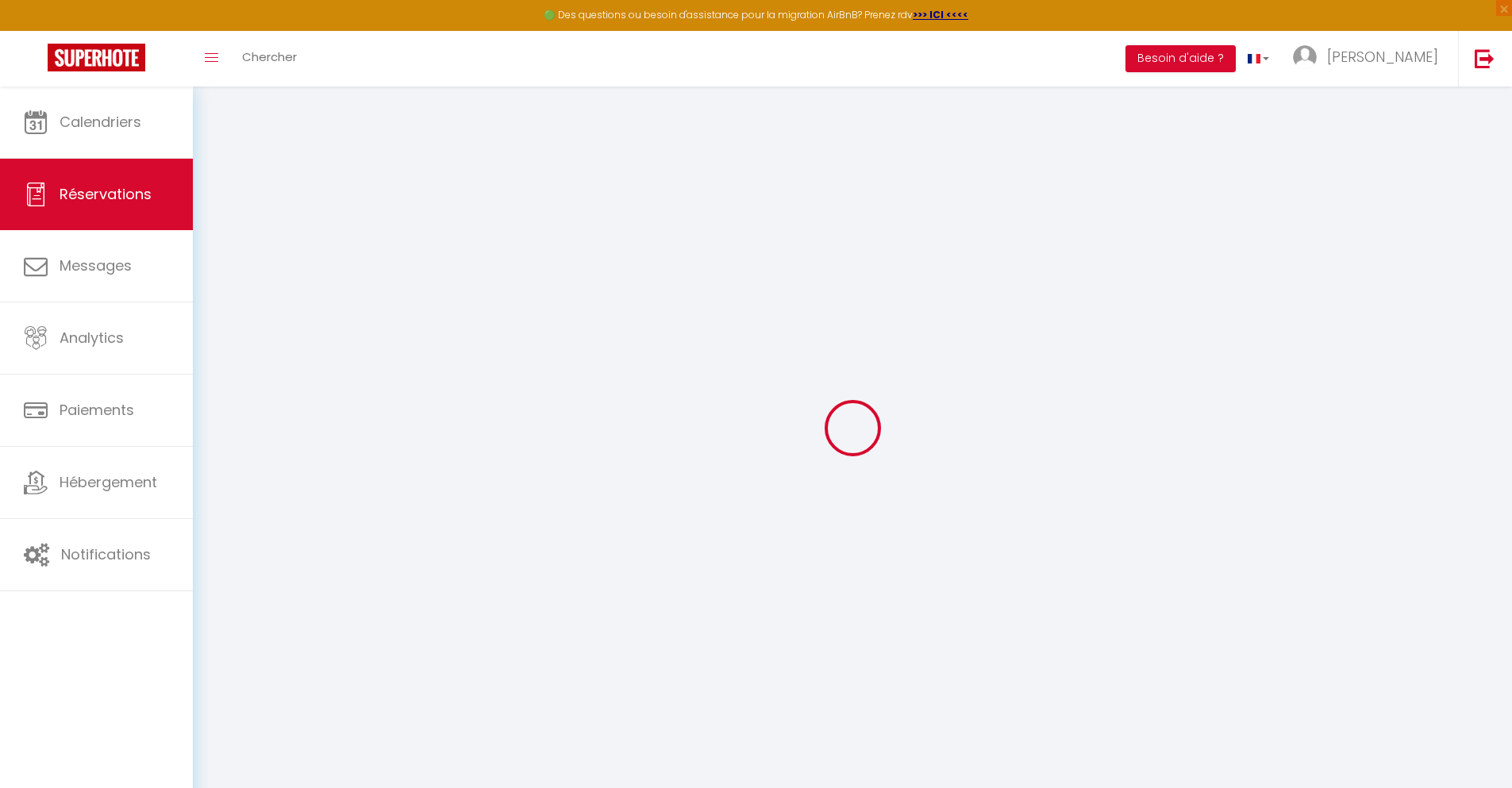
type input "21.54"
select select
checkbox input "false"
select select
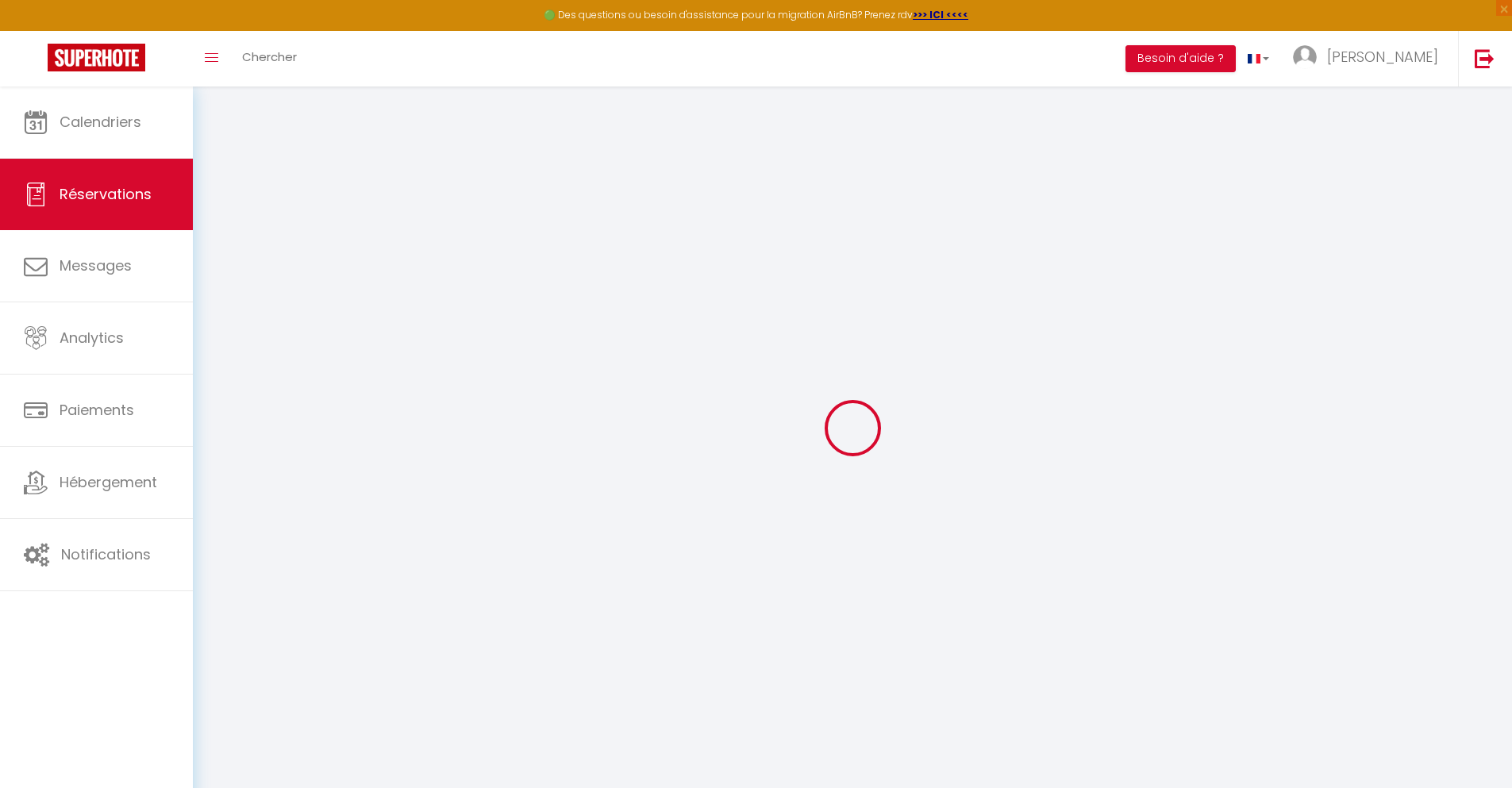
checkbox input "false"
select select
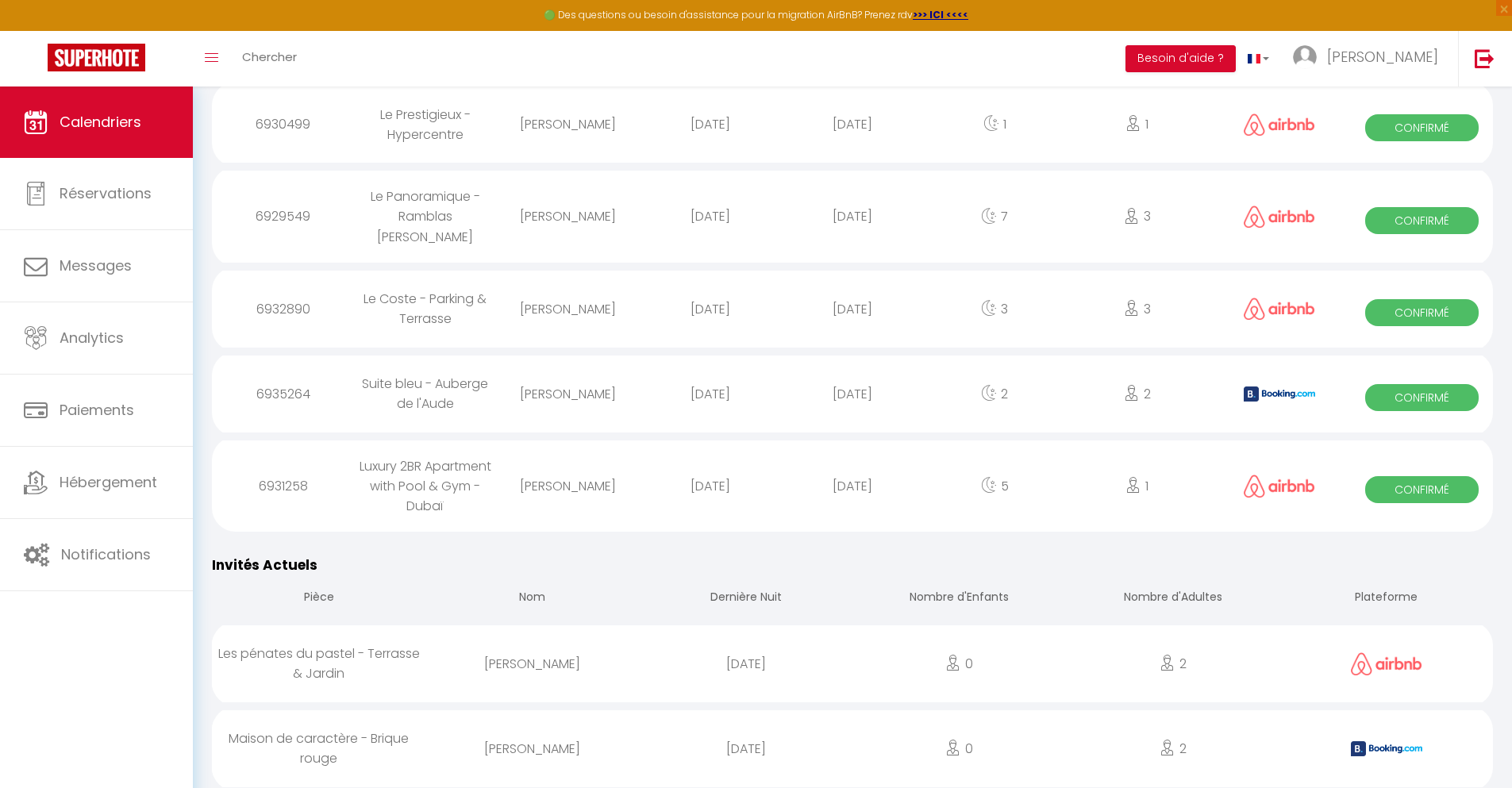
scroll to position [1861, 0]
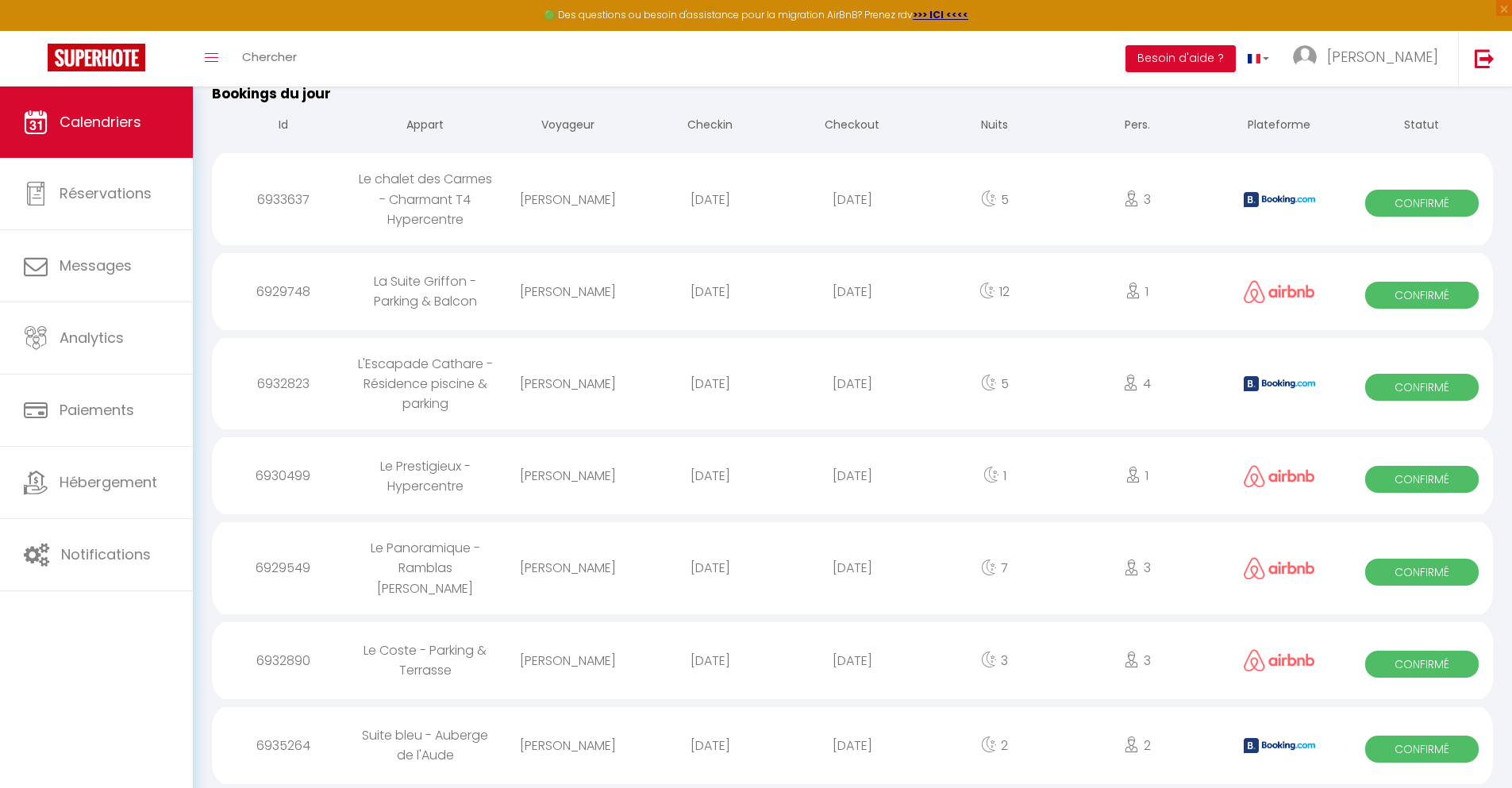
click at [853, 745] on div "[DATE]" at bounding box center [852, 745] width 142 height 52
select select "0"
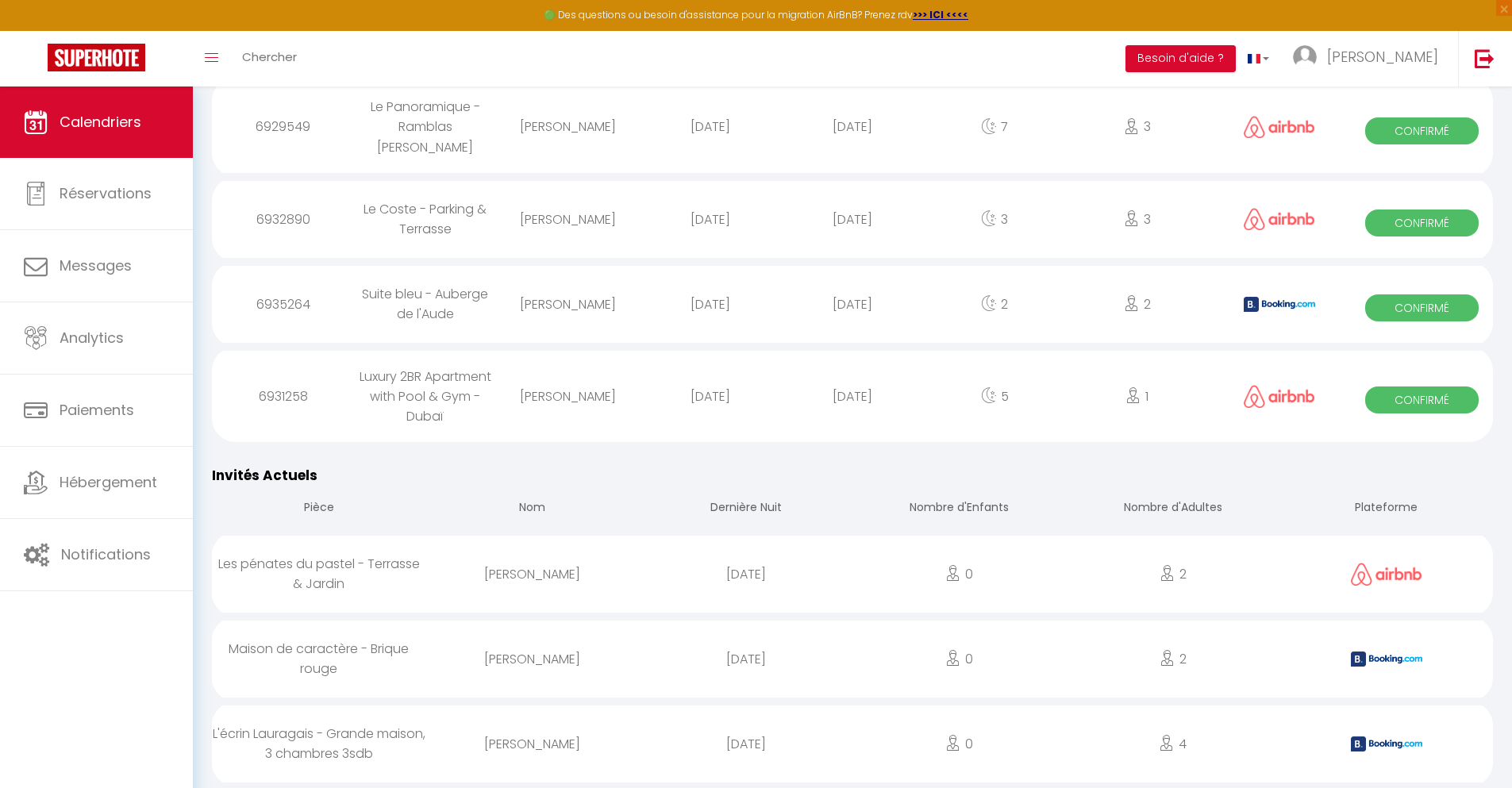
scroll to position [1956, 0]
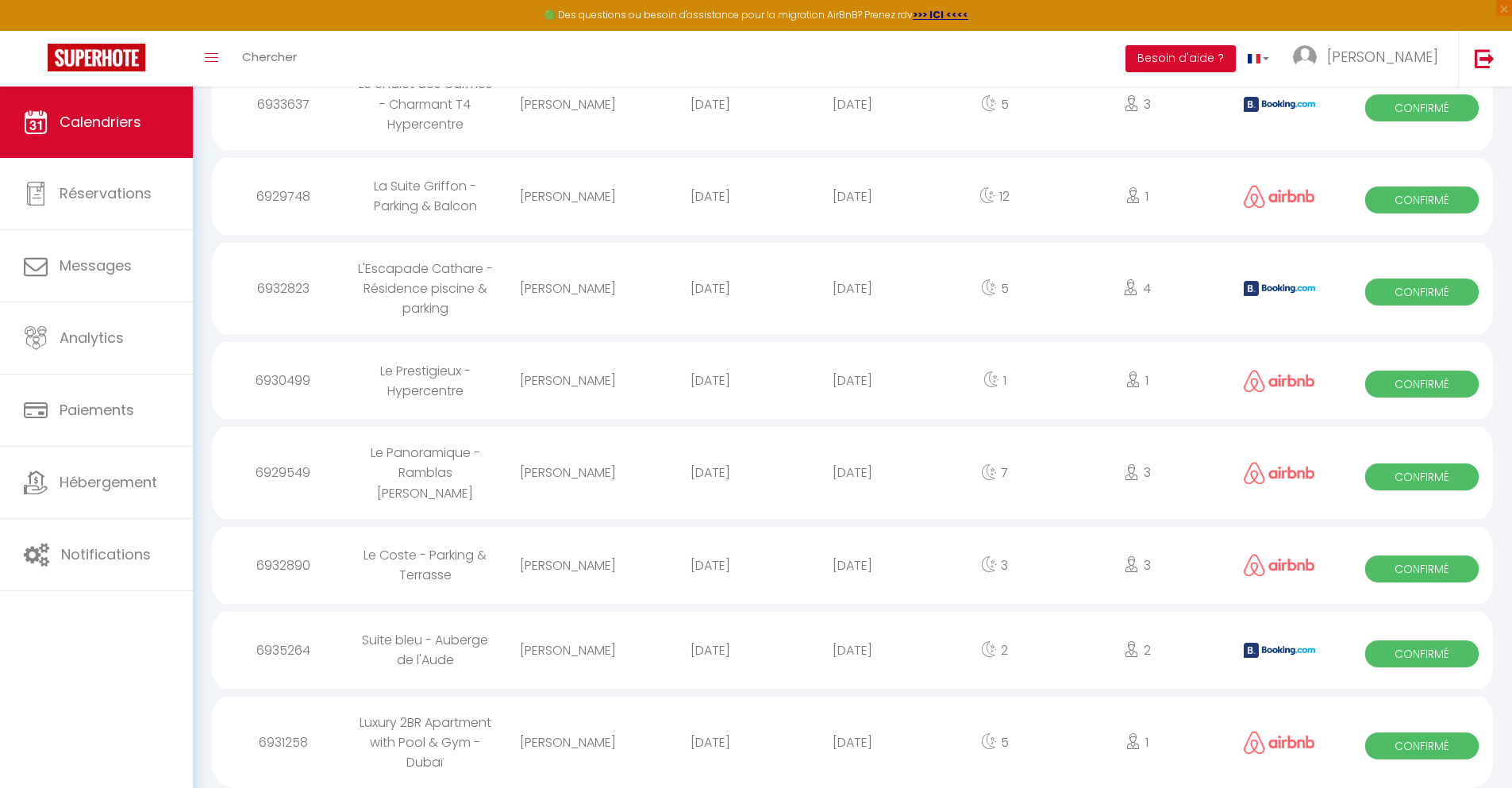
click at [853, 740] on div "[DATE]" at bounding box center [852, 742] width 142 height 52
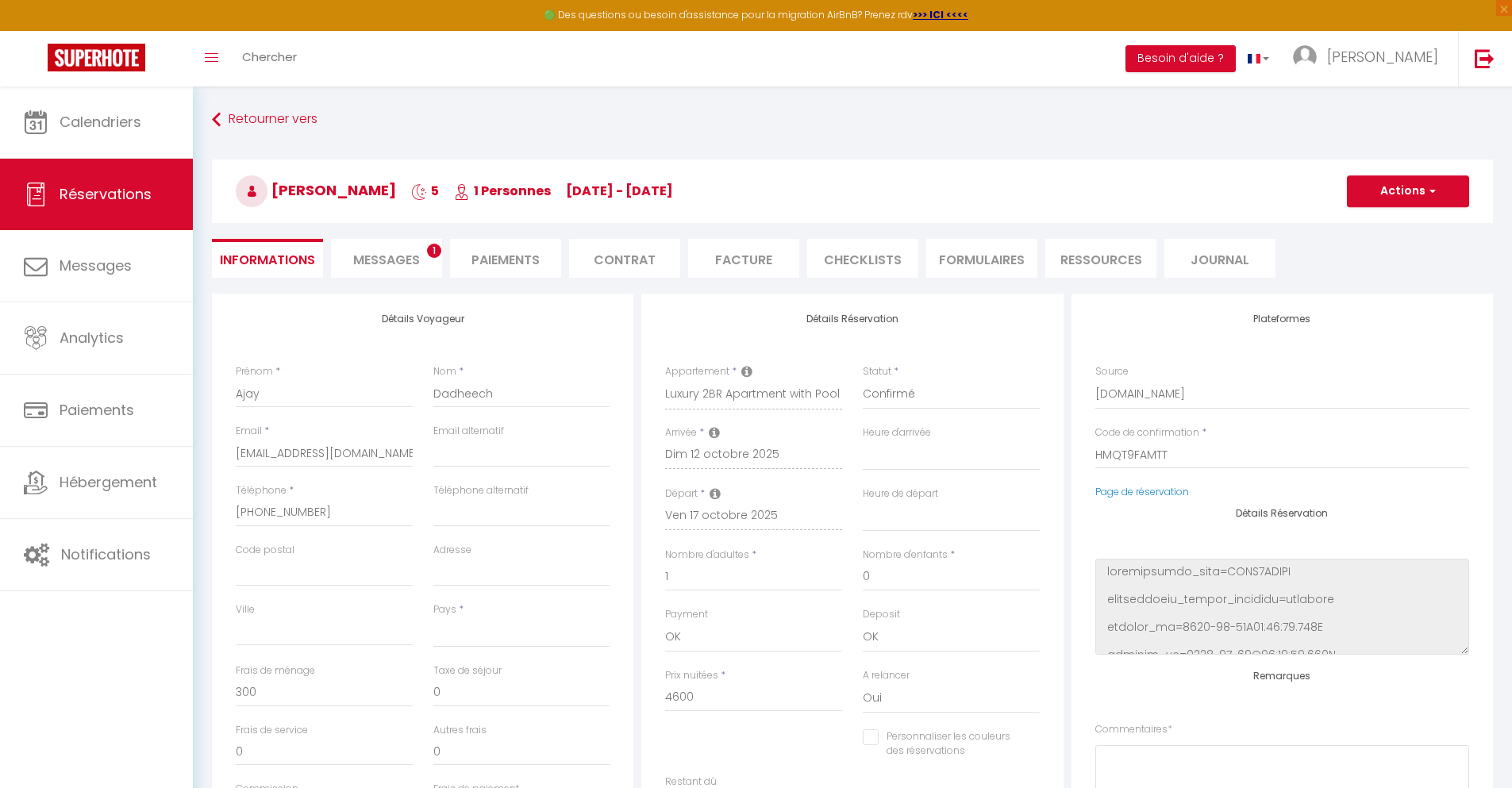
scroll to position [86, 0]
